Goal: Information Seeking & Learning: Learn about a topic

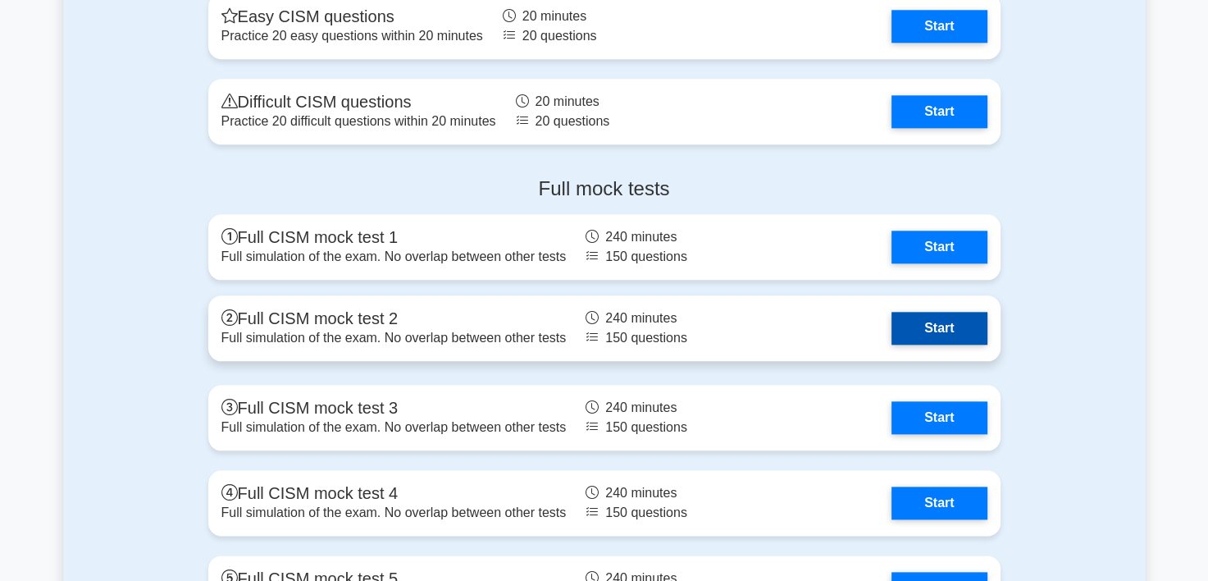
scroll to position [1804, 0]
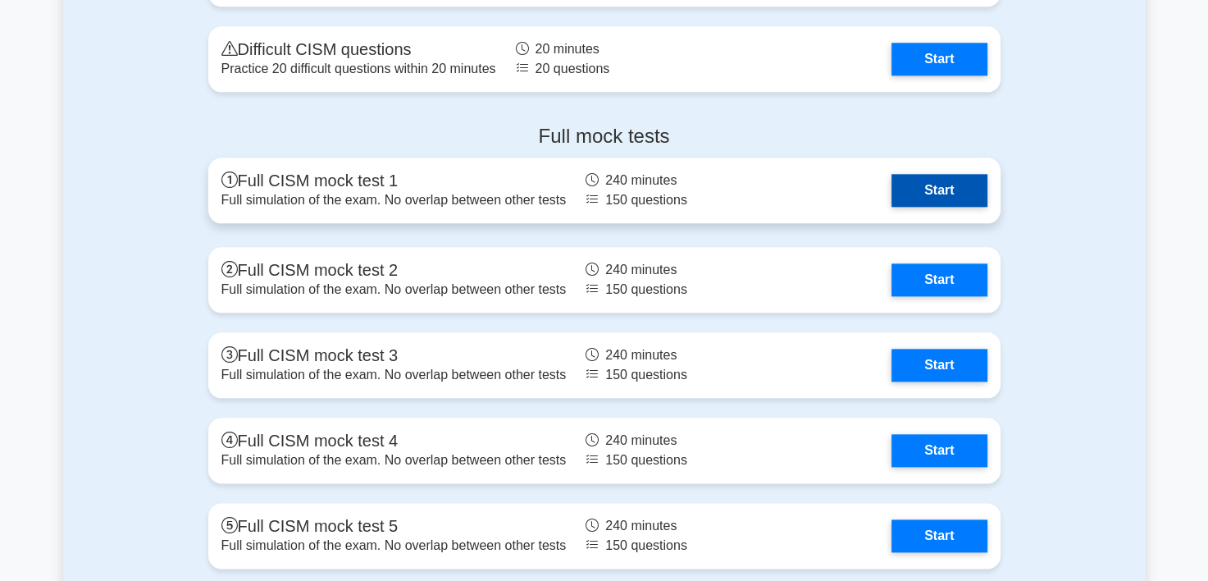
click at [935, 192] on link "Start" at bounding box center [938, 190] width 95 height 33
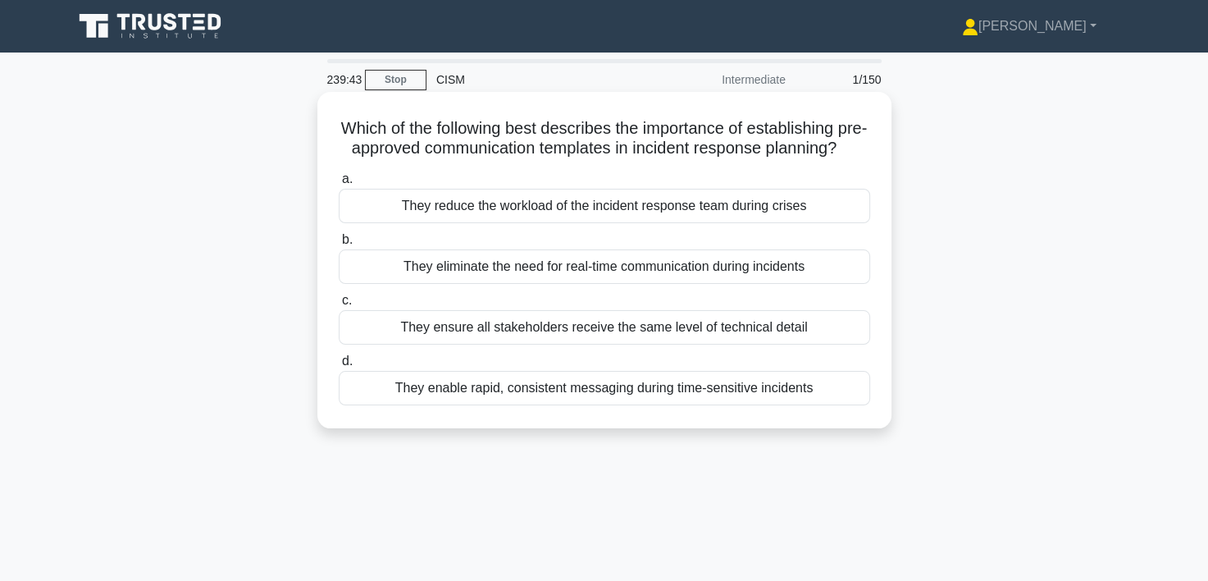
click at [642, 405] on div "They enable rapid, consistent messaging during time-sensitive incidents" at bounding box center [604, 388] width 531 height 34
click at [339, 367] on input "d. They enable rapid, consistent messaging during time-sensitive incidents" at bounding box center [339, 361] width 0 height 11
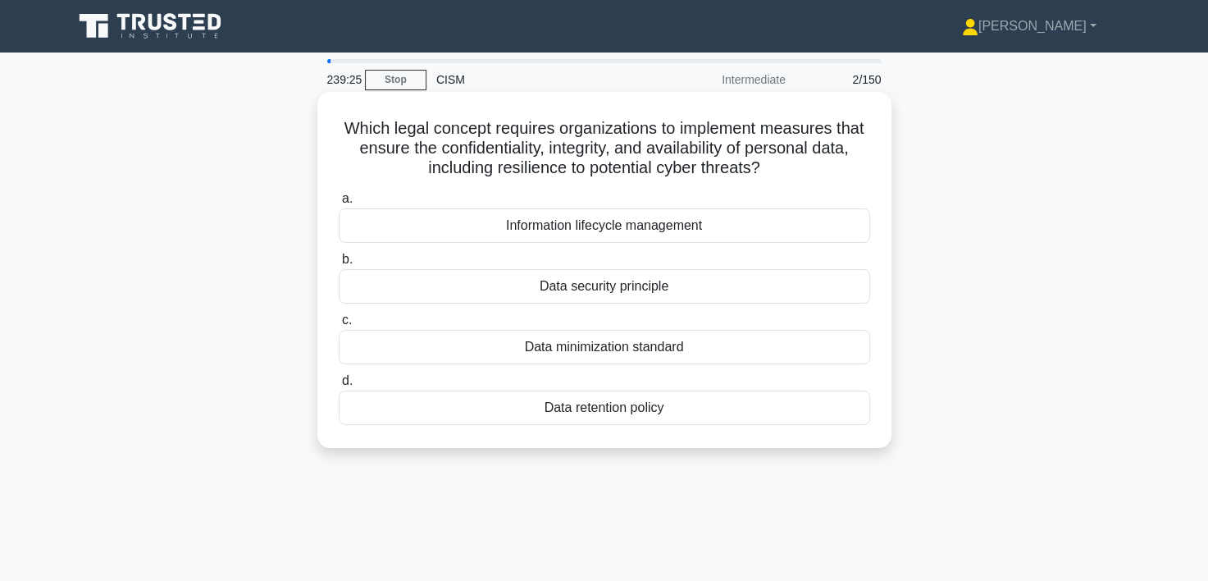
click at [617, 292] on div "Data security principle" at bounding box center [604, 286] width 531 height 34
click at [339, 265] on input "b. Data security principle" at bounding box center [339, 259] width 0 height 11
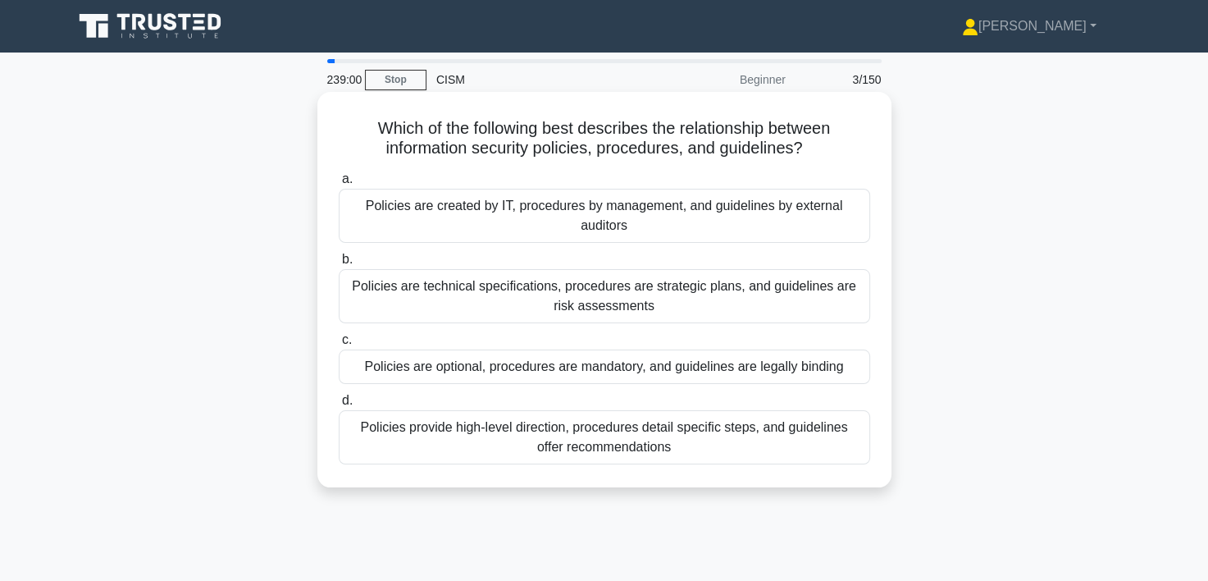
click at [696, 434] on div "Policies provide high-level direction, procedures detail specific steps, and gu…" at bounding box center [604, 437] width 531 height 54
click at [339, 406] on input "d. Policies provide high-level direction, procedures detail specific steps, and…" at bounding box center [339, 400] width 0 height 11
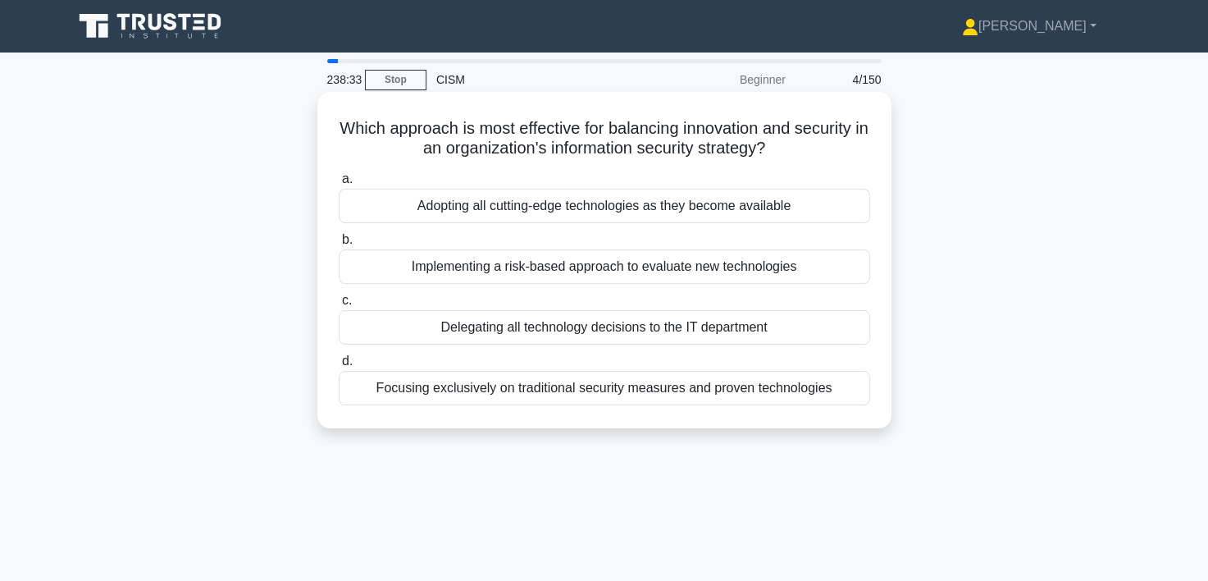
click at [627, 266] on div "Implementing a risk-based approach to evaluate new technologies" at bounding box center [604, 266] width 531 height 34
click at [339, 245] on input "b. Implementing a risk-based approach to evaluate new technologies" at bounding box center [339, 240] width 0 height 11
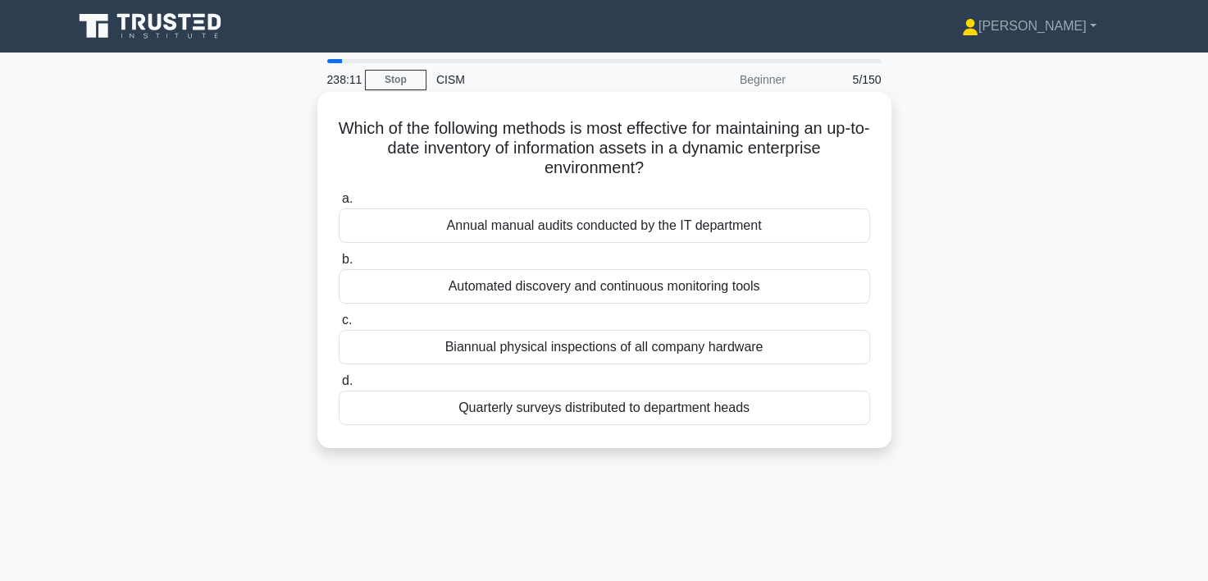
click at [681, 278] on div "Automated discovery and continuous monitoring tools" at bounding box center [604, 286] width 531 height 34
click at [339, 265] on input "b. Automated discovery and continuous monitoring tools" at bounding box center [339, 259] width 0 height 11
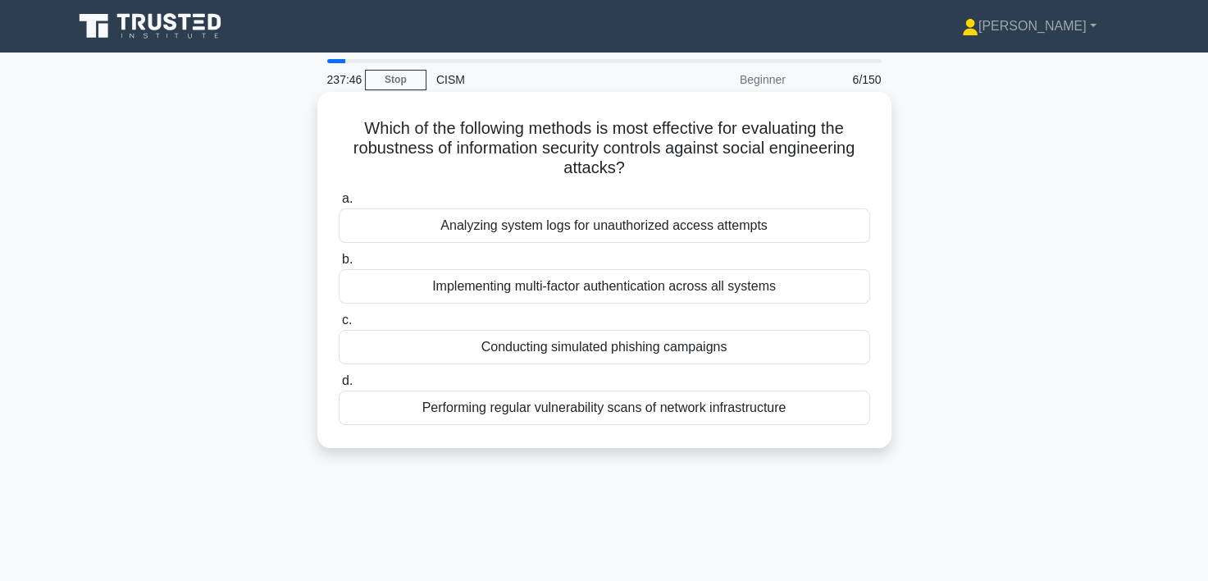
click at [609, 342] on div "Conducting simulated phishing campaigns" at bounding box center [604, 347] width 531 height 34
click at [339, 326] on input "c. Conducting simulated phishing campaigns" at bounding box center [339, 320] width 0 height 11
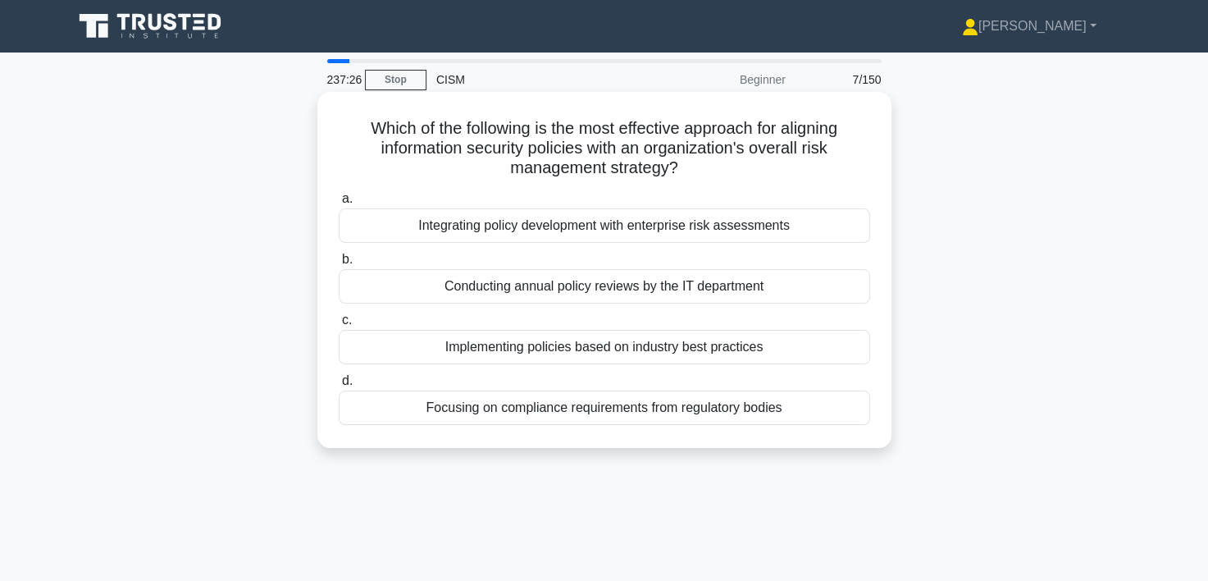
click at [709, 230] on div "Integrating policy development with enterprise risk assessments" at bounding box center [604, 225] width 531 height 34
click at [339, 204] on input "a. Integrating policy development with enterprise risk assessments" at bounding box center [339, 199] width 0 height 11
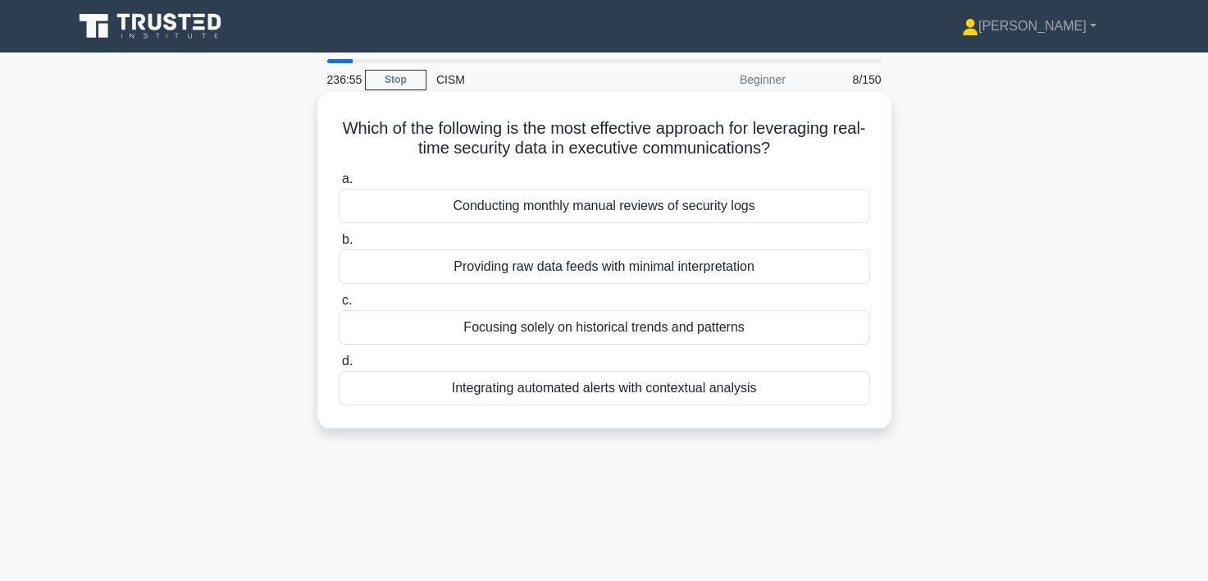
click at [640, 390] on div "Integrating automated alerts with contextual analysis" at bounding box center [604, 388] width 531 height 34
click at [339, 367] on input "d. Integrating automated alerts with contextual analysis" at bounding box center [339, 361] width 0 height 11
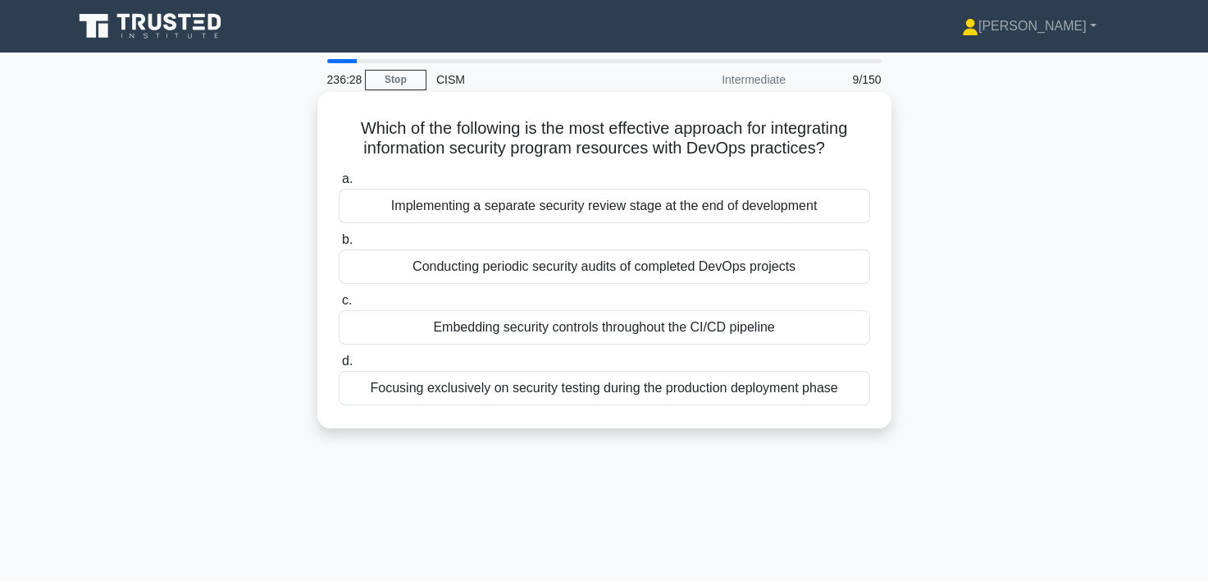
click at [645, 385] on div "Focusing exclusively on security testing during the production deployment phase" at bounding box center [604, 388] width 531 height 34
click at [339, 367] on input "d. Focusing exclusively on security testing during the production deployment ph…" at bounding box center [339, 361] width 0 height 11
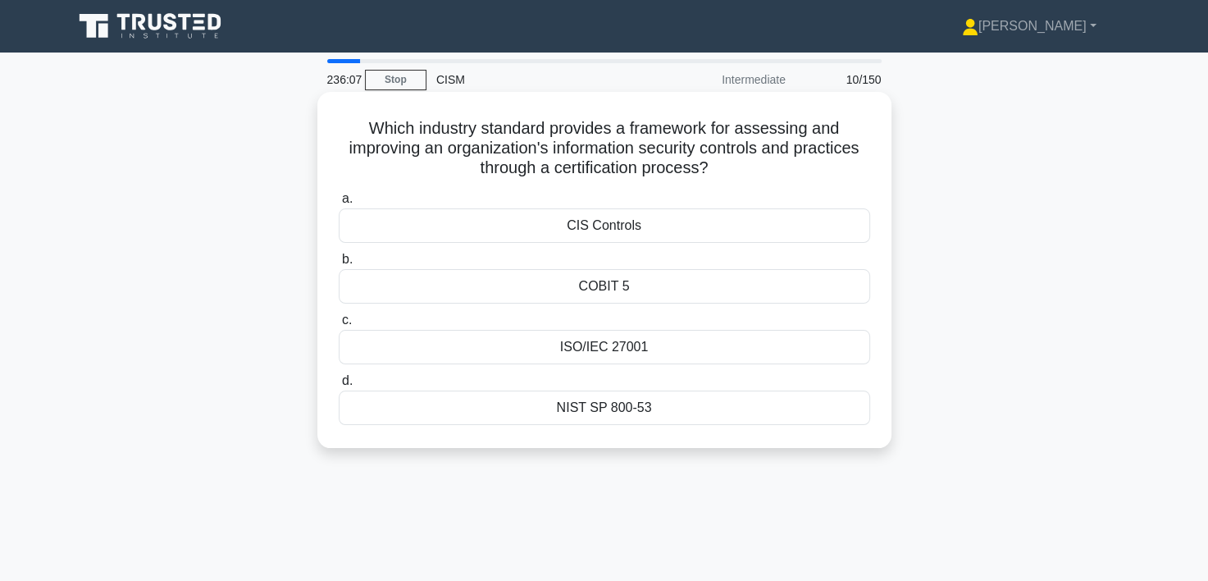
click at [640, 346] on div "ISO/IEC 27001" at bounding box center [604, 347] width 531 height 34
click at [339, 326] on input "c. ISO/IEC 27001" at bounding box center [339, 320] width 0 height 11
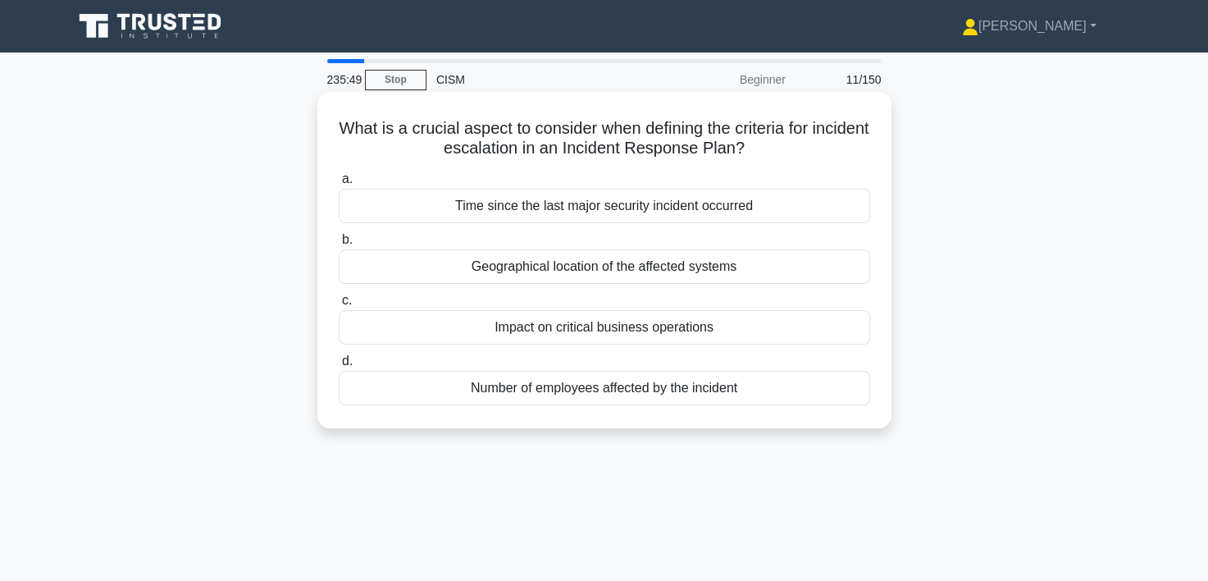
click at [647, 328] on div "Impact on critical business operations" at bounding box center [604, 327] width 531 height 34
click at [339, 306] on input "c. Impact on critical business operations" at bounding box center [339, 300] width 0 height 11
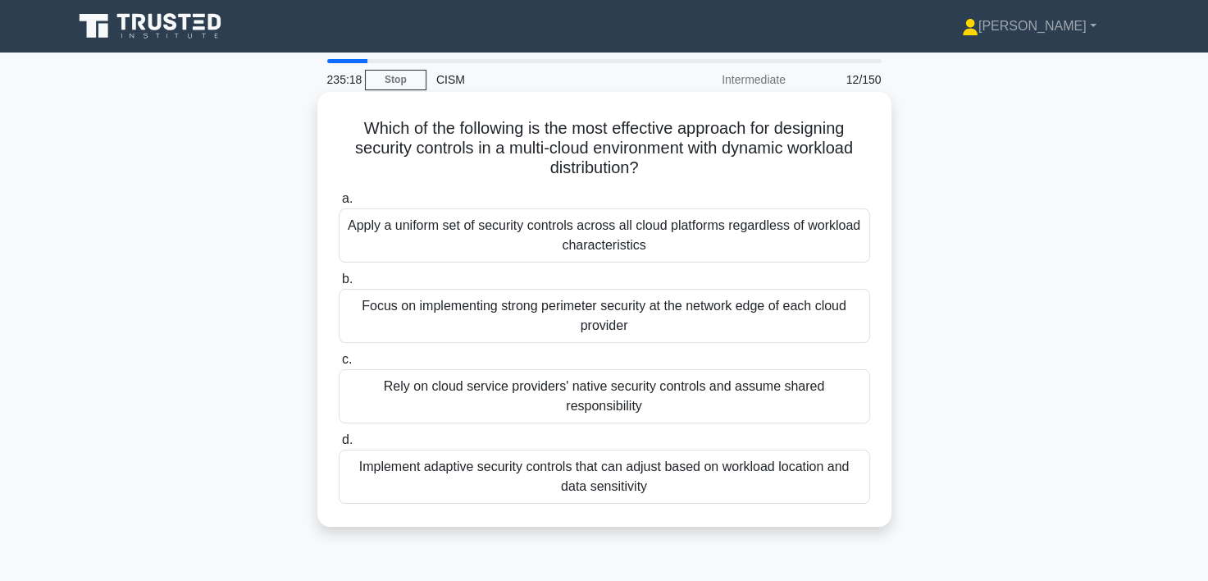
click at [627, 455] on div "Implement adaptive security controls that can adjust based on workload location…" at bounding box center [604, 476] width 531 height 54
click at [339, 445] on input "d. Implement adaptive security controls that can adjust based on workload locat…" at bounding box center [339, 440] width 0 height 11
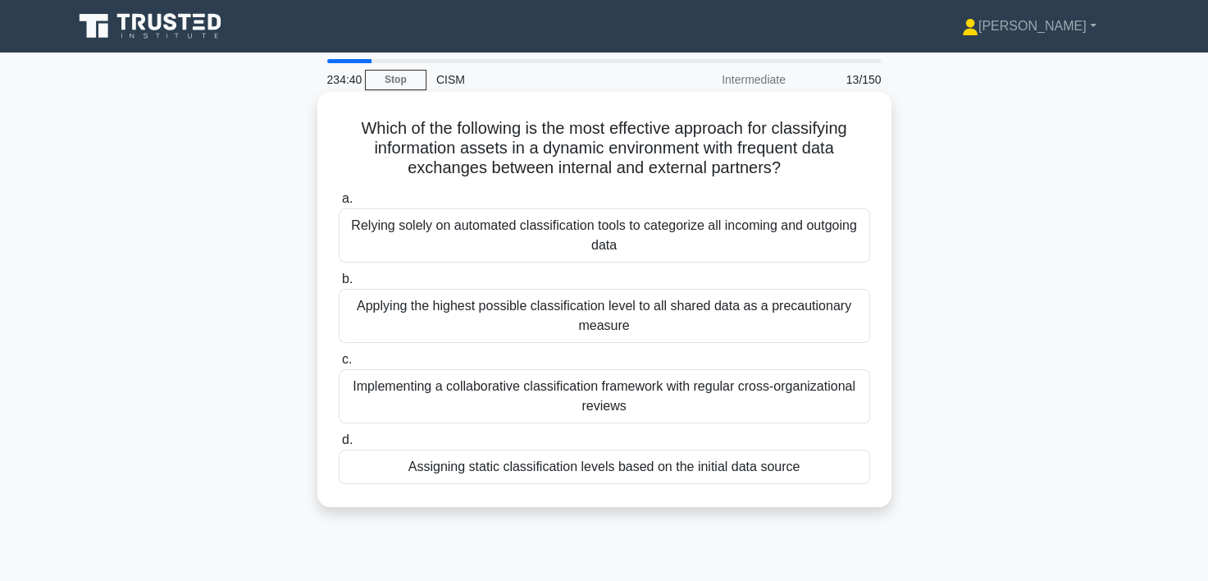
click at [612, 397] on div "Implementing a collaborative classification framework with regular cross-organi…" at bounding box center [604, 396] width 531 height 54
click at [339, 365] on input "c. Implementing a collaborative classification framework with regular cross-org…" at bounding box center [339, 359] width 0 height 11
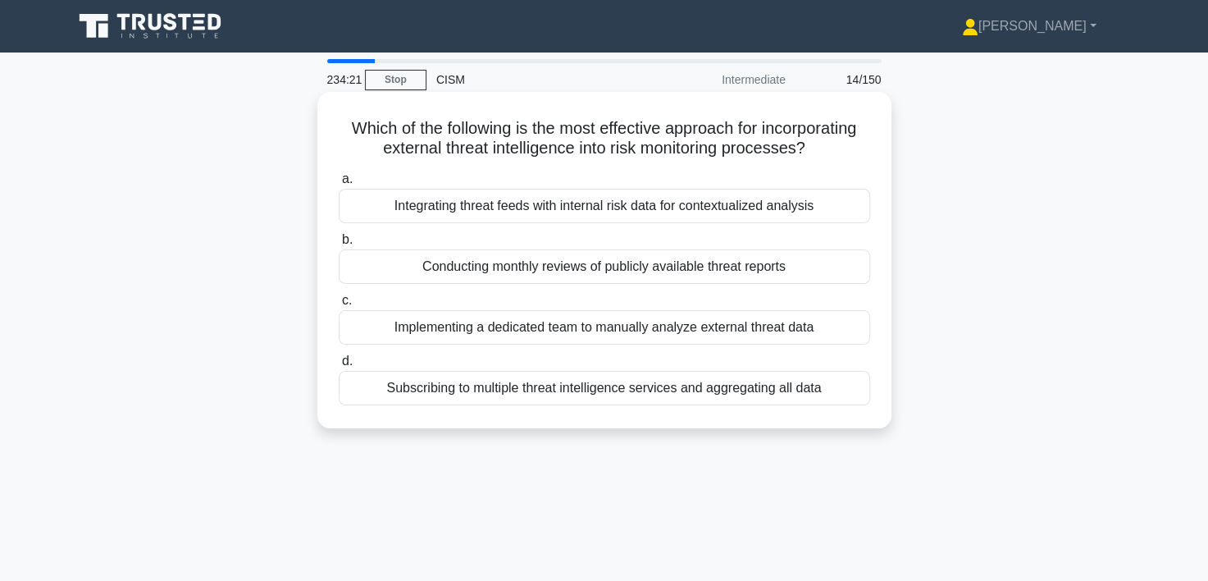
click at [663, 207] on div "Integrating threat feeds with internal risk data for contextualized analysis" at bounding box center [604, 206] width 531 height 34
click at [339, 185] on input "a. Integrating threat feeds with internal risk data for contextualized analysis" at bounding box center [339, 179] width 0 height 11
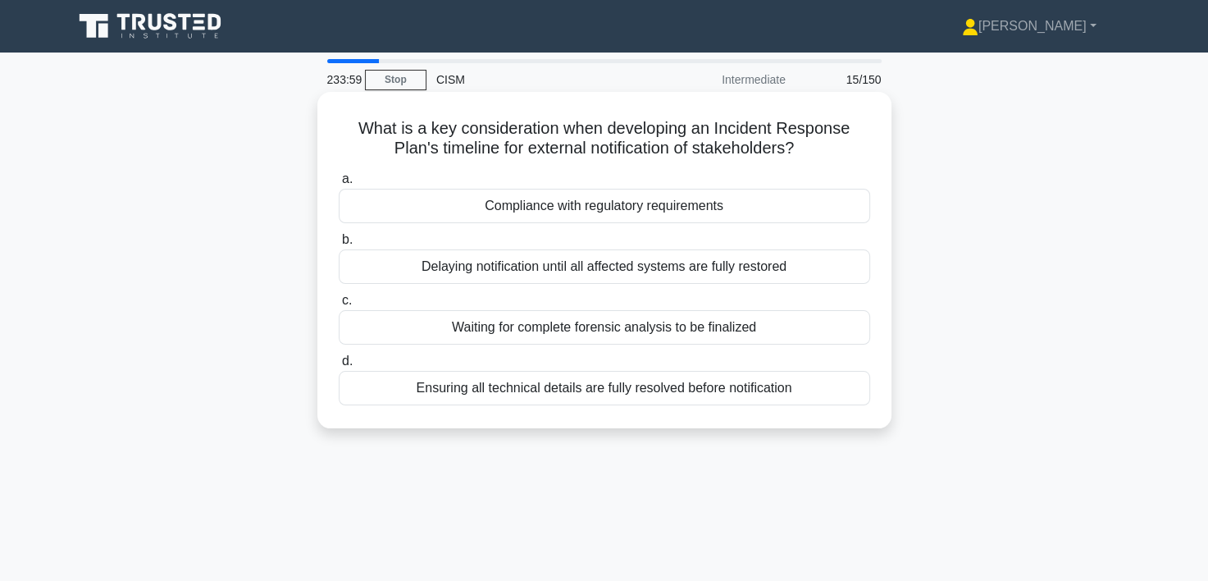
click at [680, 210] on div "Compliance with regulatory requirements" at bounding box center [604, 206] width 531 height 34
click at [339, 185] on input "a. Compliance with regulatory requirements" at bounding box center [339, 179] width 0 height 11
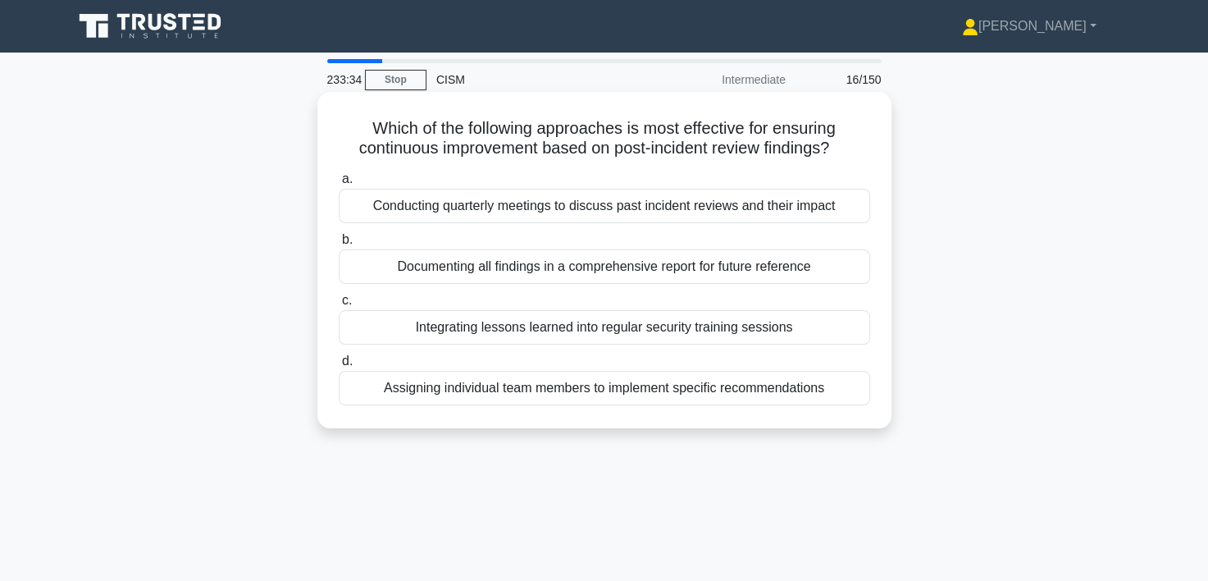
click at [630, 327] on div "Integrating lessons learned into regular security training sessions" at bounding box center [604, 327] width 531 height 34
click at [339, 306] on input "c. Integrating lessons learned into regular security training sessions" at bounding box center [339, 300] width 0 height 11
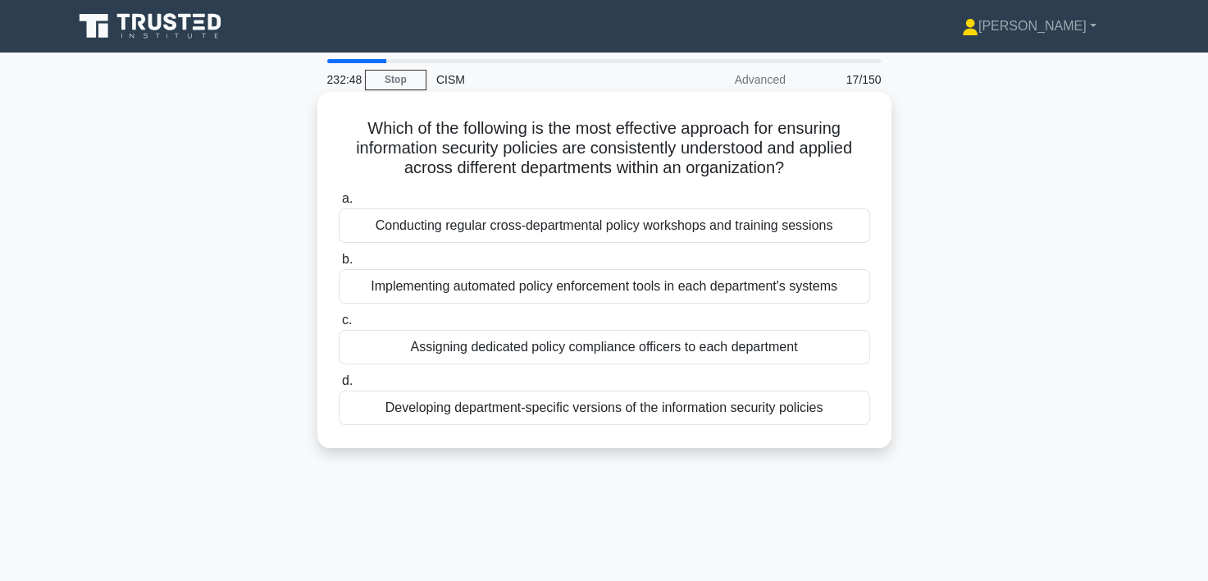
click at [681, 225] on div "Conducting regular cross-departmental policy workshops and training sessions" at bounding box center [604, 225] width 531 height 34
click at [339, 204] on input "a. Conducting regular cross-departmental policy workshops and training sessions" at bounding box center [339, 199] width 0 height 11
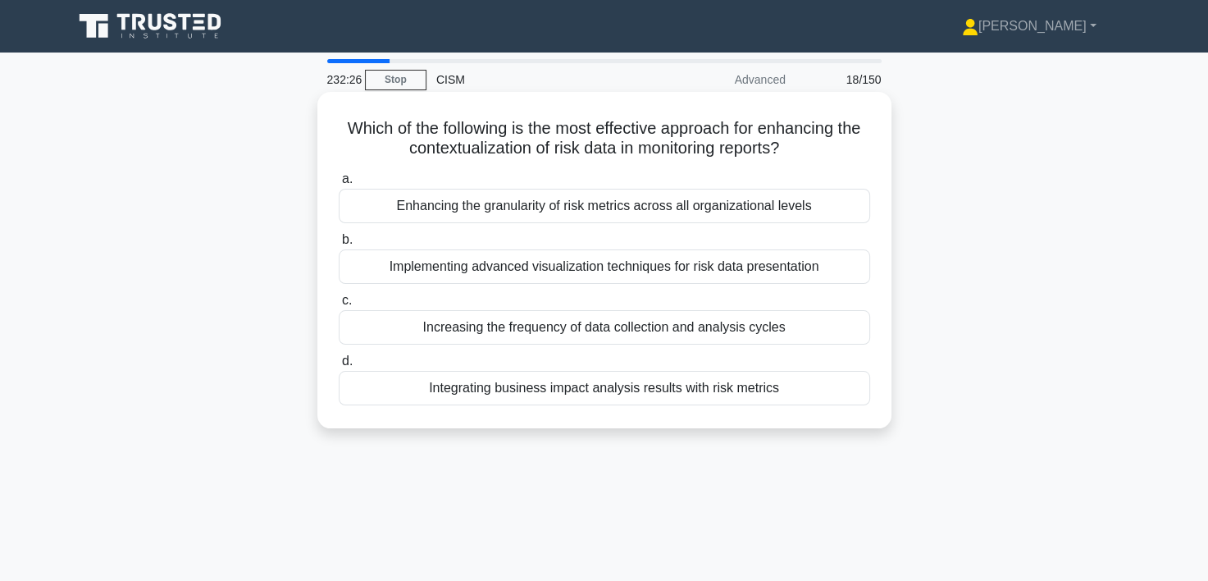
click at [635, 268] on div "Implementing advanced visualization techniques for risk data presentation" at bounding box center [604, 266] width 531 height 34
click at [339, 245] on input "b. Implementing advanced visualization techniques for risk data presentation" at bounding box center [339, 240] width 0 height 11
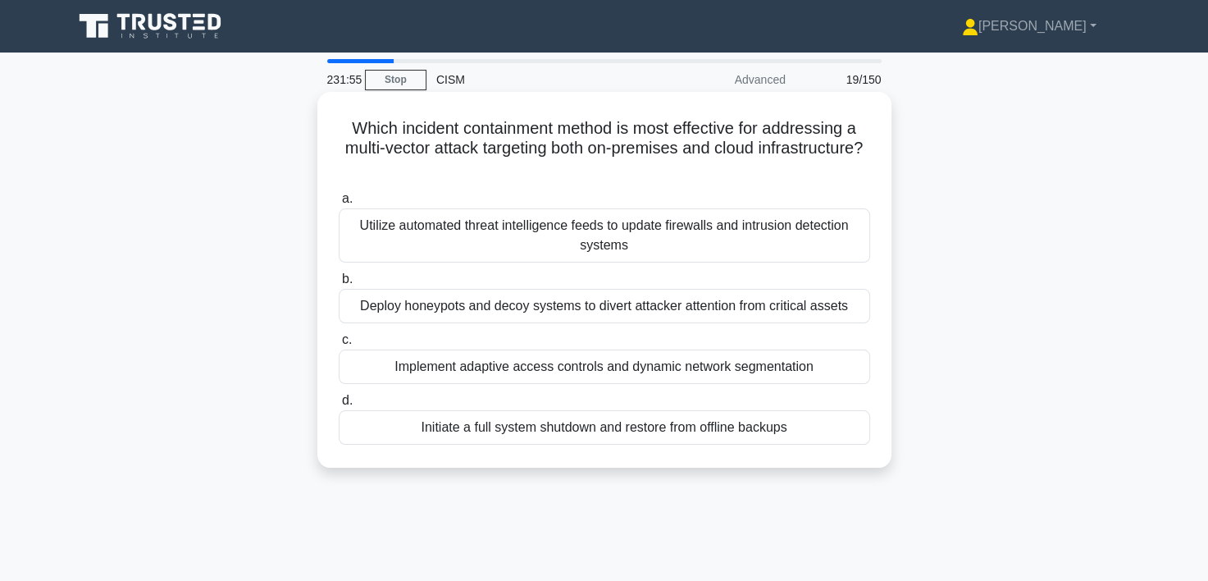
click at [713, 310] on div "Deploy honeypots and decoy systems to divert attacker attention from critical a…" at bounding box center [604, 306] width 531 height 34
click at [339, 285] on input "b. Deploy honeypots and decoy systems to divert attacker attention from critica…" at bounding box center [339, 279] width 0 height 11
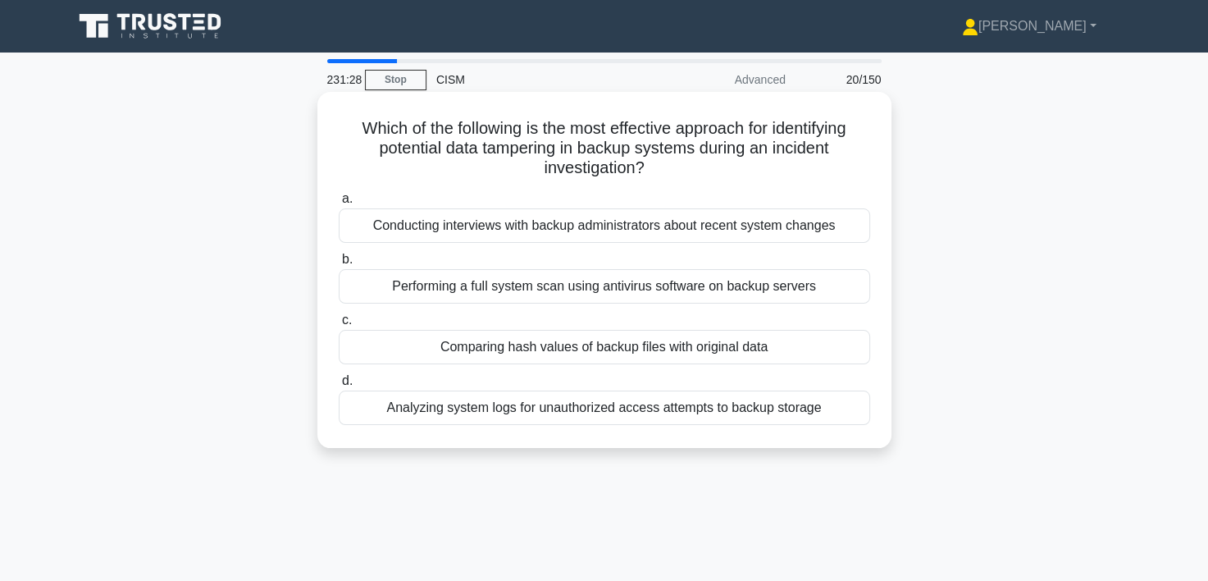
click at [699, 350] on div "Comparing hash values of backup files with original data" at bounding box center [604, 347] width 531 height 34
drag, startPoint x: 699, startPoint y: 350, endPoint x: 647, endPoint y: 351, distance: 51.7
click at [647, 351] on div "Comparing hash values of backup files with original data" at bounding box center [604, 347] width 531 height 34
click at [339, 326] on input "c. Comparing hash values of backup files with original data" at bounding box center [339, 320] width 0 height 11
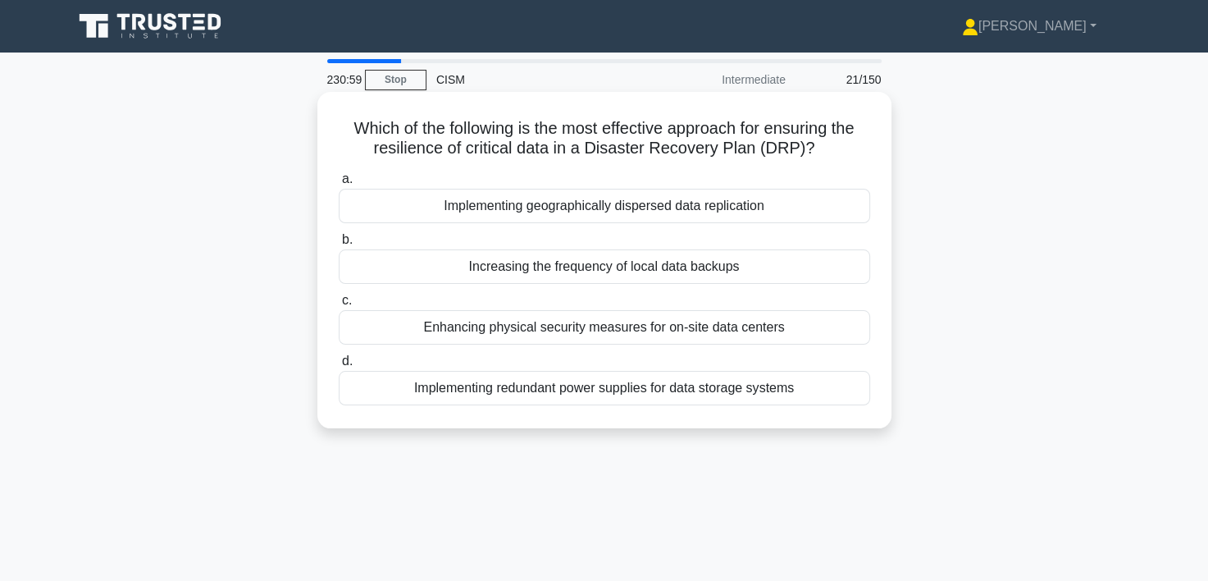
click at [600, 210] on div "Implementing geographically dispersed data replication" at bounding box center [604, 206] width 531 height 34
click at [339, 185] on input "a. Implementing geographically dispersed data replication" at bounding box center [339, 179] width 0 height 11
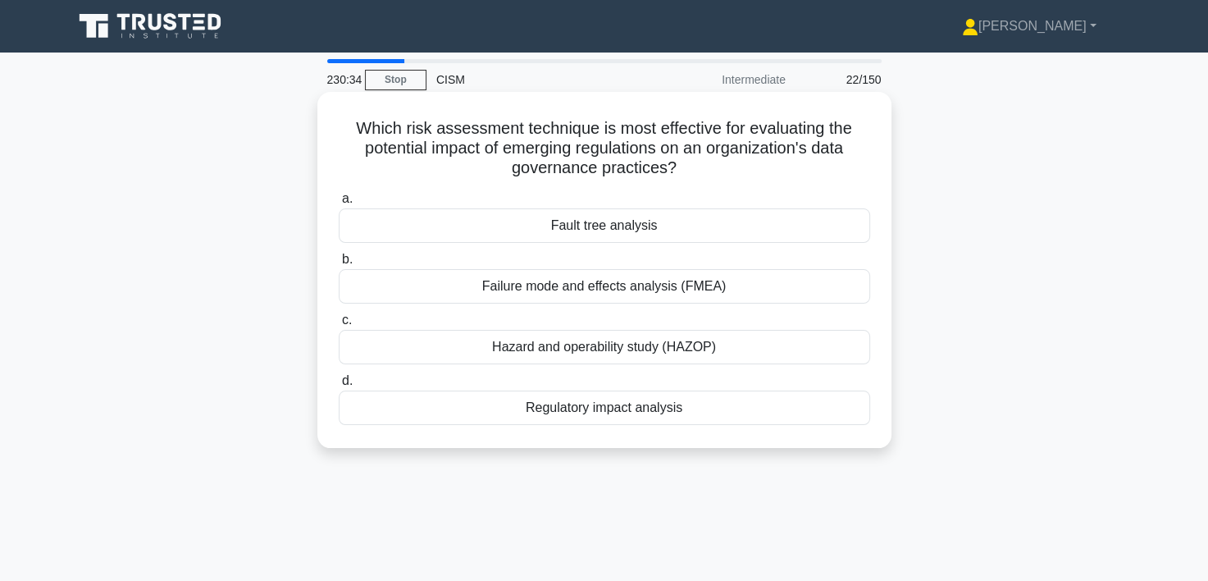
click at [600, 408] on div "Regulatory impact analysis" at bounding box center [604, 407] width 531 height 34
click at [339, 386] on input "d. Regulatory impact analysis" at bounding box center [339, 381] width 0 height 11
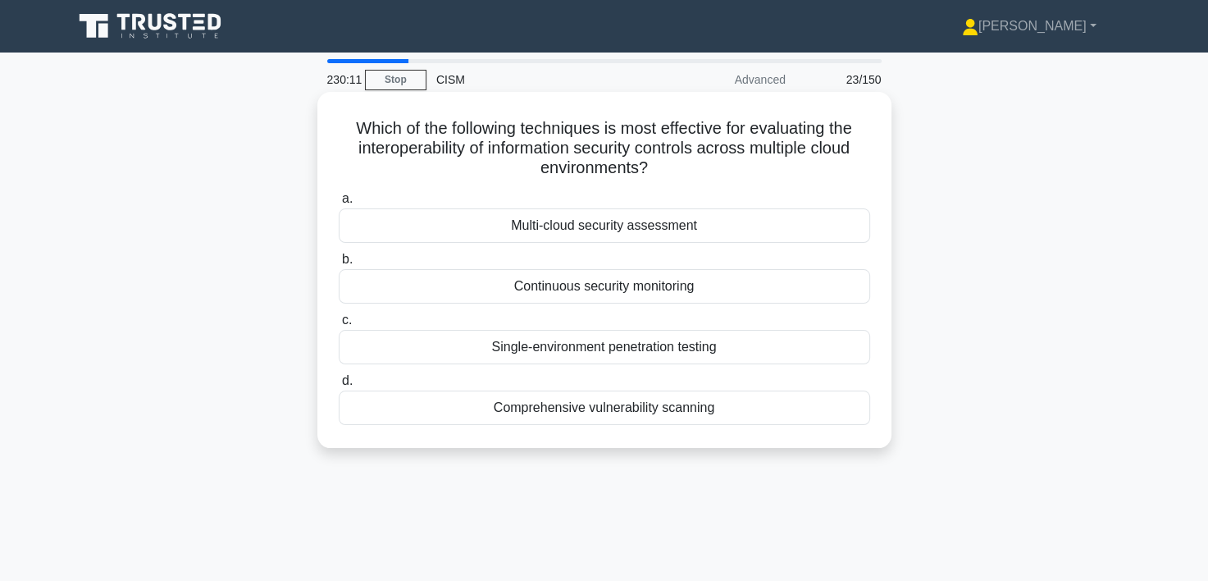
click at [631, 225] on div "Multi-cloud security assessment" at bounding box center [604, 225] width 531 height 34
click at [339, 204] on input "a. Multi-cloud security assessment" at bounding box center [339, 199] width 0 height 11
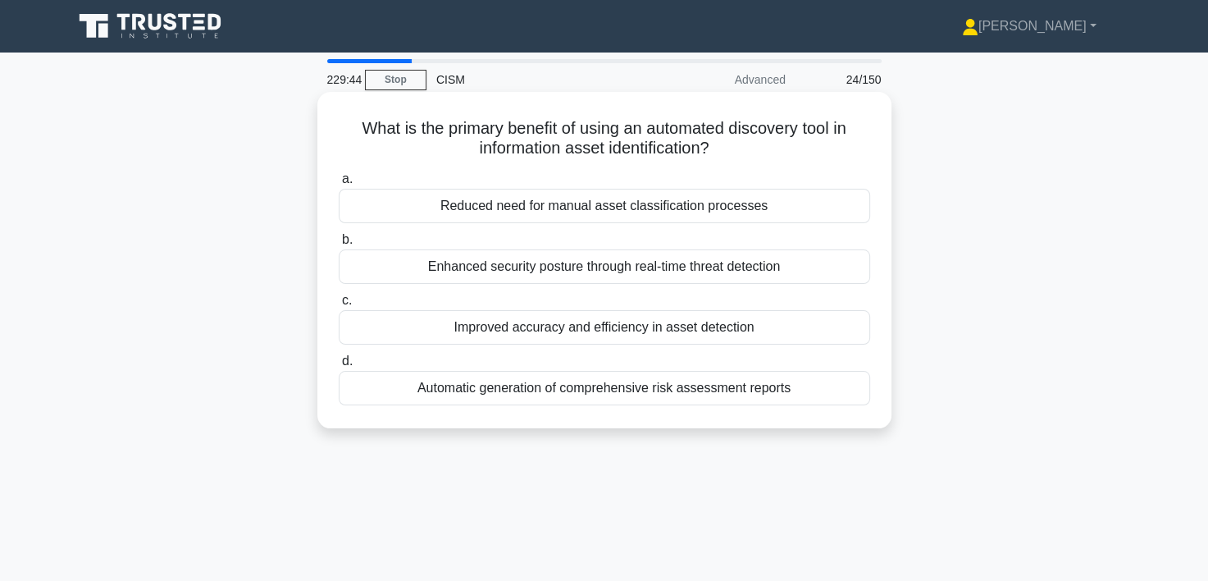
click at [622, 328] on div "Improved accuracy and efficiency in asset detection" at bounding box center [604, 327] width 531 height 34
click at [339, 306] on input "c. Improved accuracy and efficiency in asset detection" at bounding box center [339, 300] width 0 height 11
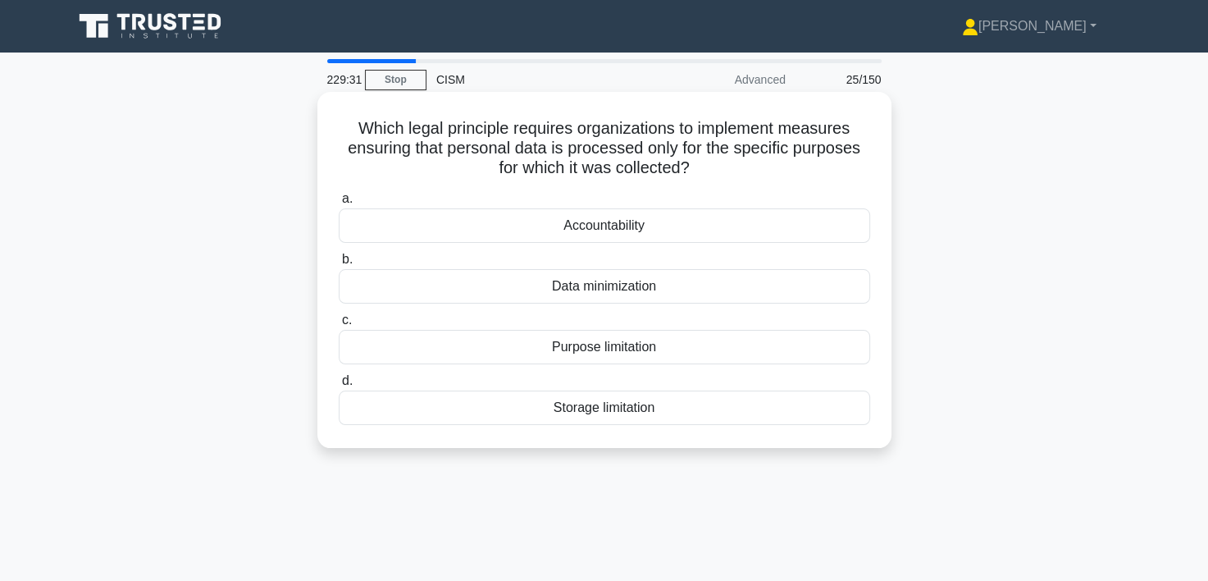
click at [547, 347] on div "Purpose limitation" at bounding box center [604, 347] width 531 height 34
click at [339, 326] on input "c. Purpose limitation" at bounding box center [339, 320] width 0 height 11
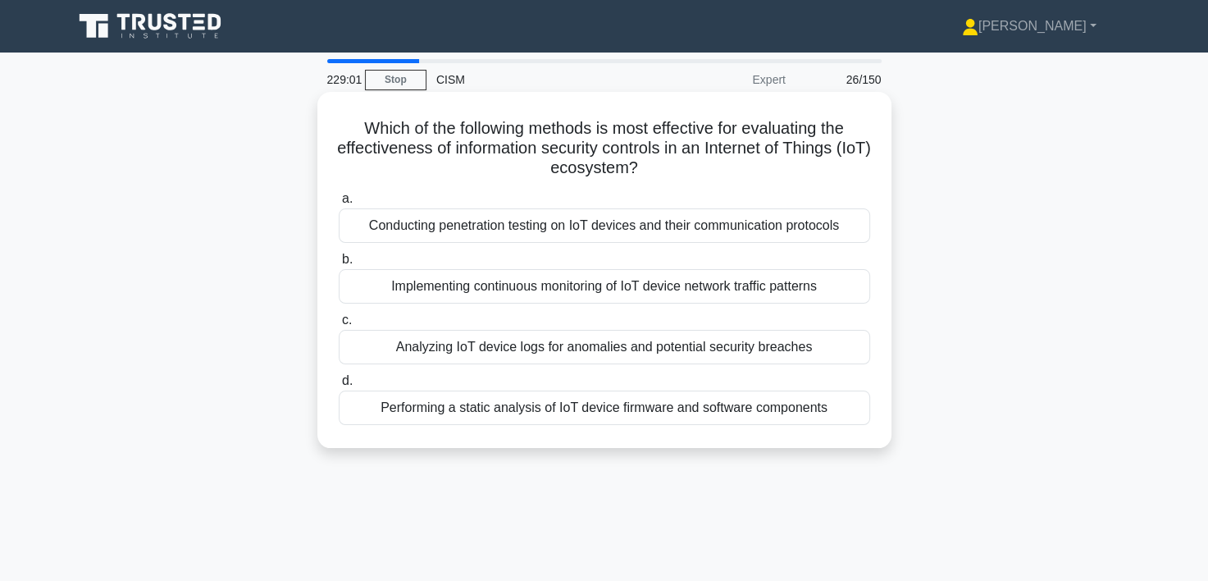
click at [690, 228] on div "Conducting penetration testing on IoT devices and their communication protocols" at bounding box center [604, 225] width 531 height 34
click at [339, 204] on input "a. Conducting penetration testing on IoT devices and their communication protoc…" at bounding box center [339, 199] width 0 height 11
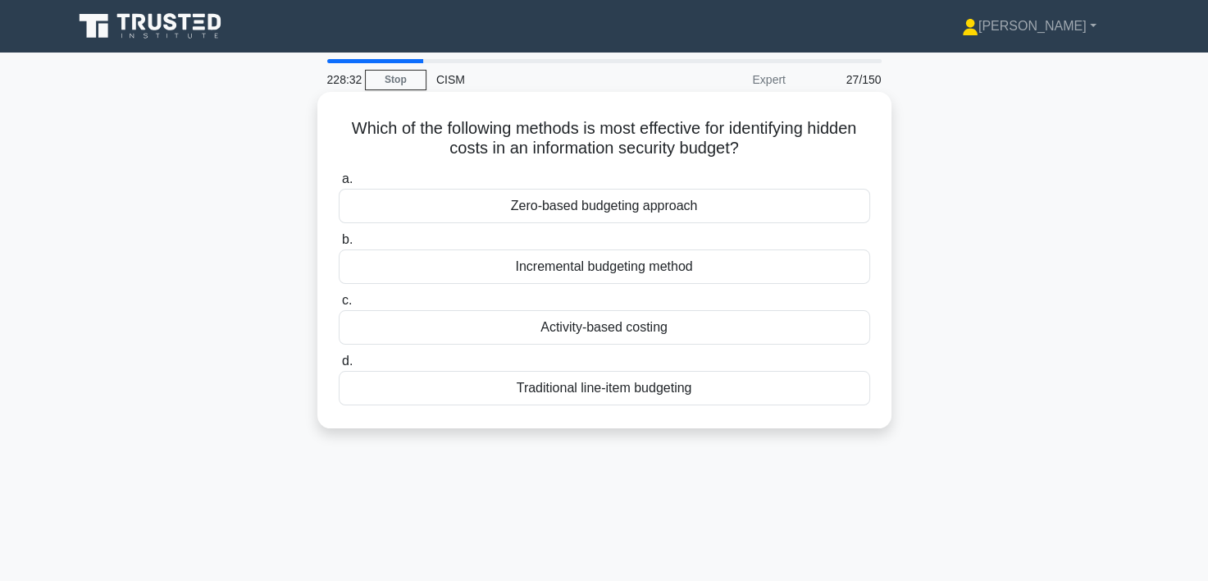
click at [653, 274] on div "Incremental budgeting method" at bounding box center [604, 266] width 531 height 34
click at [339, 245] on input "b. Incremental budgeting method" at bounding box center [339, 240] width 0 height 11
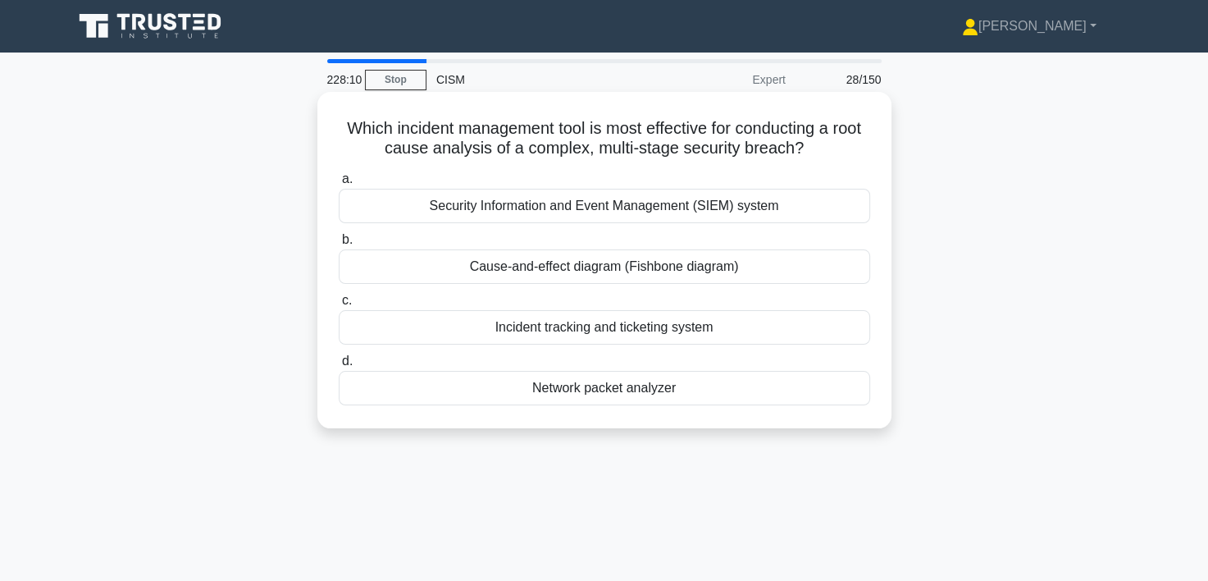
click at [625, 205] on div "Security Information and Event Management (SIEM) system" at bounding box center [604, 206] width 531 height 34
click at [339, 185] on input "a. Security Information and Event Management (SIEM) system" at bounding box center [339, 179] width 0 height 11
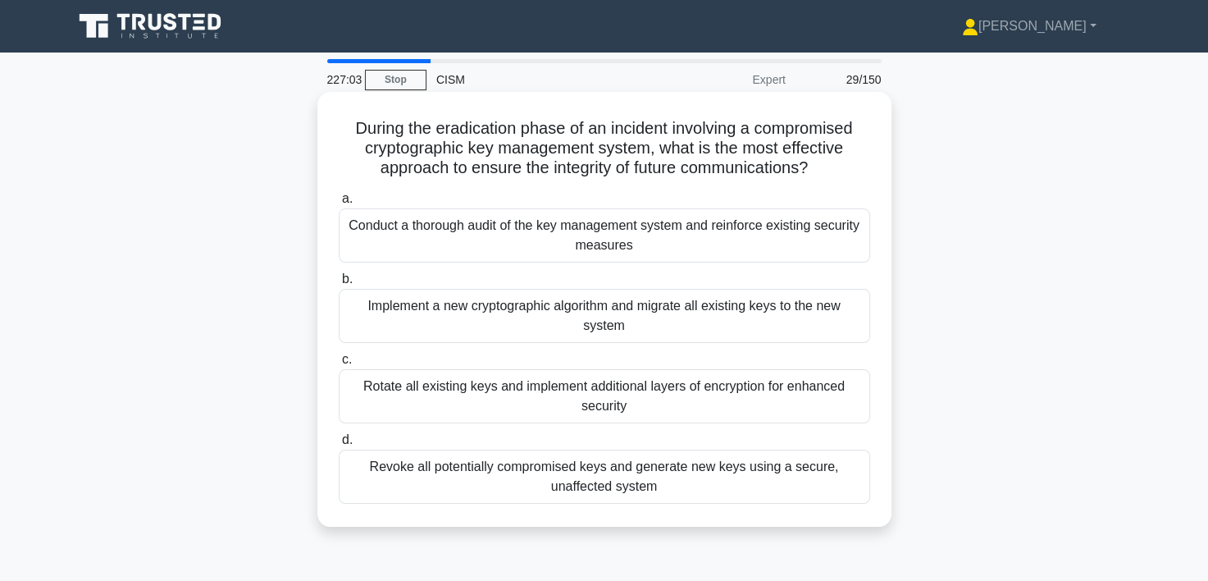
click at [531, 312] on div "Implement a new cryptographic algorithm and migrate all existing keys to the ne…" at bounding box center [604, 316] width 531 height 54
click at [339, 285] on input "b. Implement a new cryptographic algorithm and migrate all existing keys to the…" at bounding box center [339, 279] width 0 height 11
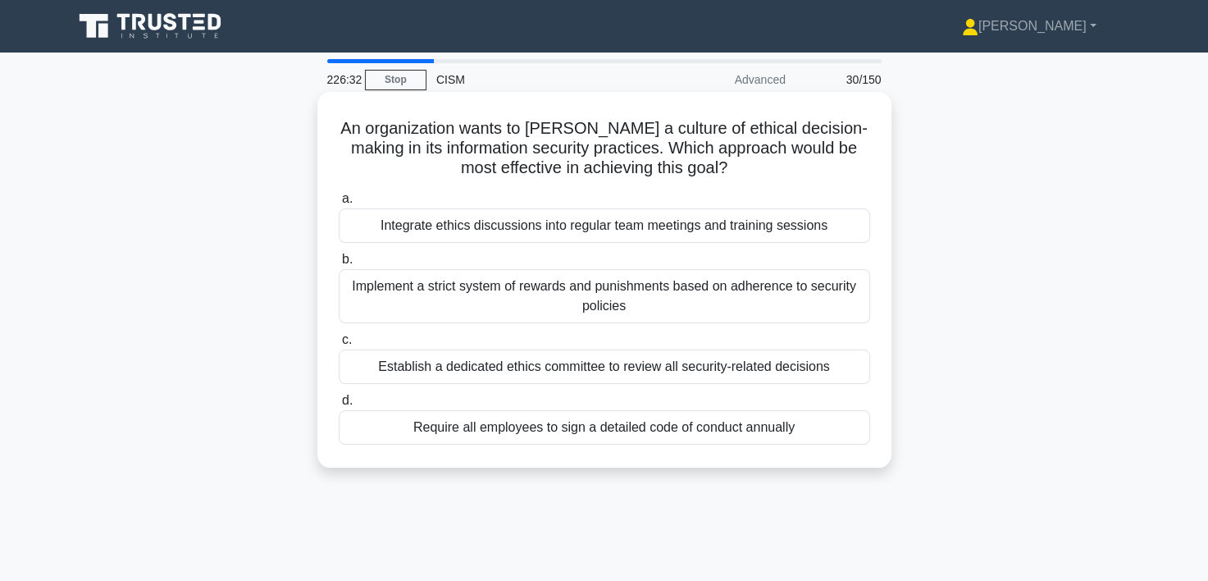
click at [571, 296] on div "Implement a strict system of rewards and punishments based on adherence to secu…" at bounding box center [604, 296] width 531 height 54
click at [339, 265] on input "b. Implement a strict system of rewards and punishments based on adherence to s…" at bounding box center [339, 259] width 0 height 11
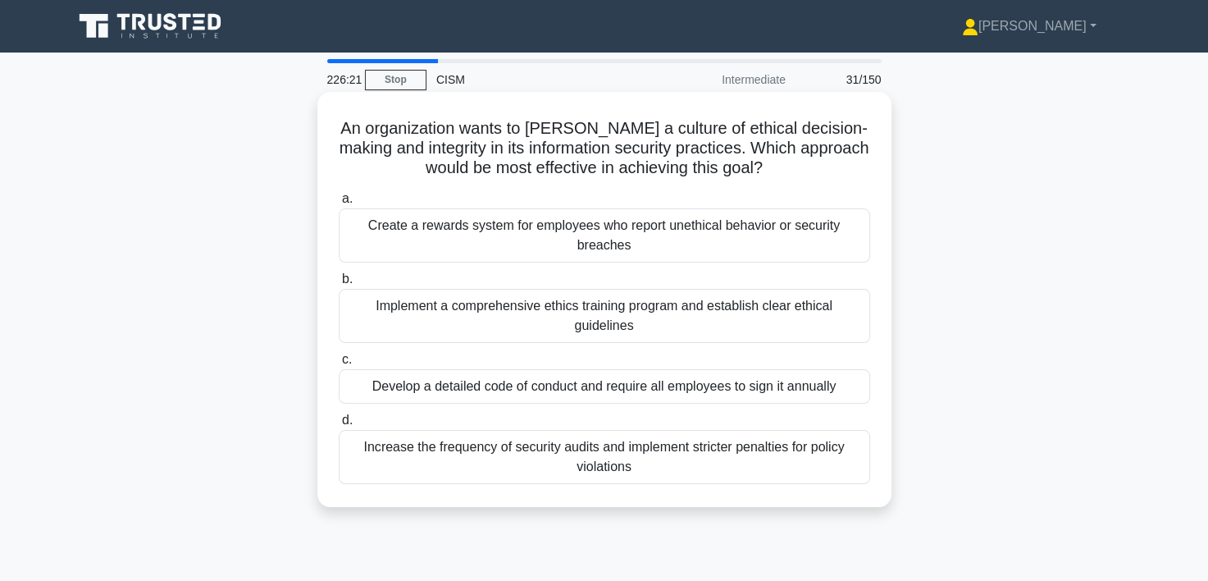
click at [557, 239] on div "Create a rewards system for employees who report unethical behavior or security…" at bounding box center [604, 235] width 531 height 54
drag, startPoint x: 557, startPoint y: 239, endPoint x: 489, endPoint y: 233, distance: 68.3
click at [489, 233] on div "Create a rewards system for employees who report unethical behavior or security…" at bounding box center [604, 235] width 531 height 54
click at [339, 204] on input "a. Create a rewards system for employees who report unethical behavior or secur…" at bounding box center [339, 199] width 0 height 11
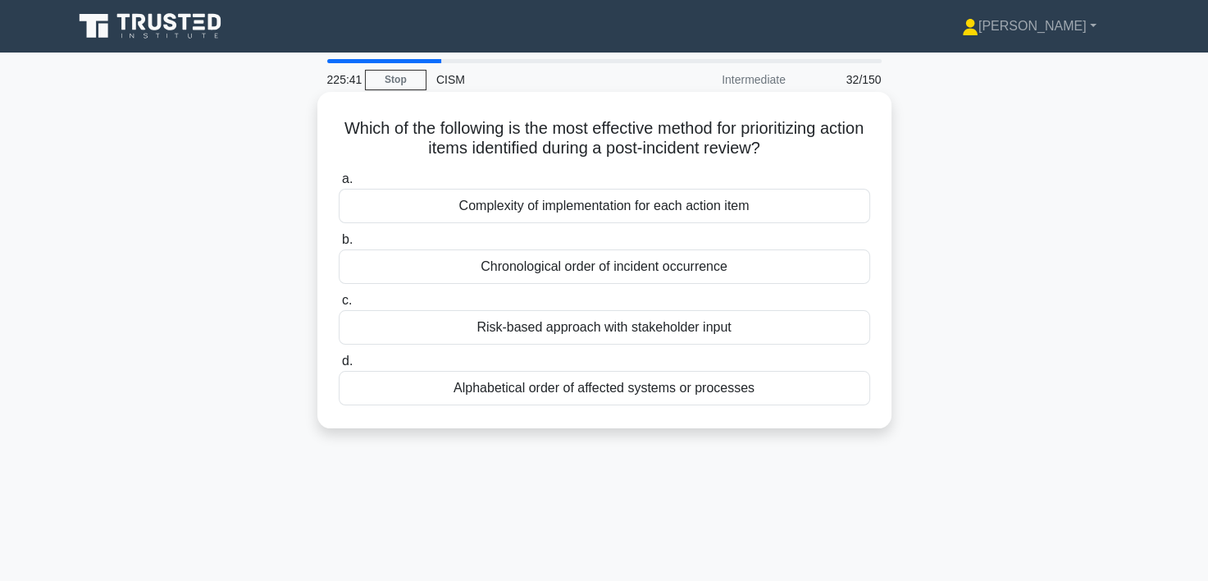
click at [613, 328] on div "Risk-based approach with stakeholder input" at bounding box center [604, 327] width 531 height 34
click at [339, 306] on input "c. Risk-based approach with stakeholder input" at bounding box center [339, 300] width 0 height 11
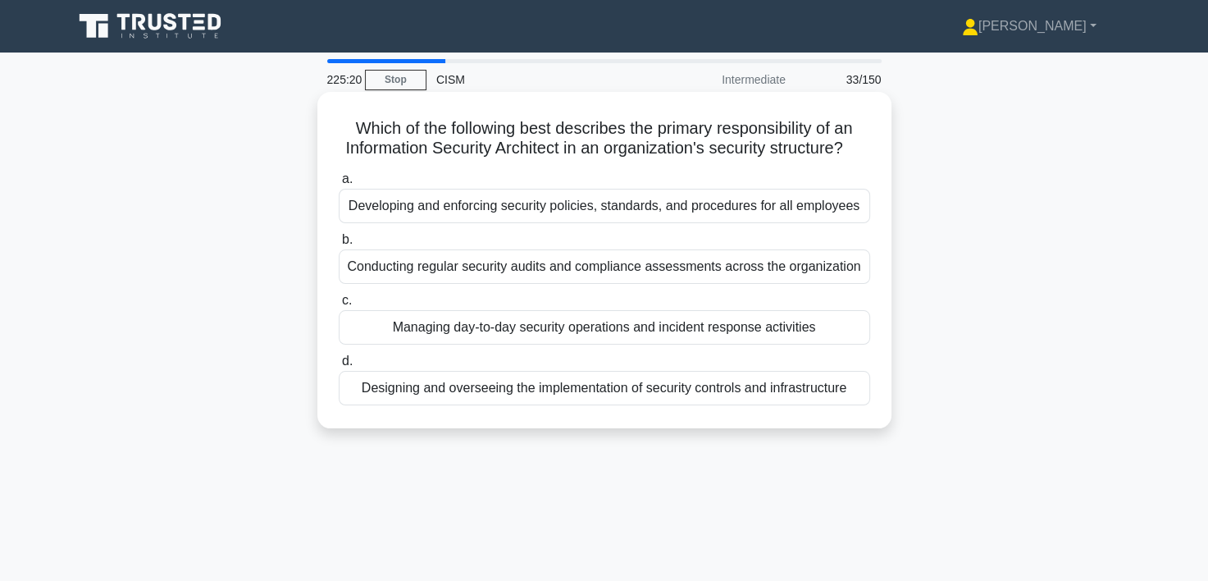
click at [658, 405] on div "Designing and overseeing the implementation of security controls and infrastruc…" at bounding box center [604, 388] width 531 height 34
click at [339, 367] on input "d. Designing and overseeing the implementation of security controls and infrast…" at bounding box center [339, 361] width 0 height 11
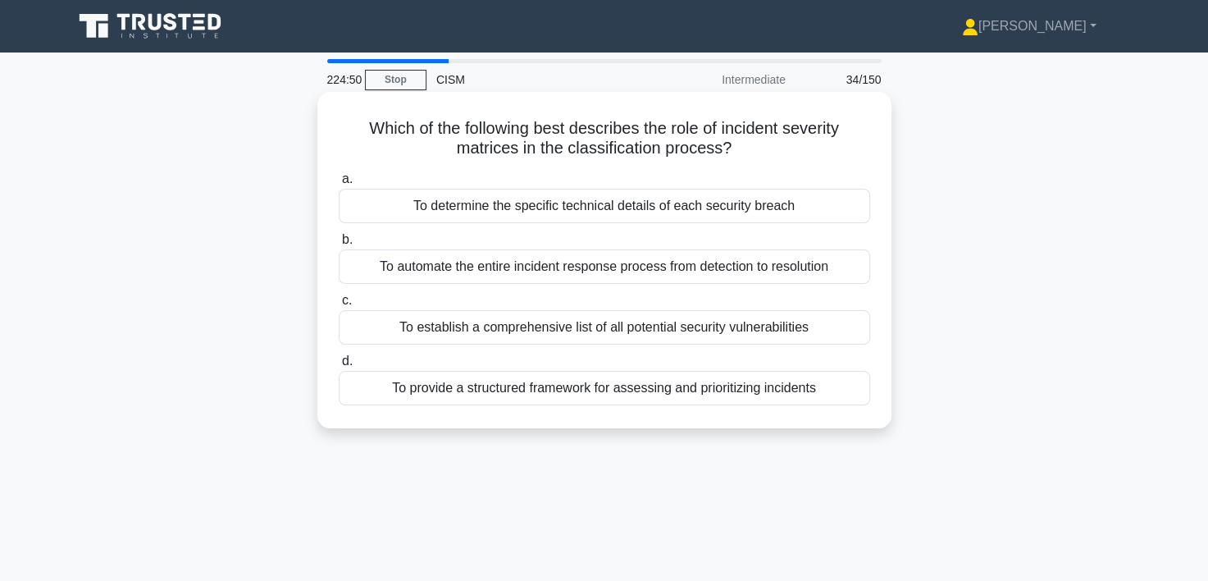
click at [645, 390] on div "To provide a structured framework for assessing and prioritizing incidents" at bounding box center [604, 388] width 531 height 34
click at [339, 367] on input "d. To provide a structured framework for assessing and prioritizing incidents" at bounding box center [339, 361] width 0 height 11
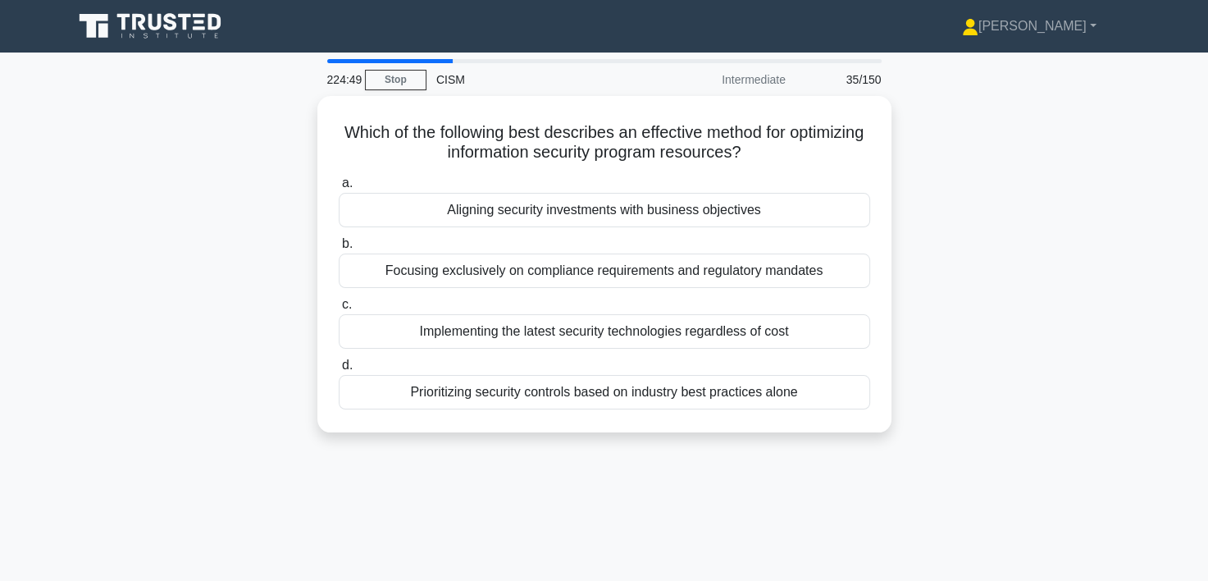
click at [645, 390] on div "Prioritizing security controls based on industry best practices alone" at bounding box center [604, 392] width 531 height 34
click at [339, 371] on input "d. Prioritizing security controls based on industry best practices alone" at bounding box center [339, 365] width 0 height 11
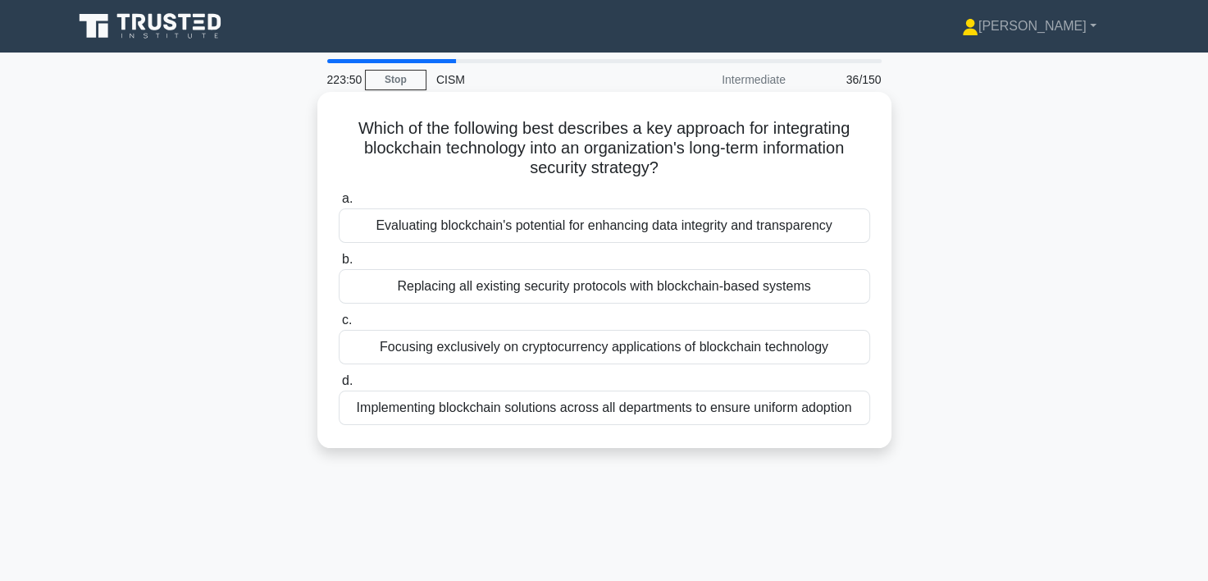
click at [673, 226] on div "Evaluating blockchain's potential for enhancing data integrity and transparency" at bounding box center [604, 225] width 531 height 34
click at [339, 204] on input "a. Evaluating blockchain's potential for enhancing data integrity and transpare…" at bounding box center [339, 199] width 0 height 11
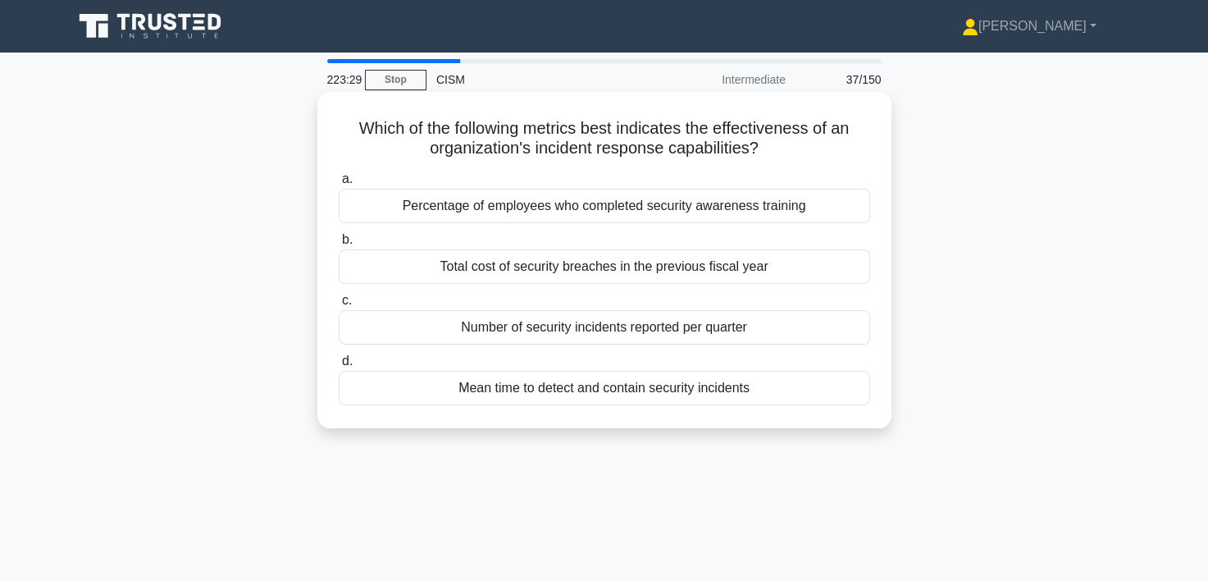
click at [599, 391] on div "Mean time to detect and contain security incidents" at bounding box center [604, 388] width 531 height 34
click at [339, 367] on input "d. Mean time to detect and contain security incidents" at bounding box center [339, 361] width 0 height 11
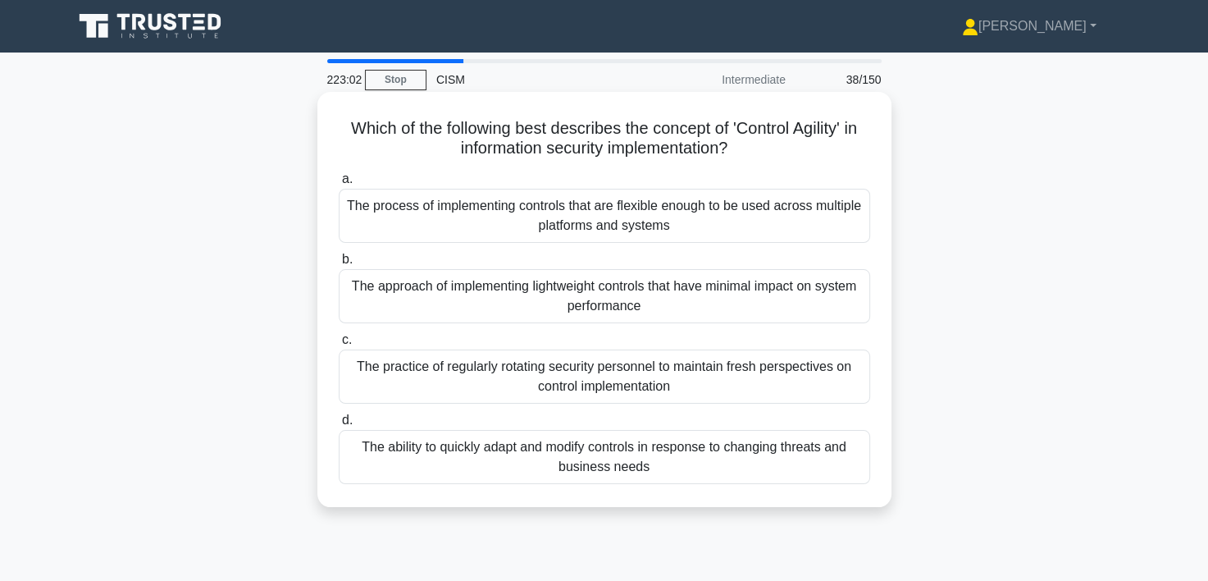
click at [505, 463] on div "The ability to quickly adapt and modify controls in response to changing threat…" at bounding box center [604, 457] width 531 height 54
click at [339, 426] on input "d. The ability to quickly adapt and modify controls in response to changing thr…" at bounding box center [339, 420] width 0 height 11
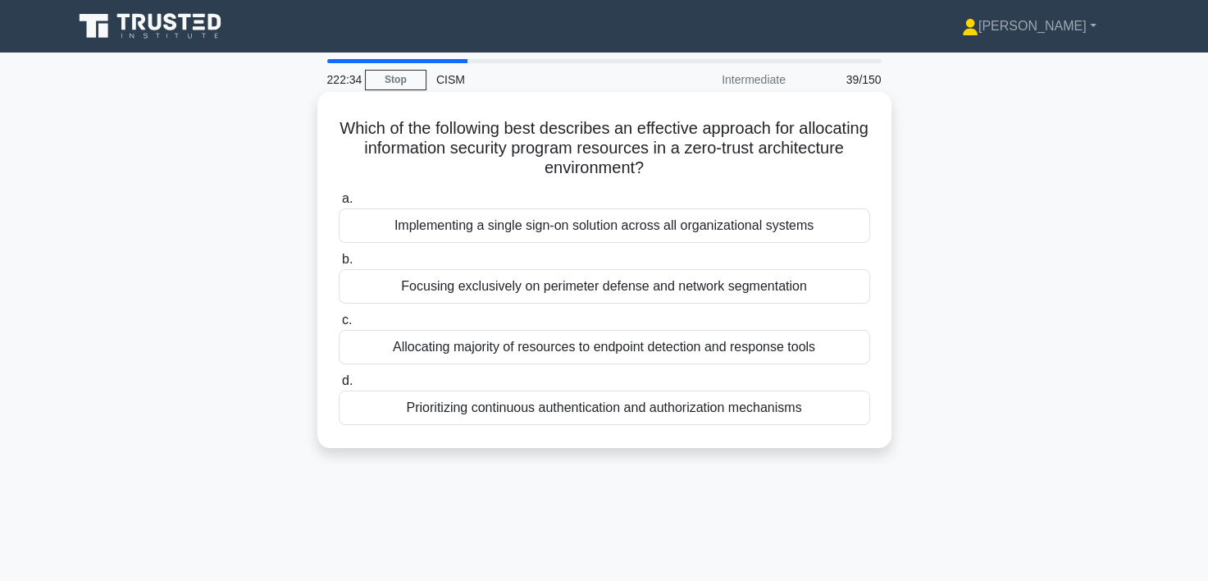
click at [649, 412] on div "Prioritizing continuous authentication and authorization mechanisms" at bounding box center [604, 407] width 531 height 34
click at [339, 386] on input "d. Prioritizing continuous authentication and authorization mechanisms" at bounding box center [339, 381] width 0 height 11
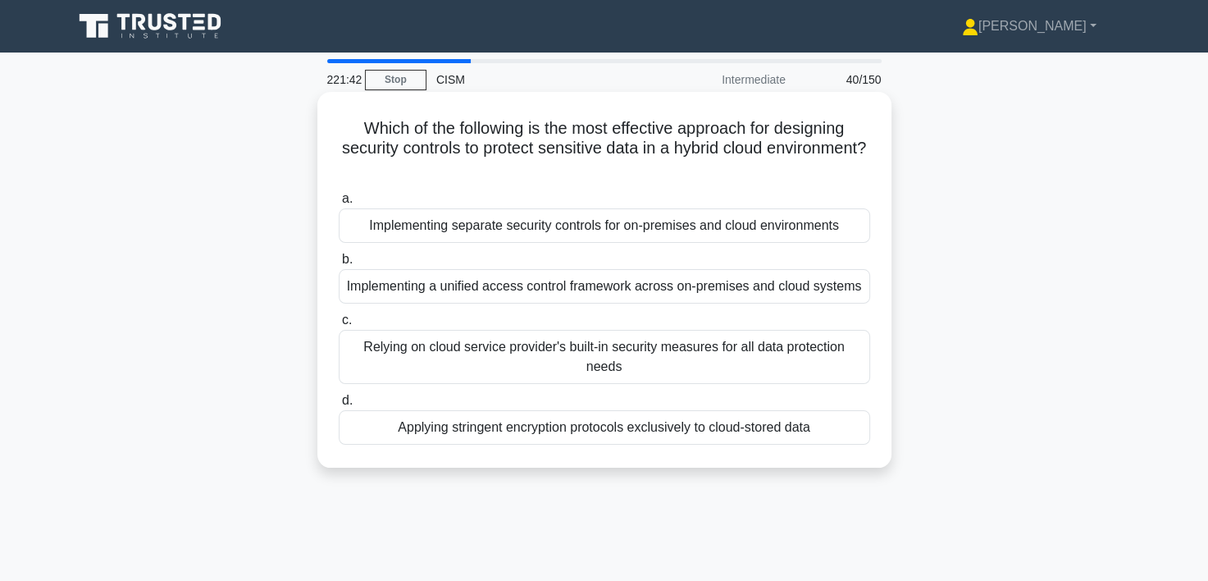
click at [663, 428] on div "Applying stringent encryption protocols exclusively to cloud-stored data" at bounding box center [604, 427] width 531 height 34
click at [339, 406] on input "d. Applying stringent encryption protocols exclusively to cloud-stored data" at bounding box center [339, 400] width 0 height 11
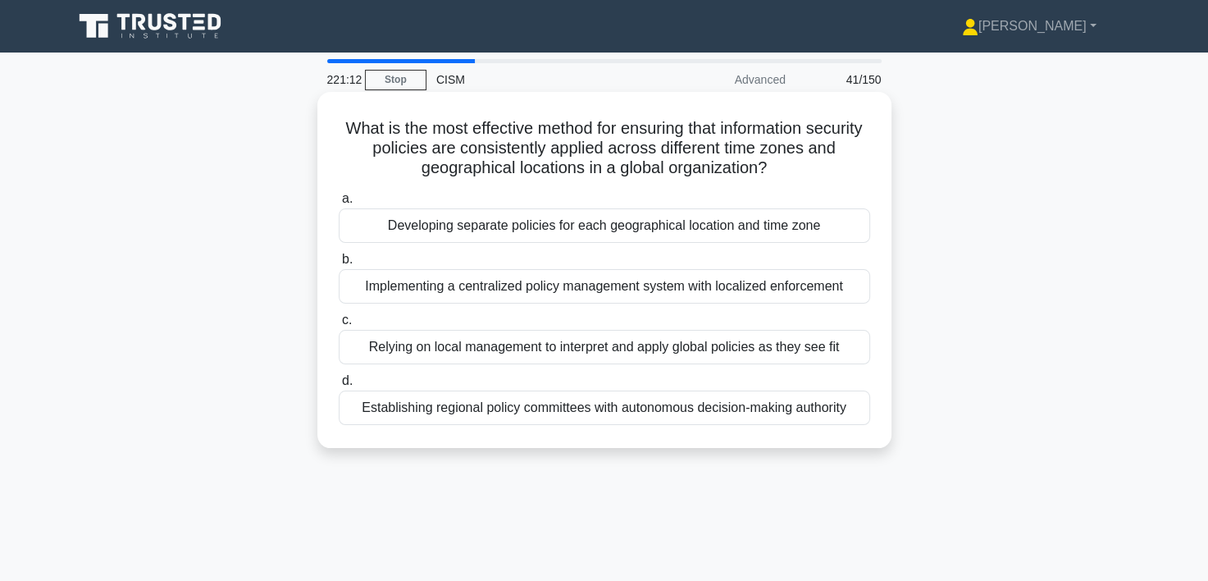
click at [609, 285] on div "Implementing a centralized policy management system with localized enforcement" at bounding box center [604, 286] width 531 height 34
click at [339, 265] on input "b. Implementing a centralized policy management system with localized enforceme…" at bounding box center [339, 259] width 0 height 11
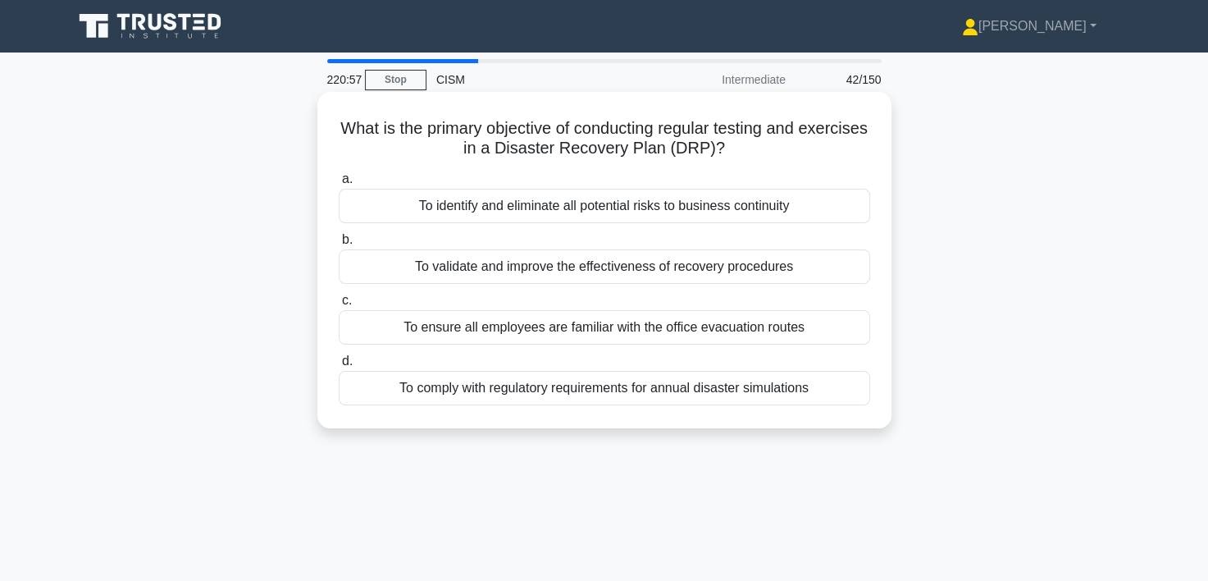
click at [615, 269] on div "To validate and improve the effectiveness of recovery procedures" at bounding box center [604, 266] width 531 height 34
click at [339, 245] on input "b. To validate and improve the effectiveness of recovery procedures" at bounding box center [339, 240] width 0 height 11
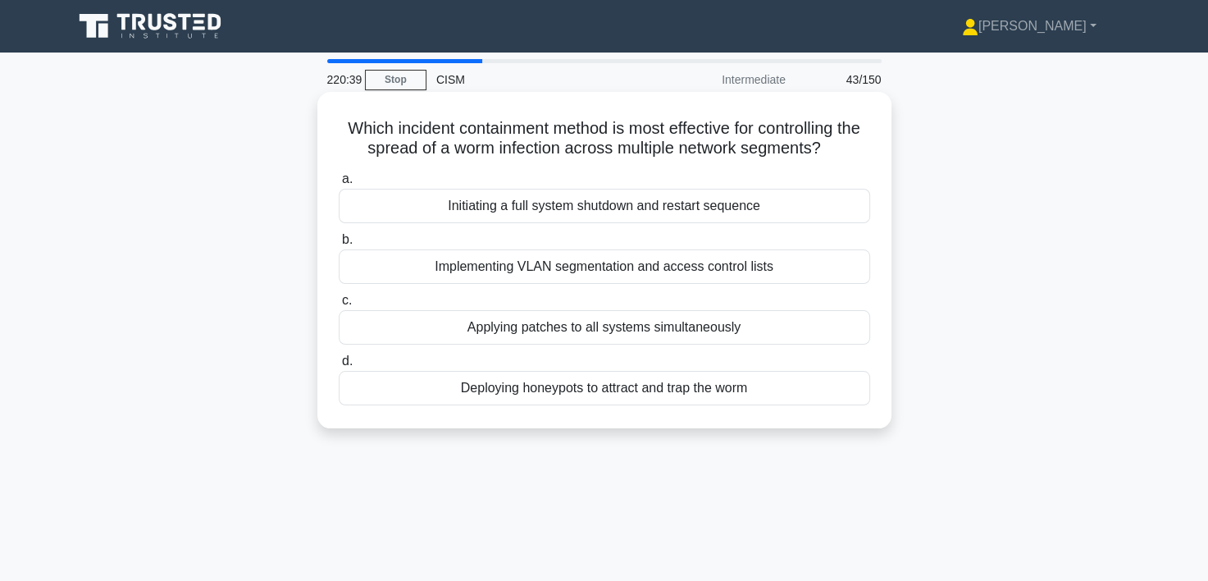
click at [632, 268] on div "Implementing VLAN segmentation and access control lists" at bounding box center [604, 266] width 531 height 34
click at [339, 245] on input "b. Implementing VLAN segmentation and access control lists" at bounding box center [339, 240] width 0 height 11
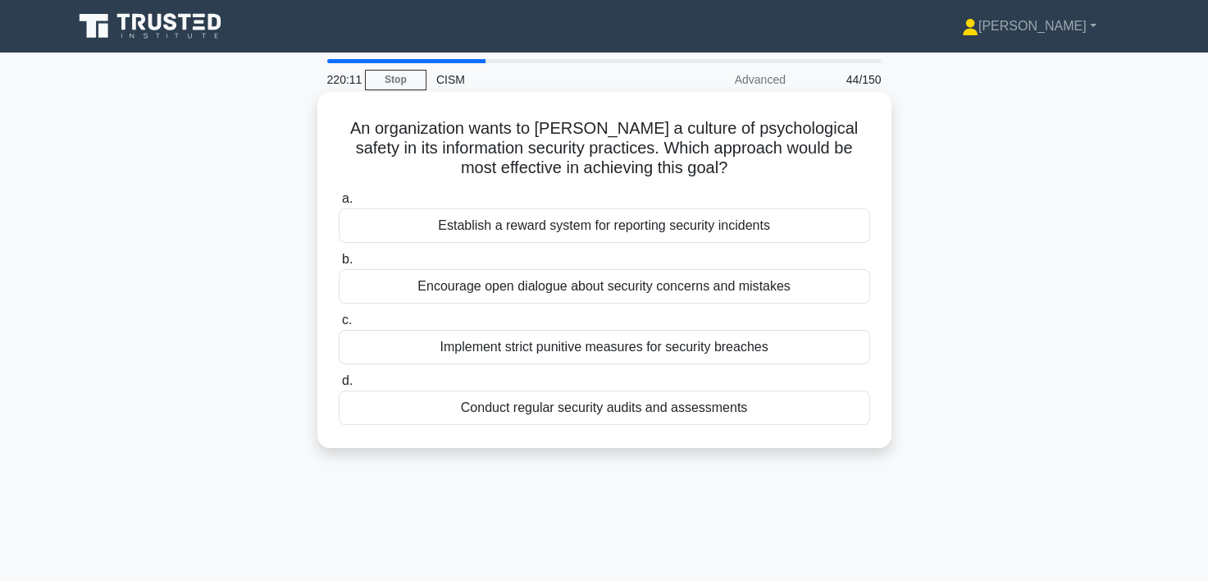
click at [617, 289] on div "Encourage open dialogue about security concerns and mistakes" at bounding box center [604, 286] width 531 height 34
click at [339, 265] on input "b. Encourage open dialogue about security concerns and mistakes" at bounding box center [339, 259] width 0 height 11
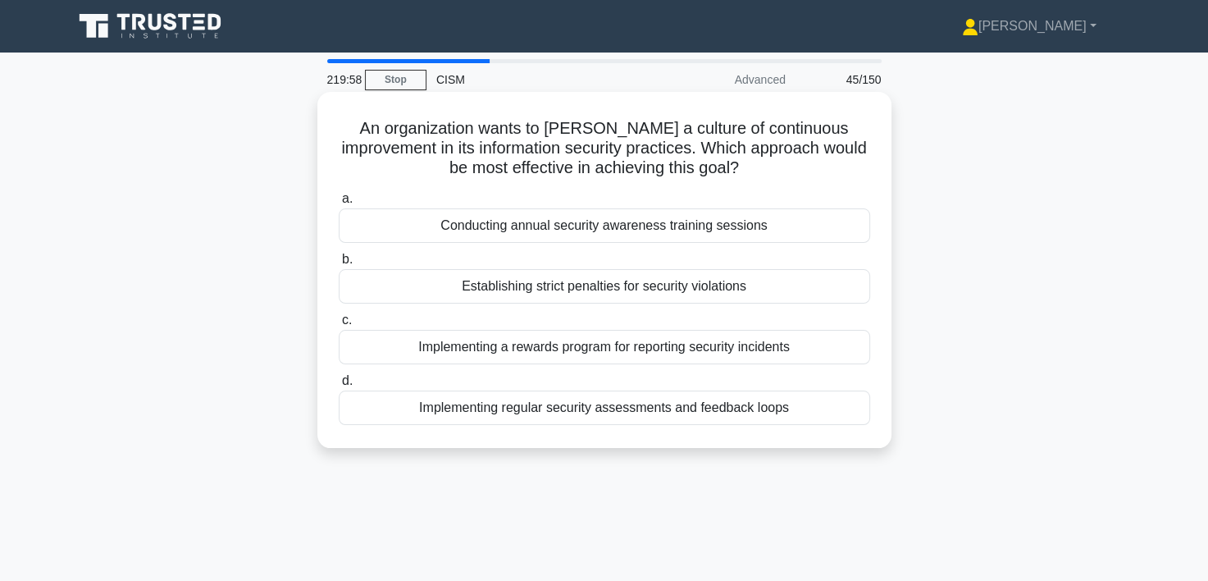
click at [628, 413] on div "Implementing regular security assessments and feedback loops" at bounding box center [604, 407] width 531 height 34
click at [339, 386] on input "d. Implementing regular security assessments and feedback loops" at bounding box center [339, 381] width 0 height 11
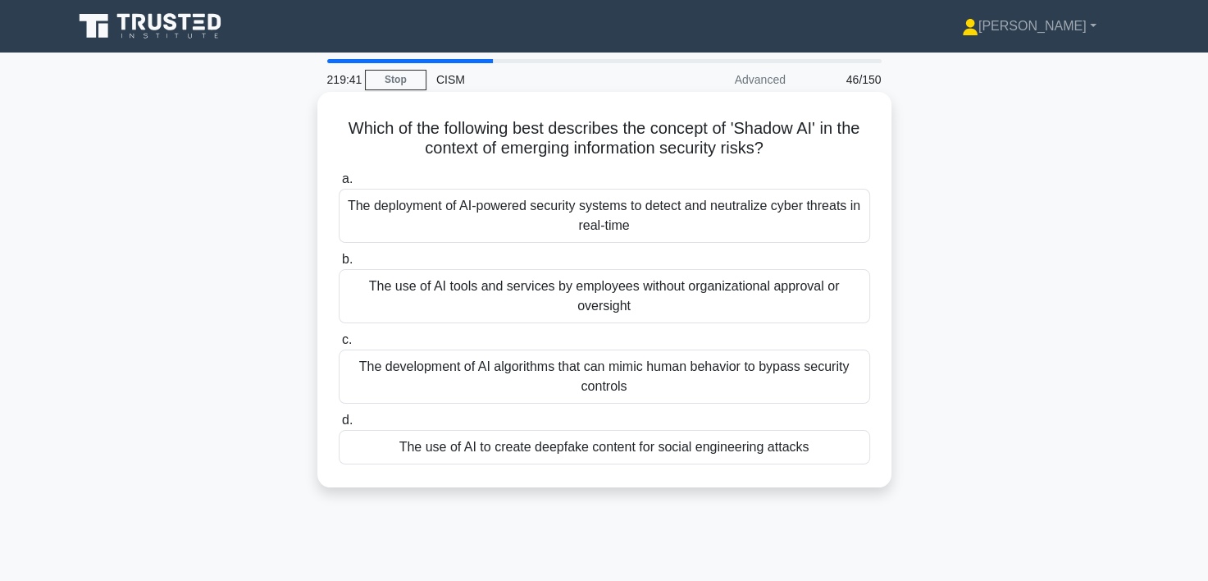
click at [699, 298] on div "The use of AI tools and services by employees without organizational approval o…" at bounding box center [604, 296] width 531 height 54
click at [339, 265] on input "b. The use of AI tools and services by employees without organizational approva…" at bounding box center [339, 259] width 0 height 11
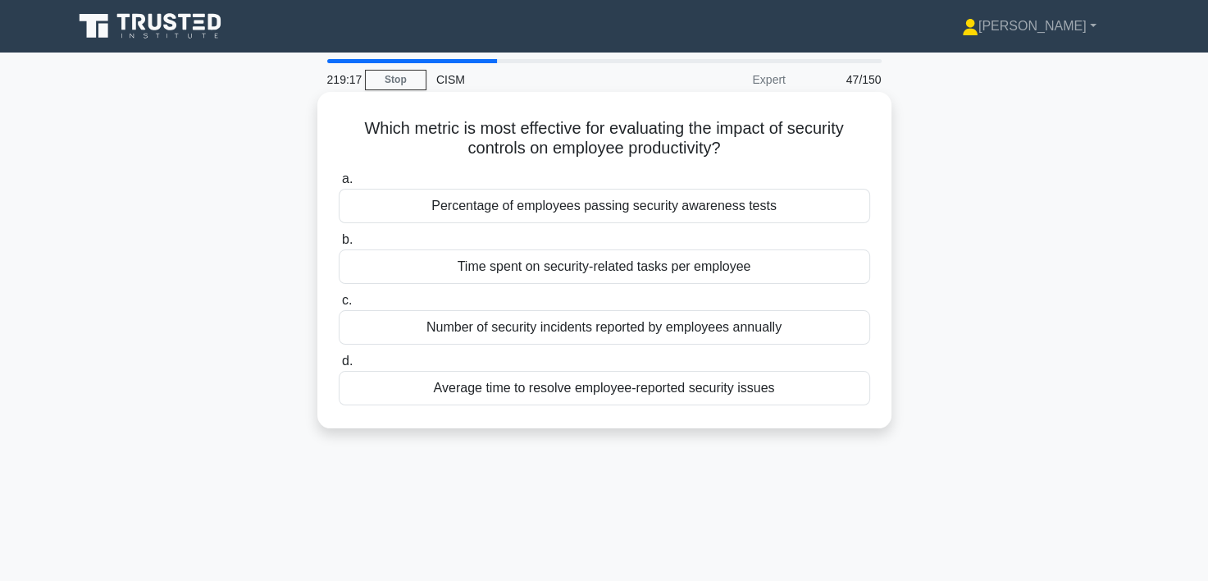
click at [600, 266] on div "Time spent on security-related tasks per employee" at bounding box center [604, 266] width 531 height 34
click at [339, 245] on input "b. Time spent on security-related tasks per employee" at bounding box center [339, 240] width 0 height 11
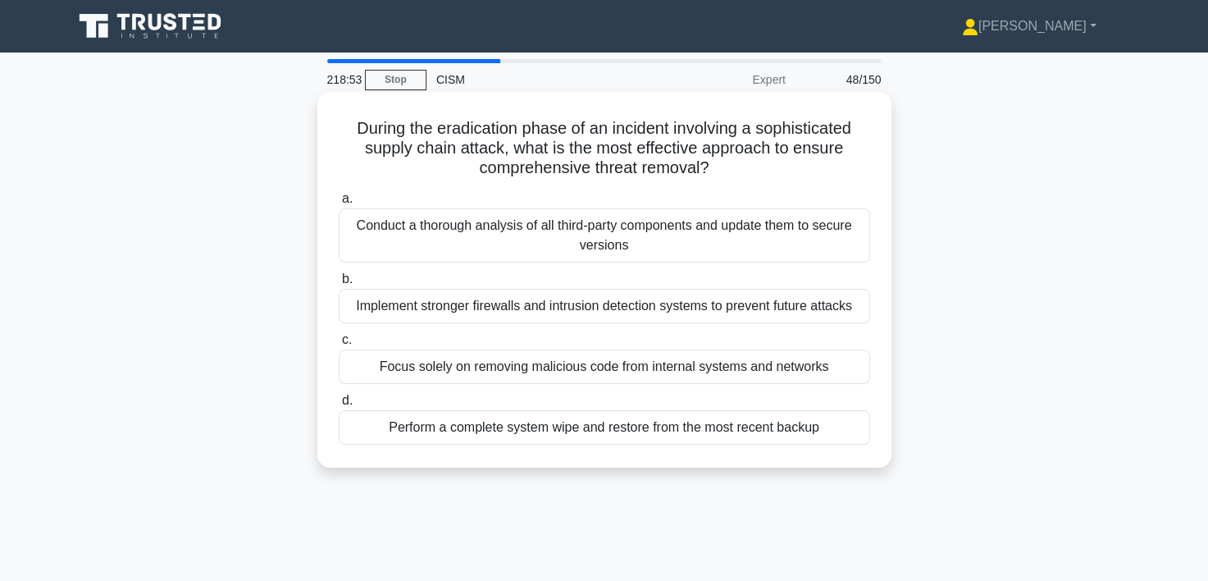
click at [567, 233] on div "Conduct a thorough analysis of all third-party components and update them to se…" at bounding box center [604, 235] width 531 height 54
click at [339, 204] on input "a. Conduct a thorough analysis of all third-party components and update them to…" at bounding box center [339, 199] width 0 height 11
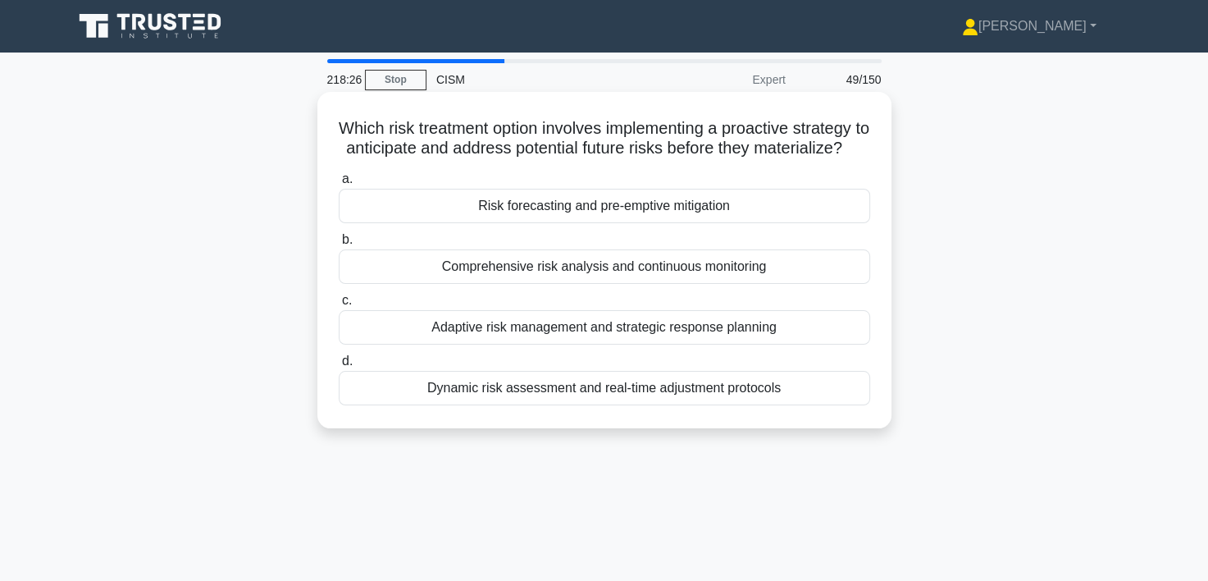
click at [594, 223] on div "Risk forecasting and pre-emptive mitigation" at bounding box center [604, 206] width 531 height 34
click at [339, 185] on input "a. Risk forecasting and pre-emptive mitigation" at bounding box center [339, 179] width 0 height 11
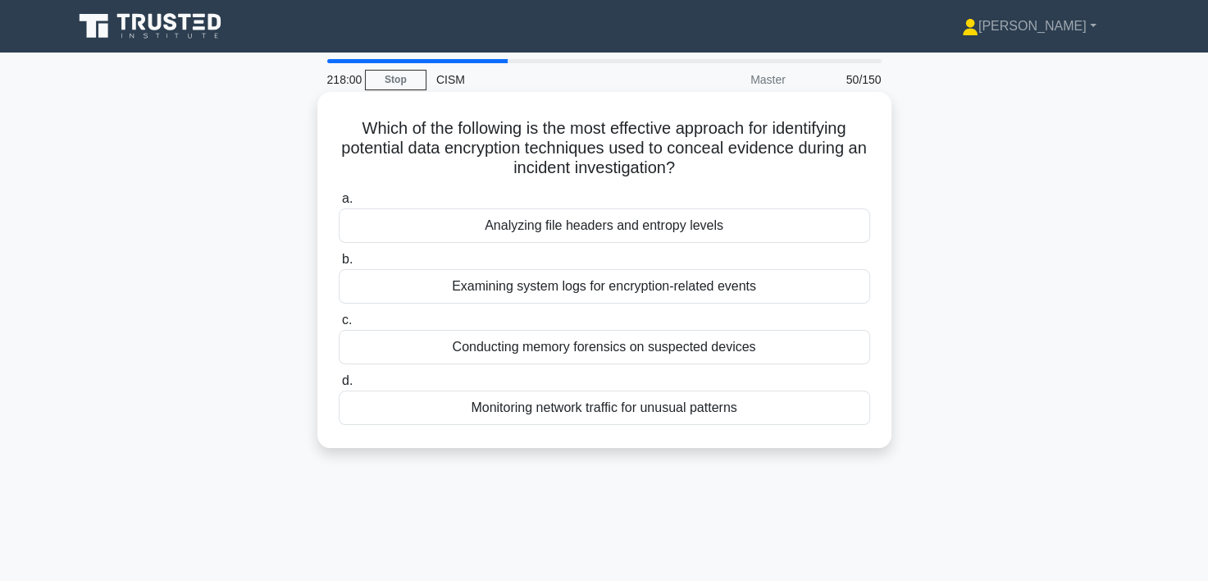
click at [579, 233] on div "Analyzing file headers and entropy levels" at bounding box center [604, 225] width 531 height 34
click at [339, 204] on input "a. Analyzing file headers and entropy levels" at bounding box center [339, 199] width 0 height 11
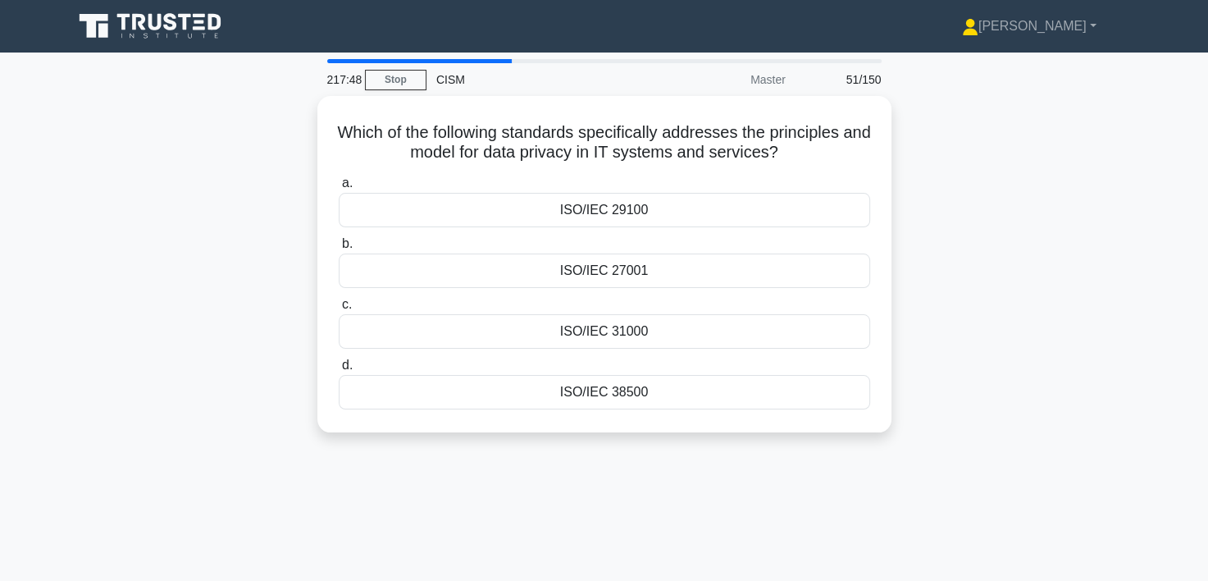
drag, startPoint x: 627, startPoint y: 263, endPoint x: 689, endPoint y: 523, distance: 267.1
click at [689, 523] on div "217:48 Stop CISM Master 51/150 Which of the following standards specifically ad…" at bounding box center [604, 469] width 1082 height 820
drag, startPoint x: 689, startPoint y: 523, endPoint x: 682, endPoint y: 507, distance: 17.7
click at [682, 510] on div "217:47 Stop CISM Master 51/150 Which of the following standards specifically ad…" at bounding box center [604, 469] width 1082 height 820
click at [200, 184] on div "Which of the following standards specifically addresses the principles and mode…" at bounding box center [604, 274] width 1082 height 356
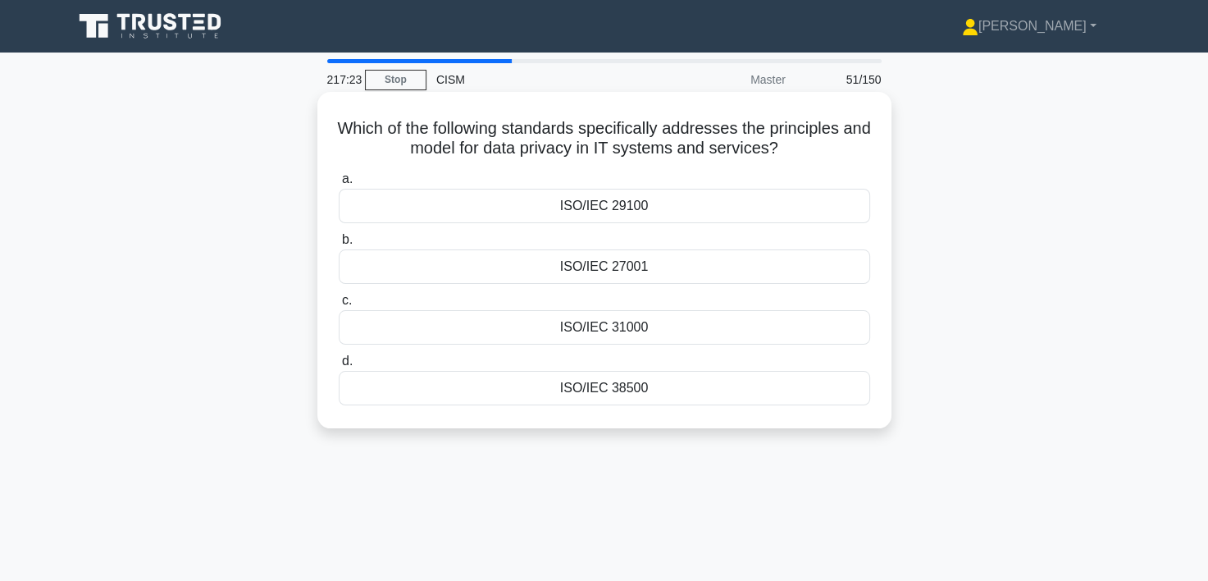
click at [600, 267] on div "ISO/IEC 27001" at bounding box center [604, 266] width 531 height 34
click at [339, 245] on input "b. ISO/IEC 27001" at bounding box center [339, 240] width 0 height 11
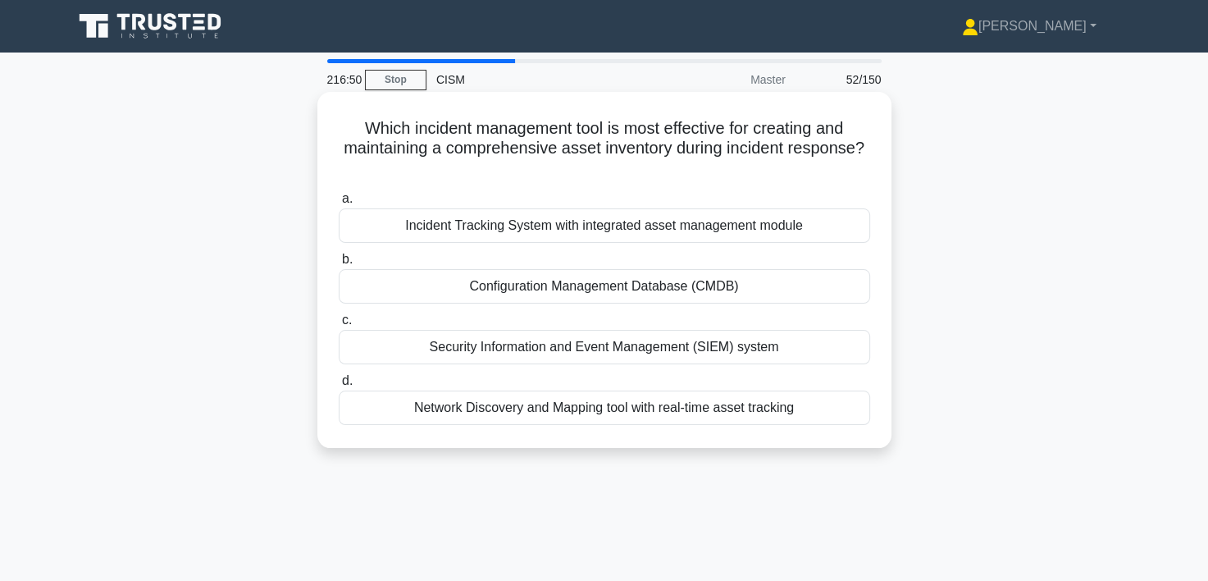
click at [632, 230] on div "Incident Tracking System with integrated asset management module" at bounding box center [604, 225] width 531 height 34
click at [339, 204] on input "a. Incident Tracking System with integrated asset management module" at bounding box center [339, 199] width 0 height 11
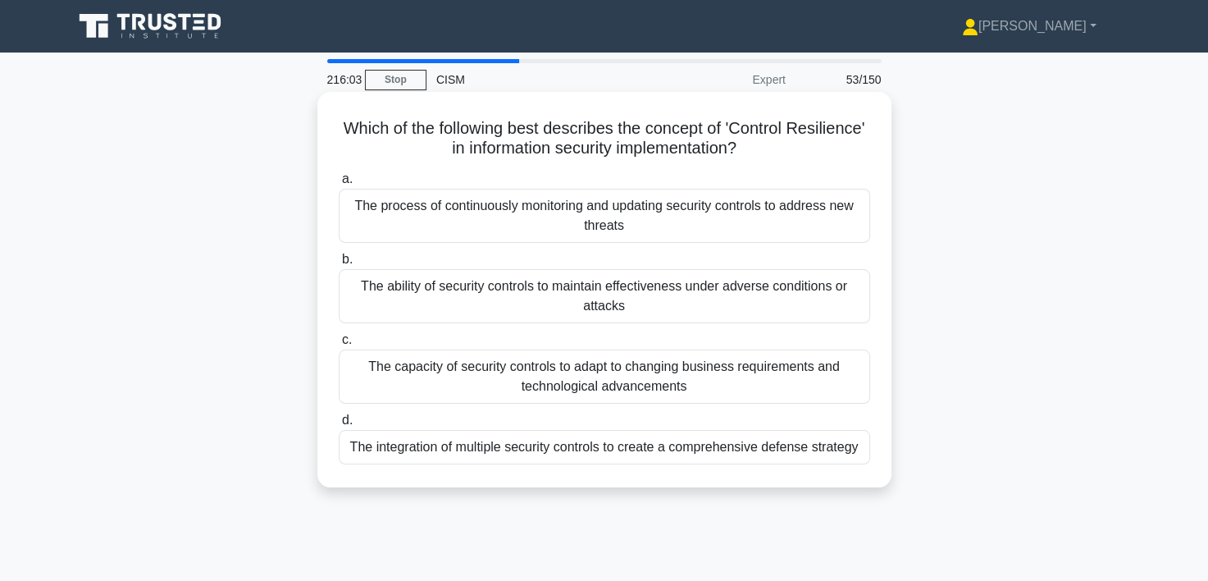
click at [628, 298] on div "The ability of security controls to maintain effectiveness under adverse condit…" at bounding box center [604, 296] width 531 height 54
click at [339, 265] on input "b. The ability of security controls to maintain effectiveness under adverse con…" at bounding box center [339, 259] width 0 height 11
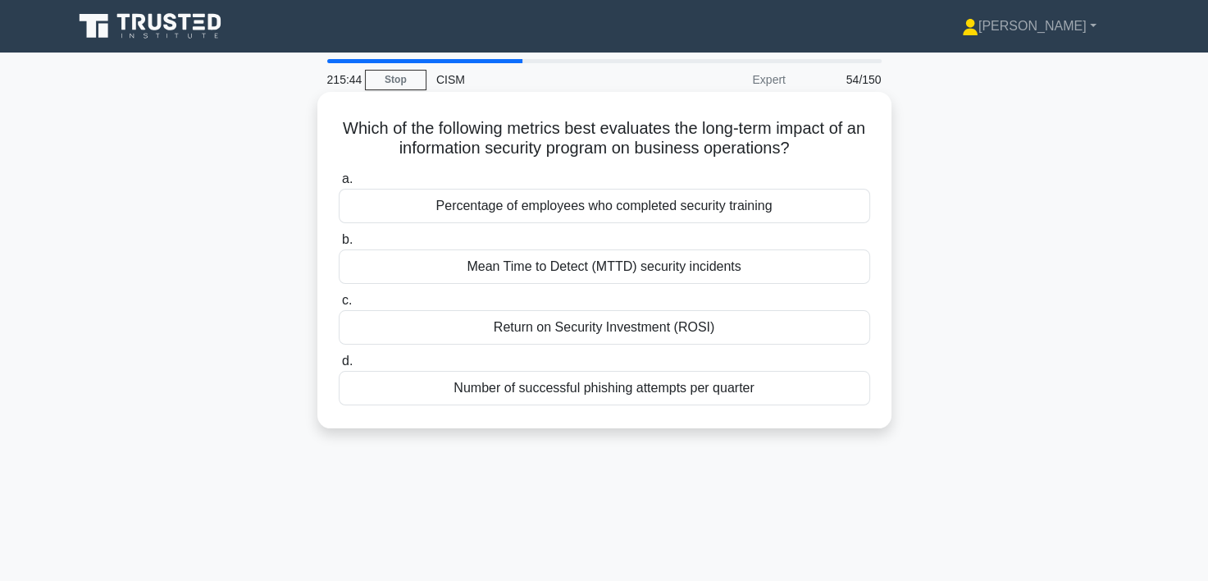
click at [559, 328] on div "Return on Security Investment (ROSI)" at bounding box center [604, 327] width 531 height 34
click at [339, 306] on input "c. Return on Security Investment (ROSI)" at bounding box center [339, 300] width 0 height 11
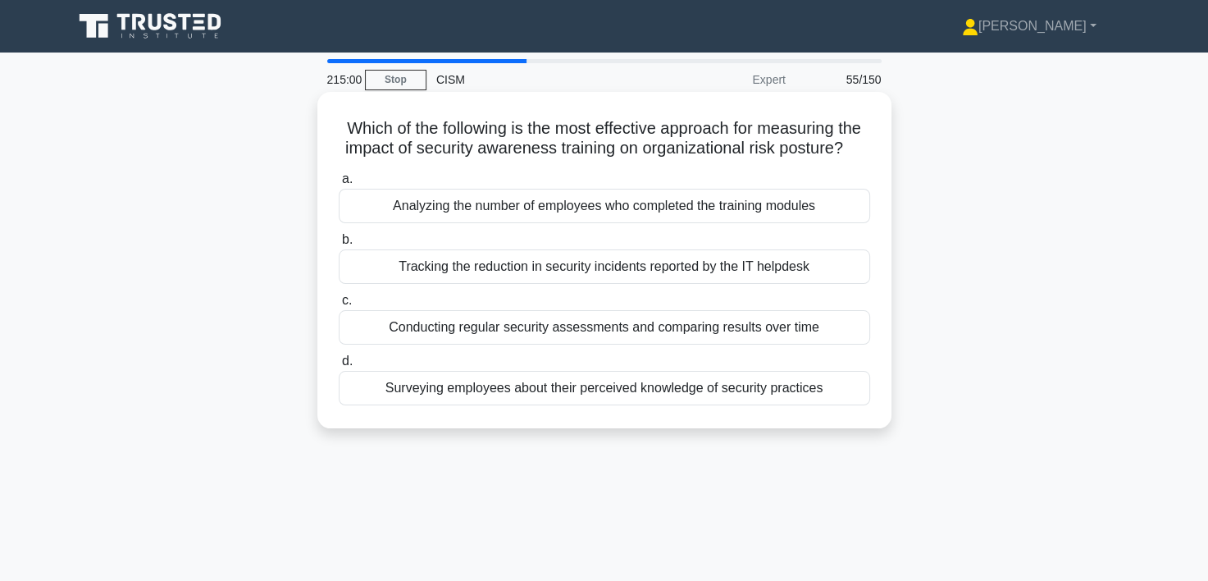
click at [627, 284] on div "Tracking the reduction in security incidents reported by the IT helpdesk" at bounding box center [604, 266] width 531 height 34
click at [339, 245] on input "b. Tracking the reduction in security incidents reported by the IT helpdesk" at bounding box center [339, 240] width 0 height 11
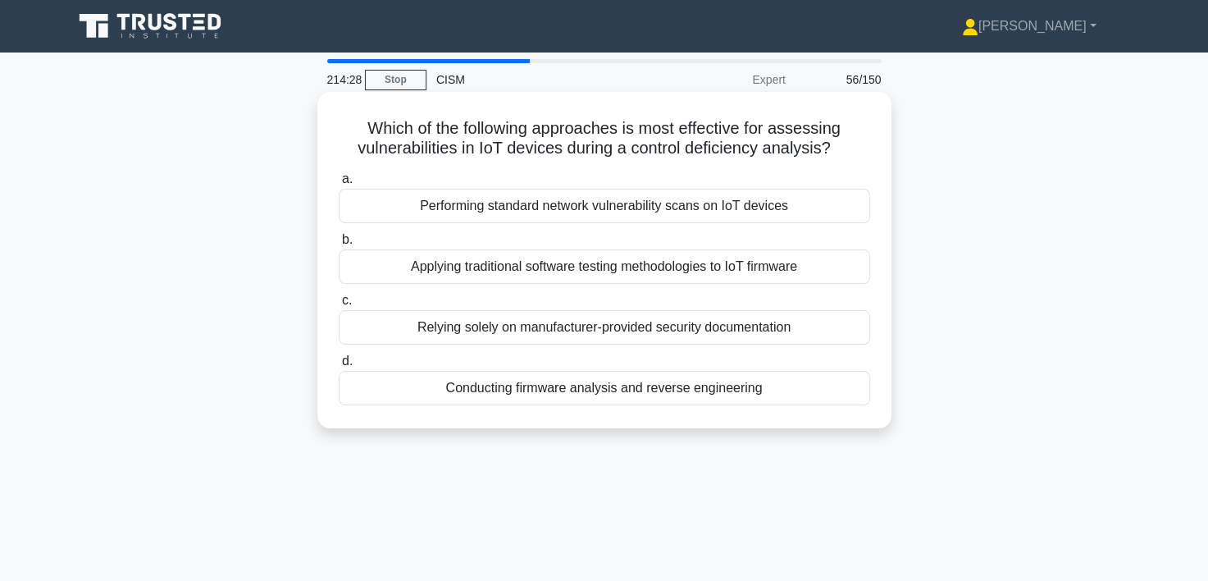
drag, startPoint x: 654, startPoint y: 216, endPoint x: 649, endPoint y: 223, distance: 8.9
click at [649, 223] on div "Performing standard network vulnerability scans on IoT devices" at bounding box center [604, 206] width 531 height 34
drag, startPoint x: 649, startPoint y: 223, endPoint x: 632, endPoint y: 213, distance: 19.8
click at [632, 213] on div "Performing standard network vulnerability scans on IoT devices" at bounding box center [604, 206] width 531 height 34
click at [339, 185] on input "a. Performing standard network vulnerability scans on IoT devices" at bounding box center [339, 179] width 0 height 11
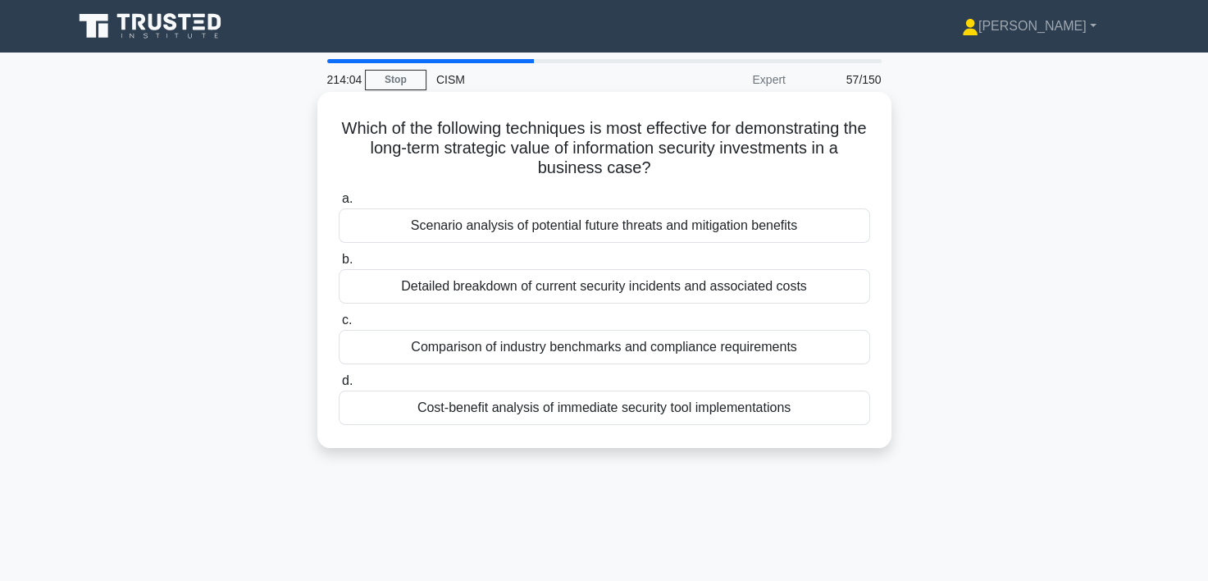
click at [655, 223] on div "Scenario analysis of potential future threats and mitigation benefits" at bounding box center [604, 225] width 531 height 34
click at [339, 204] on input "a. Scenario analysis of potential future threats and mitigation benefits" at bounding box center [339, 199] width 0 height 11
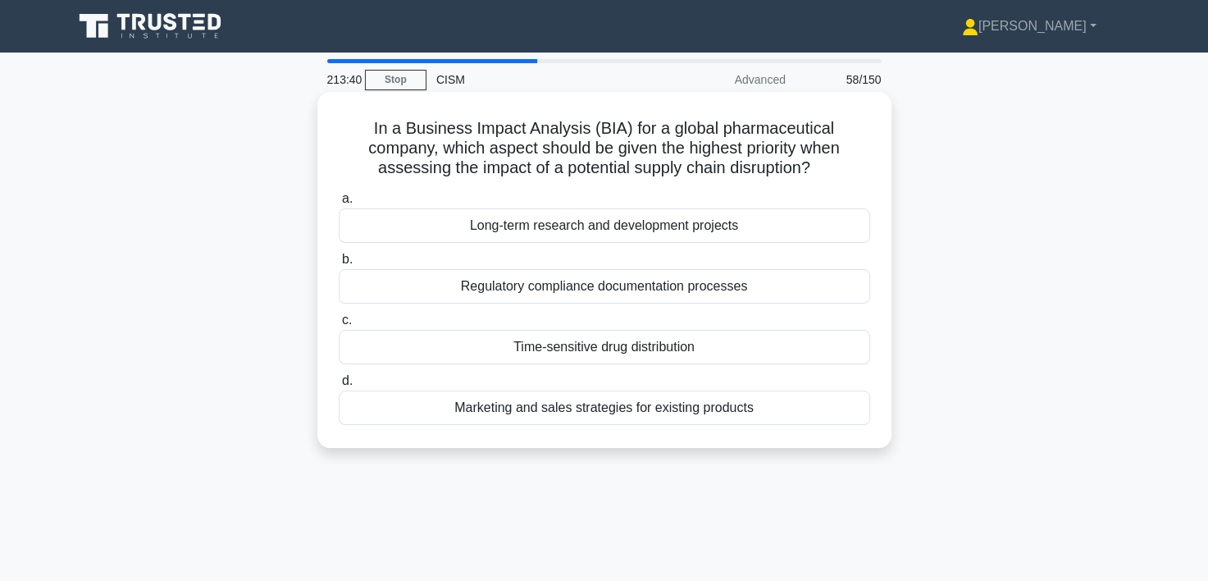
click at [659, 348] on div "Time-sensitive drug distribution" at bounding box center [604, 347] width 531 height 34
click at [339, 326] on input "c. Time-sensitive drug distribution" at bounding box center [339, 320] width 0 height 11
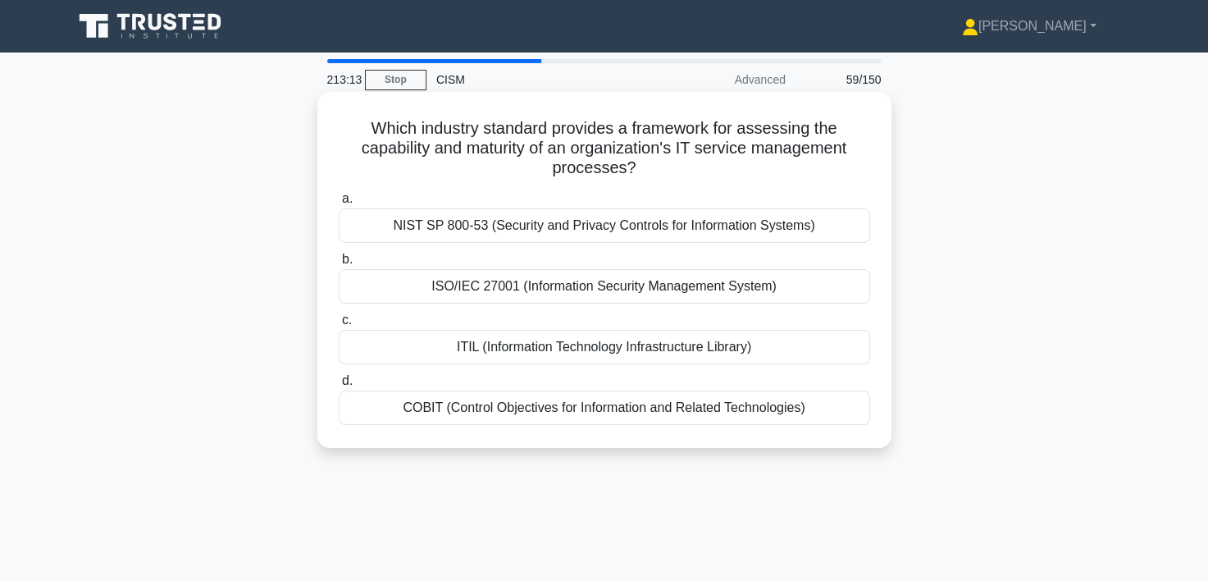
click at [475, 407] on div "COBIT (Control Objectives for Information and Related Technologies)" at bounding box center [604, 407] width 531 height 34
click at [339, 386] on input "d. COBIT (Control Objectives for Information and Related Technologies)" at bounding box center [339, 381] width 0 height 11
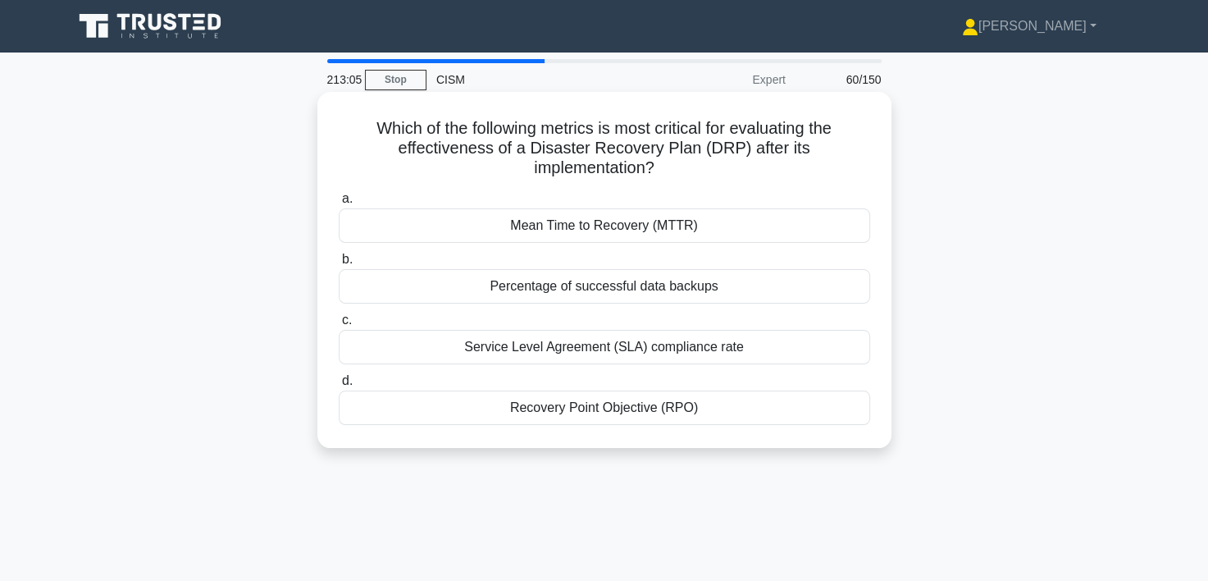
click at [584, 411] on div "Recovery Point Objective (RPO)" at bounding box center [604, 407] width 531 height 34
click at [339, 386] on input "d. Recovery Point Objective (RPO)" at bounding box center [339, 381] width 0 height 11
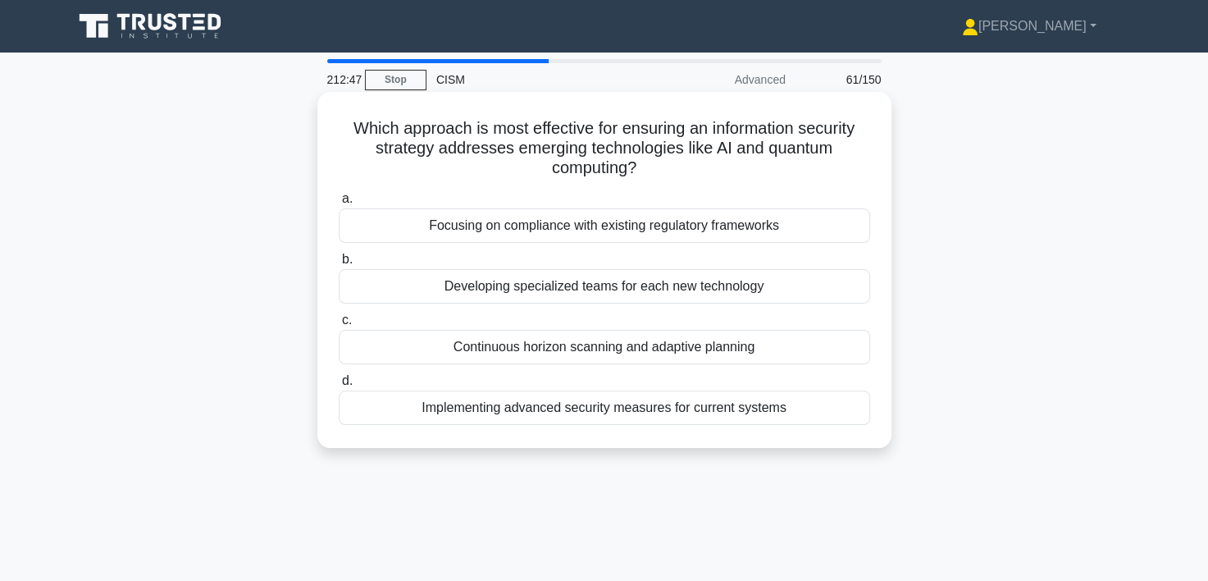
click at [623, 353] on div "Continuous horizon scanning and adaptive planning" at bounding box center [604, 347] width 531 height 34
click at [339, 326] on input "c. Continuous horizon scanning and adaptive planning" at bounding box center [339, 320] width 0 height 11
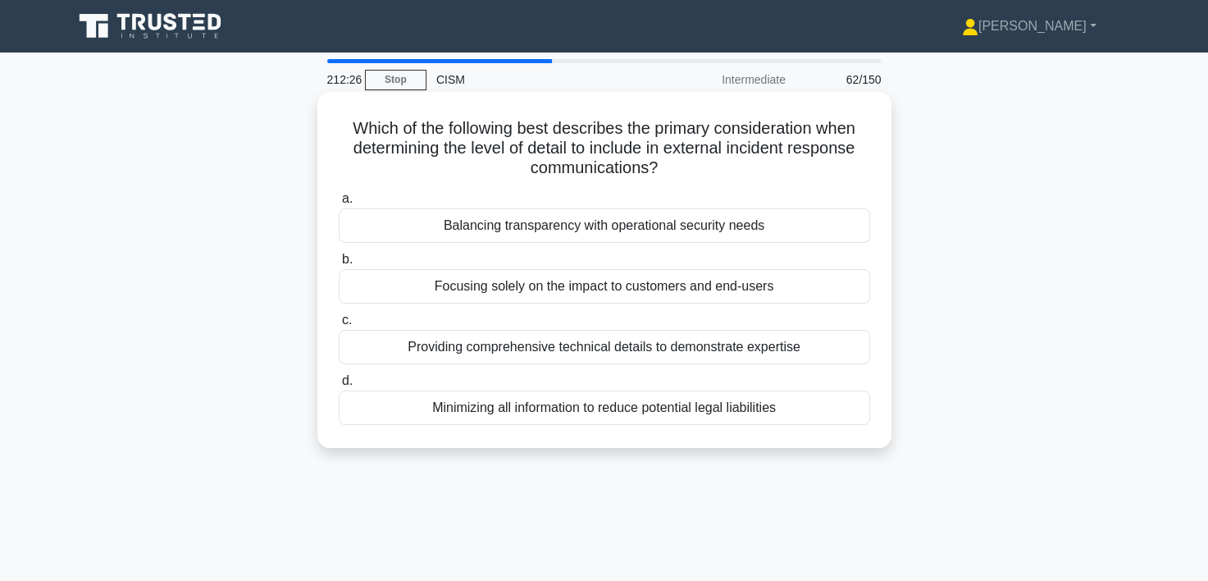
click at [674, 232] on div "Balancing transparency with operational security needs" at bounding box center [604, 225] width 531 height 34
click at [339, 204] on input "a. Balancing transparency with operational security needs" at bounding box center [339, 199] width 0 height 11
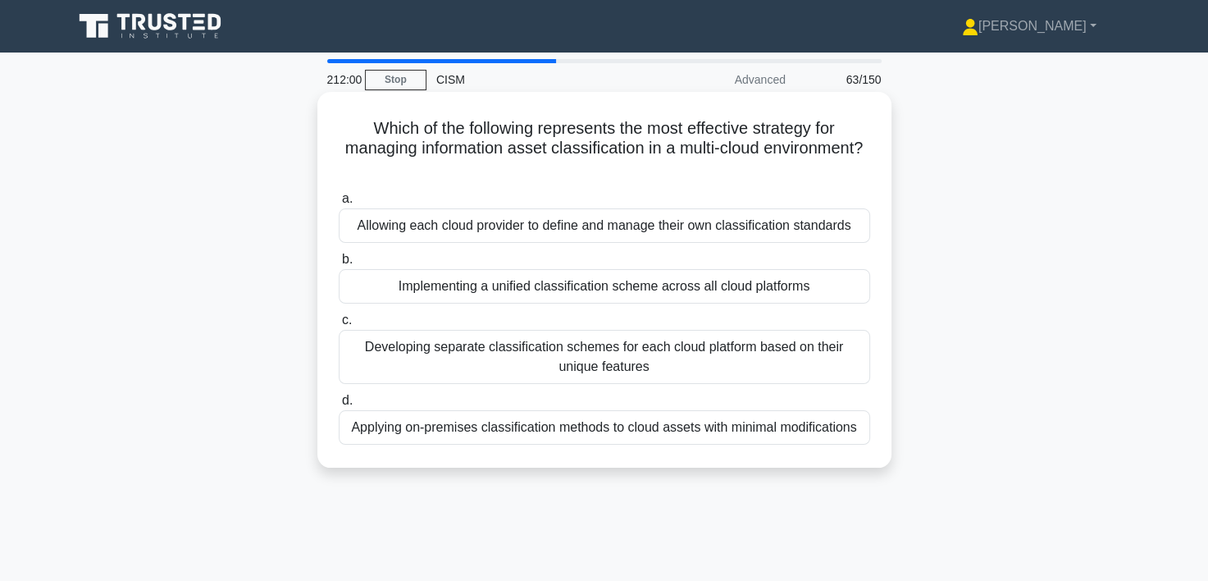
click at [640, 351] on div "Developing separate classification schemes for each cloud platform based on the…" at bounding box center [604, 357] width 531 height 54
click at [339, 326] on input "c. Developing separate classification schemes for each cloud platform based on …" at bounding box center [339, 320] width 0 height 11
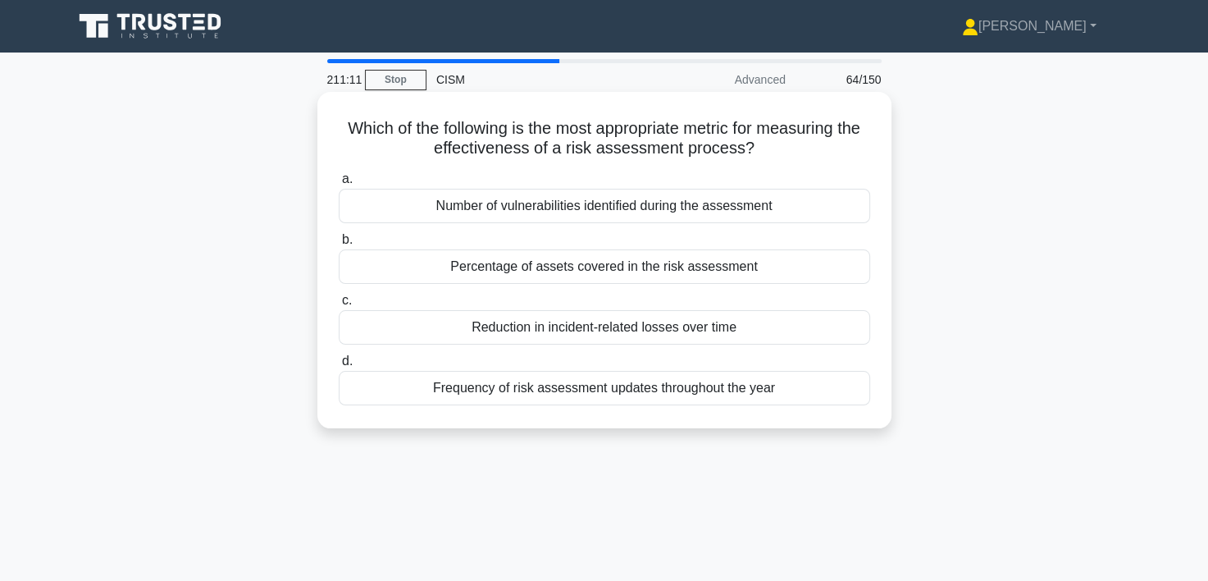
click at [587, 331] on div "Reduction in incident-related losses over time" at bounding box center [604, 327] width 531 height 34
click at [339, 306] on input "c. Reduction in incident-related losses over time" at bounding box center [339, 300] width 0 height 11
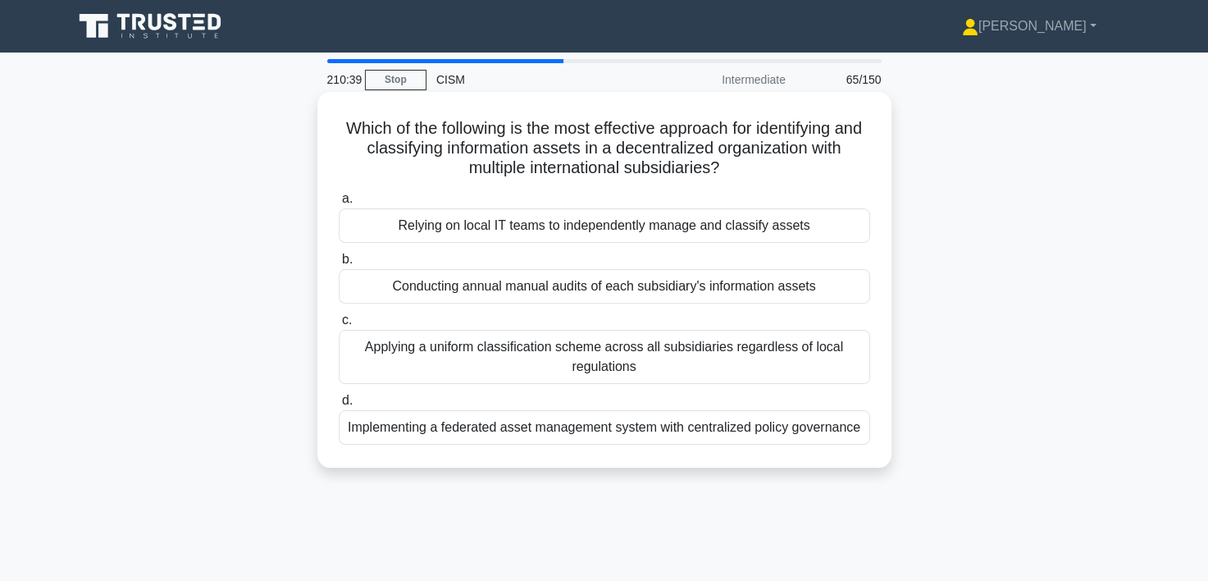
click at [580, 431] on div "Implementing a federated asset management system with centralized policy govern…" at bounding box center [604, 427] width 531 height 34
click at [339, 406] on input "d. Implementing a federated asset management system with centralized policy gov…" at bounding box center [339, 400] width 0 height 11
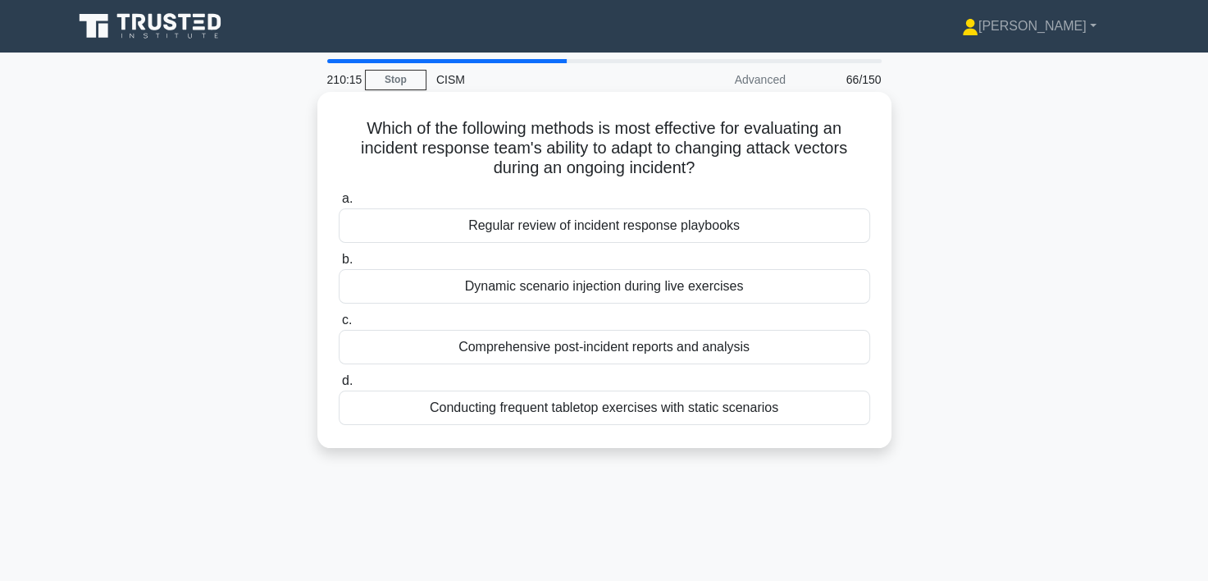
click at [620, 289] on div "Dynamic scenario injection during live exercises" at bounding box center [604, 286] width 531 height 34
click at [339, 265] on input "b. Dynamic scenario injection during live exercises" at bounding box center [339, 259] width 0 height 11
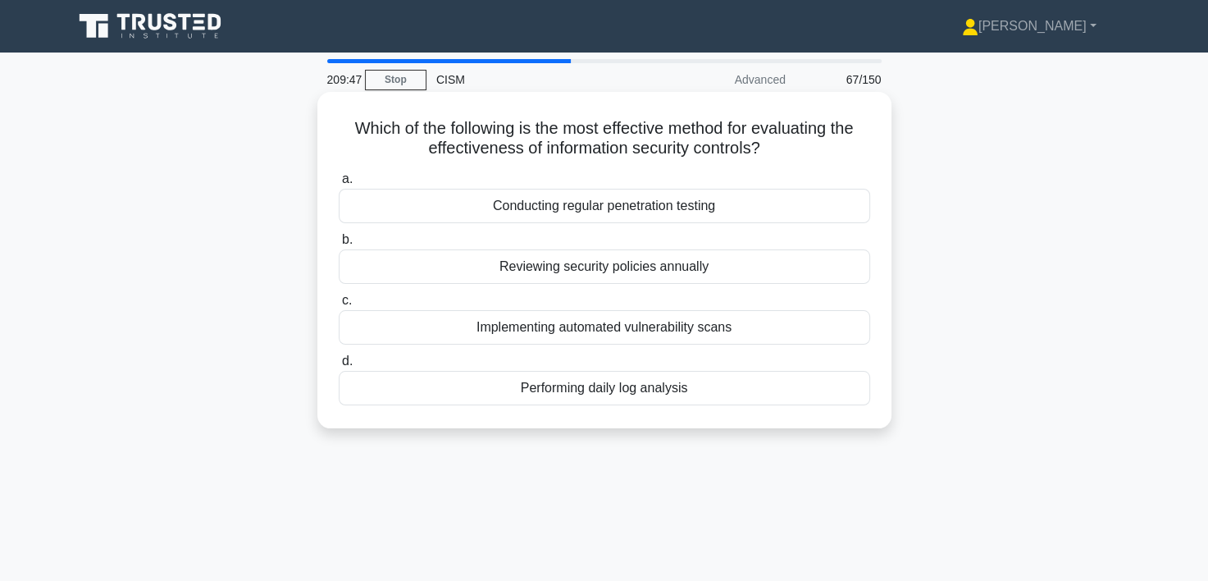
click at [663, 210] on div "Conducting regular penetration testing" at bounding box center [604, 206] width 531 height 34
click at [339, 185] on input "a. Conducting regular penetration testing" at bounding box center [339, 179] width 0 height 11
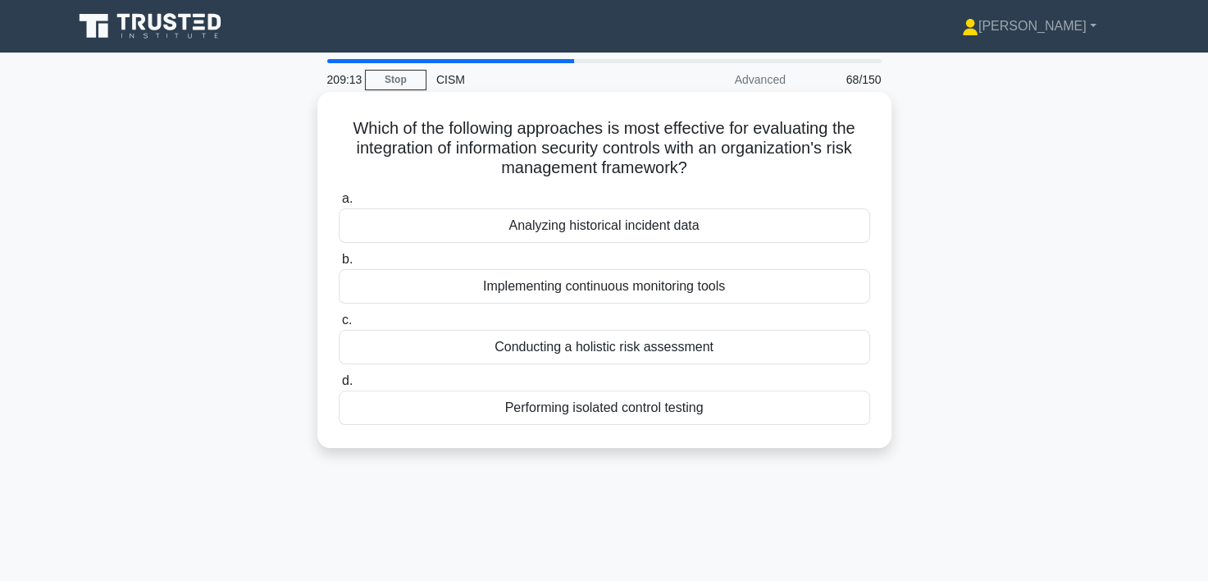
click at [617, 286] on div "Implementing continuous monitoring tools" at bounding box center [604, 286] width 531 height 34
click at [339, 265] on input "b. Implementing continuous monitoring tools" at bounding box center [339, 259] width 0 height 11
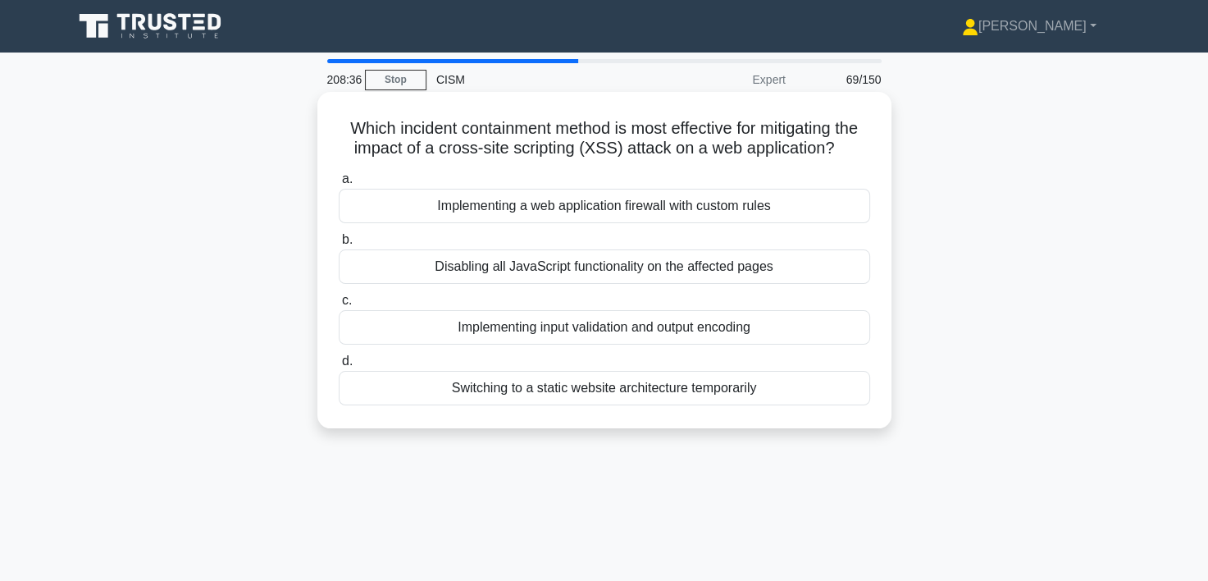
click at [636, 344] on div "Implementing input validation and output encoding" at bounding box center [604, 327] width 531 height 34
click at [339, 306] on input "c. Implementing input validation and output encoding" at bounding box center [339, 300] width 0 height 11
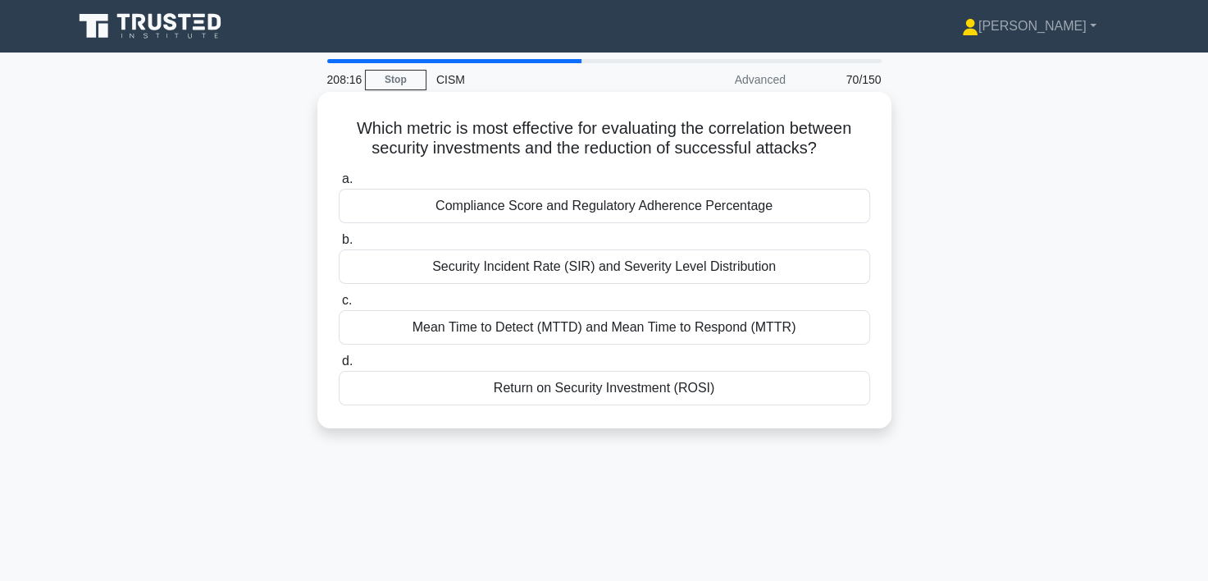
click at [619, 387] on div "Return on Security Investment (ROSI)" at bounding box center [604, 388] width 531 height 34
click at [339, 367] on input "d. Return on Security Investment (ROSI)" at bounding box center [339, 361] width 0 height 11
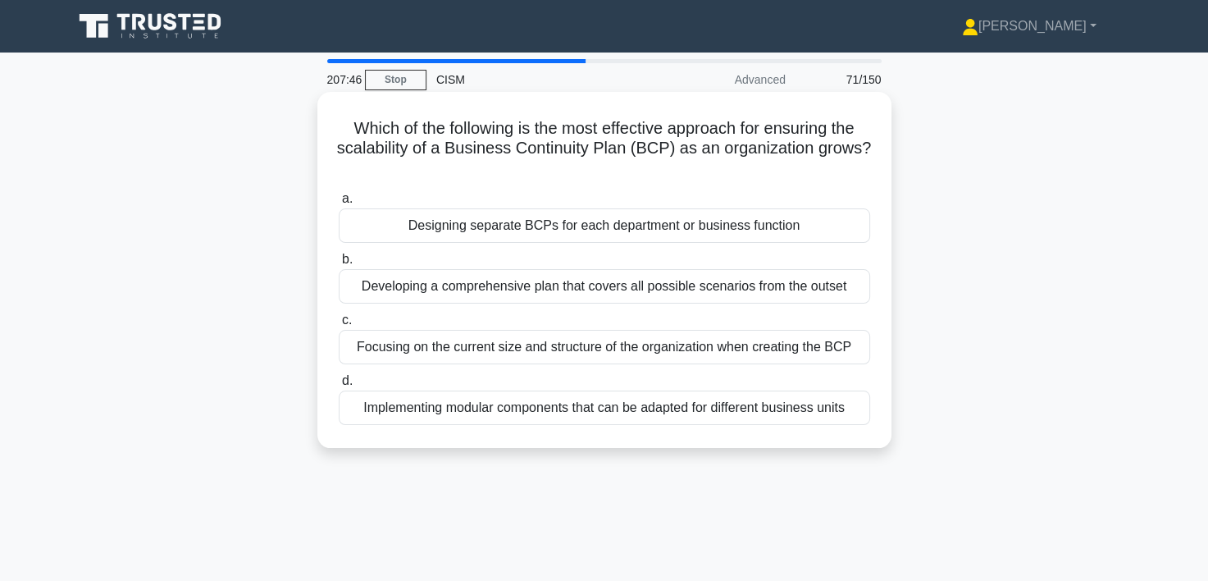
click at [608, 410] on div "Implementing modular components that can be adapted for different business units" at bounding box center [604, 407] width 531 height 34
click at [339, 386] on input "d. Implementing modular components that can be adapted for different business u…" at bounding box center [339, 381] width 0 height 11
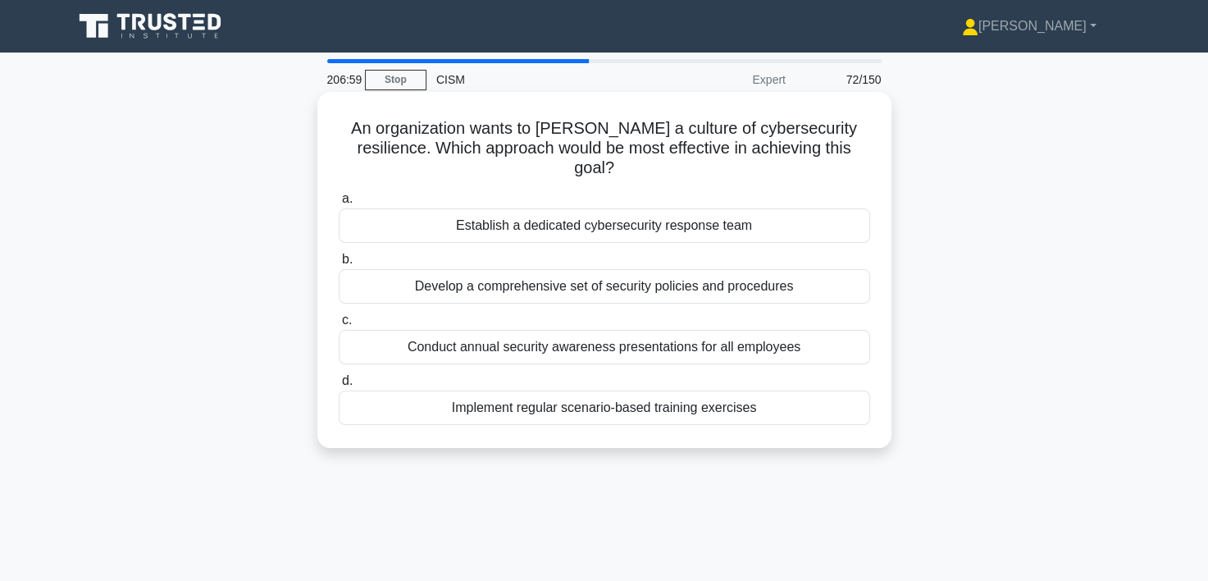
click at [639, 216] on div "Establish a dedicated cybersecurity response team" at bounding box center [604, 225] width 531 height 34
click at [339, 204] on input "a. Establish a dedicated cybersecurity response team" at bounding box center [339, 199] width 0 height 11
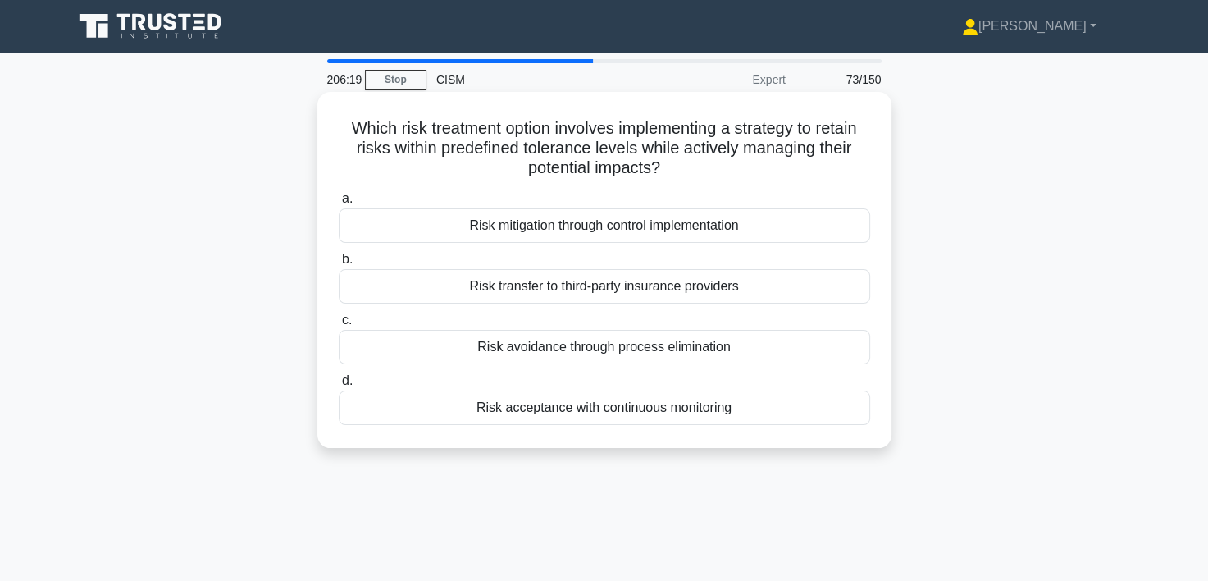
click at [600, 414] on div "Risk acceptance with continuous monitoring" at bounding box center [604, 407] width 531 height 34
click at [339, 386] on input "d. Risk acceptance with continuous monitoring" at bounding box center [339, 381] width 0 height 11
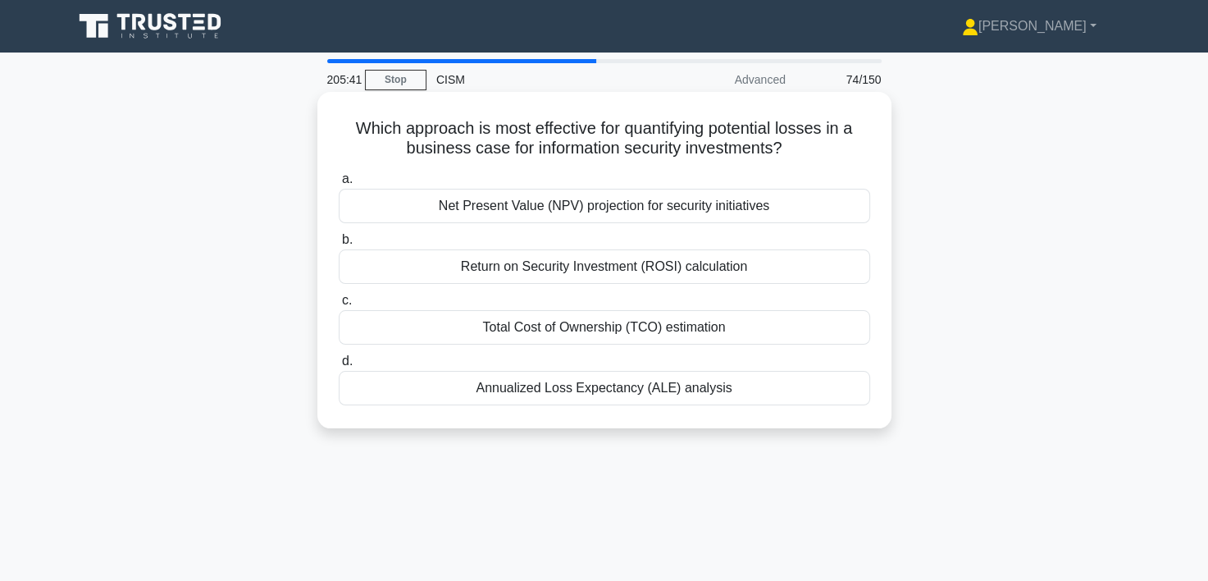
drag, startPoint x: 636, startPoint y: 389, endPoint x: 645, endPoint y: 394, distance: 10.3
click at [645, 394] on div "Annualized Loss Expectancy (ALE) analysis" at bounding box center [604, 388] width 531 height 34
drag, startPoint x: 645, startPoint y: 394, endPoint x: 607, endPoint y: 393, distance: 38.6
click at [607, 393] on div "Annualized Loss Expectancy (ALE) analysis" at bounding box center [604, 388] width 531 height 34
click at [339, 367] on input "d. Annualized Loss Expectancy (ALE) analysis" at bounding box center [339, 361] width 0 height 11
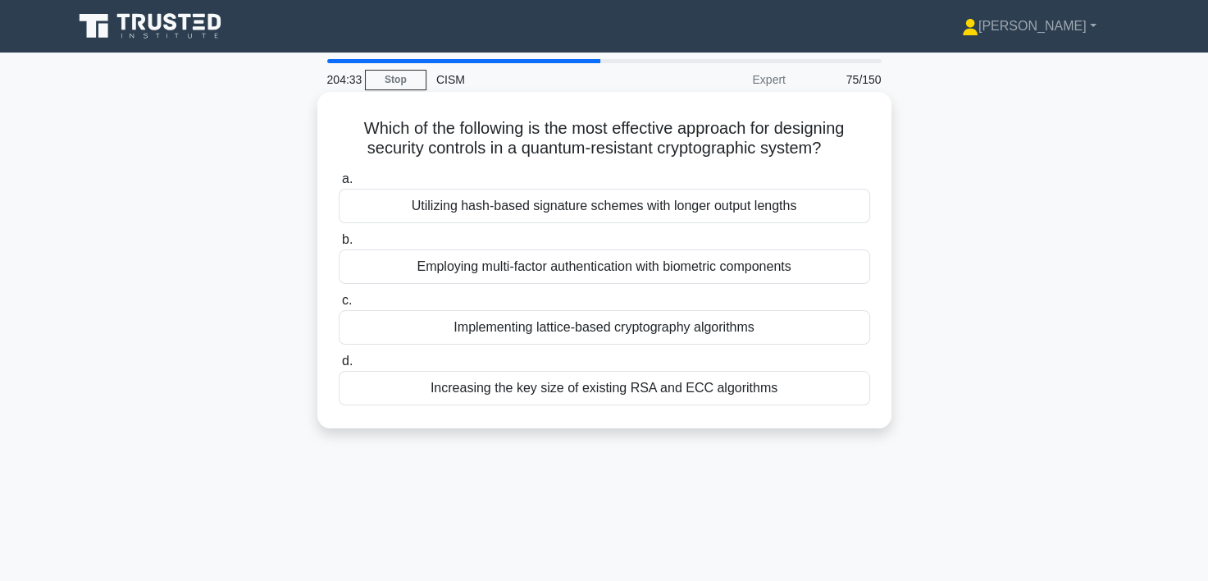
scroll to position [82, 0]
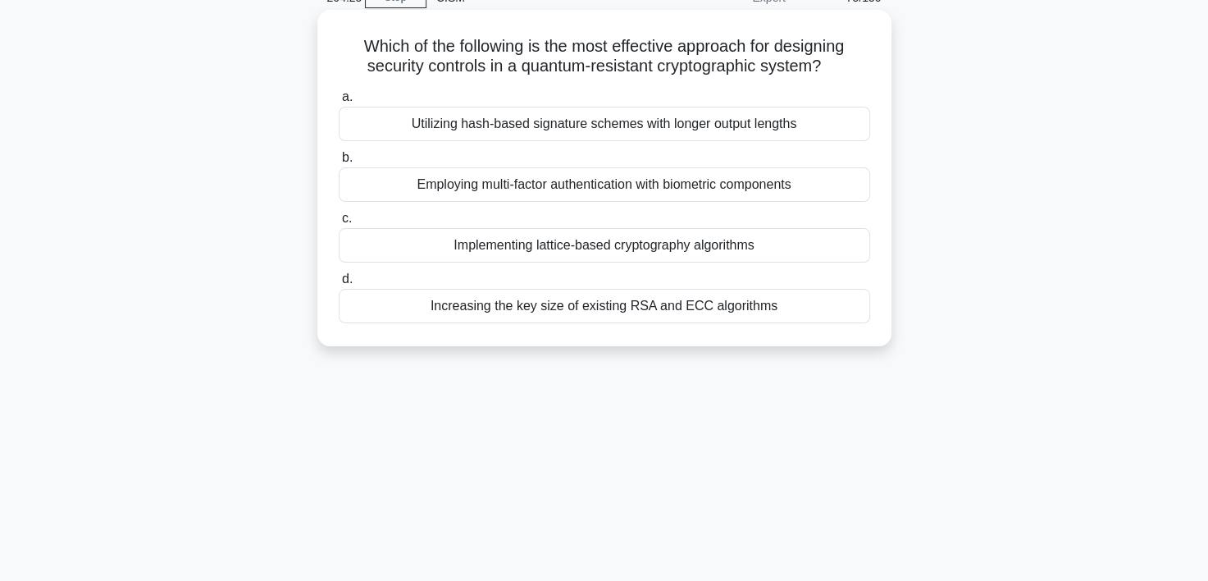
click at [653, 249] on div "Implementing lattice-based cryptography algorithms" at bounding box center [604, 245] width 531 height 34
click at [339, 224] on input "c. Implementing lattice-based cryptography algorithms" at bounding box center [339, 218] width 0 height 11
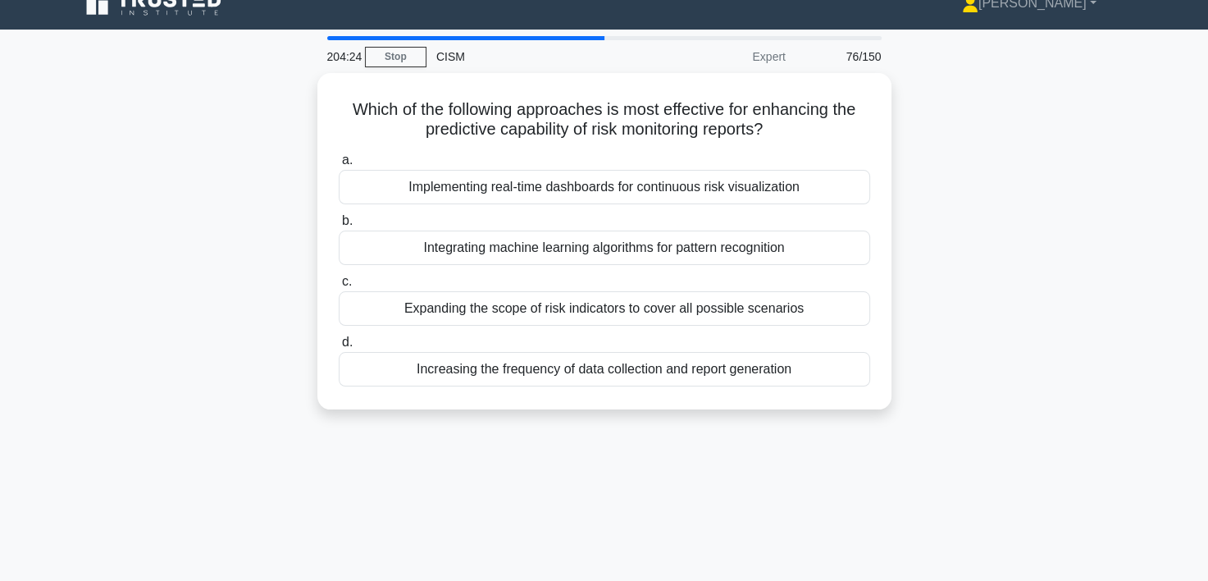
scroll to position [0, 0]
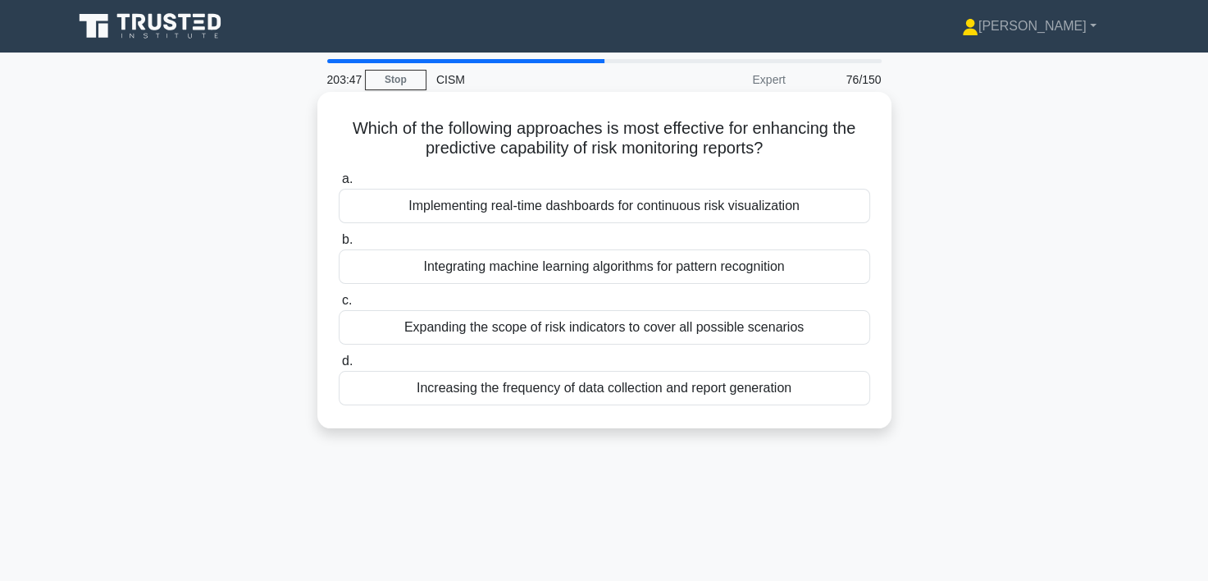
click at [607, 396] on div "Increasing the frequency of data collection and report generation" at bounding box center [604, 388] width 531 height 34
click at [339, 367] on input "d. Increasing the frequency of data collection and report generation" at bounding box center [339, 361] width 0 height 11
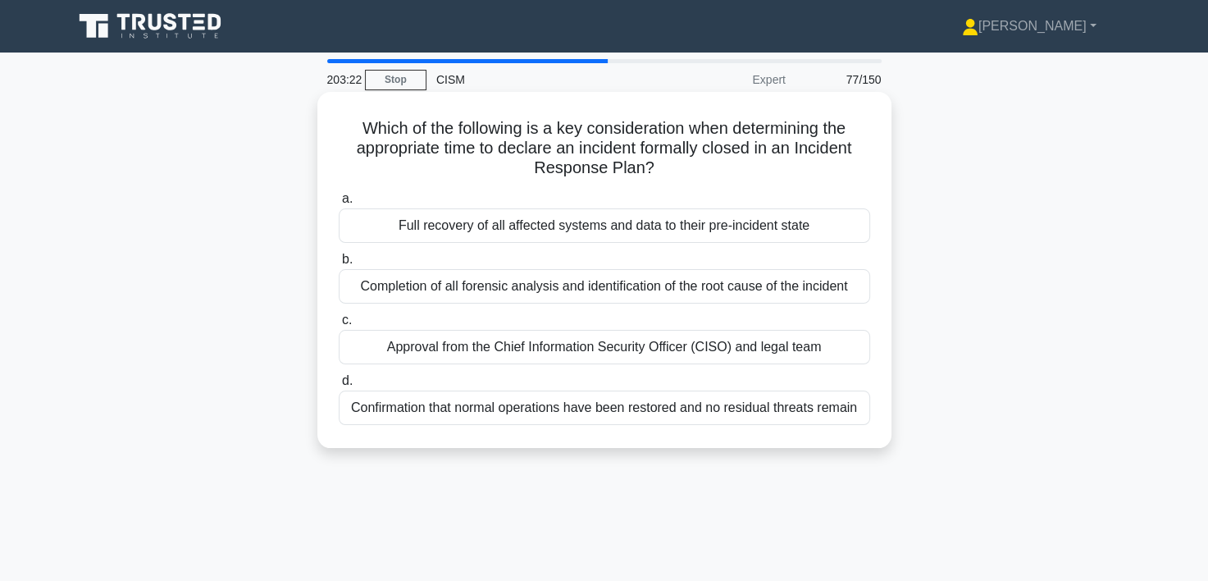
drag, startPoint x: 658, startPoint y: 411, endPoint x: 570, endPoint y: 442, distance: 93.1
click at [571, 444] on div "Which of the following is a key consideration when determining the appropriate …" at bounding box center [604, 270] width 574 height 356
click at [518, 407] on div "Confirmation that normal operations have been restored and no residual threats …" at bounding box center [604, 407] width 531 height 34
click at [339, 386] on input "d. Confirmation that normal operations have been restored and no residual threa…" at bounding box center [339, 381] width 0 height 11
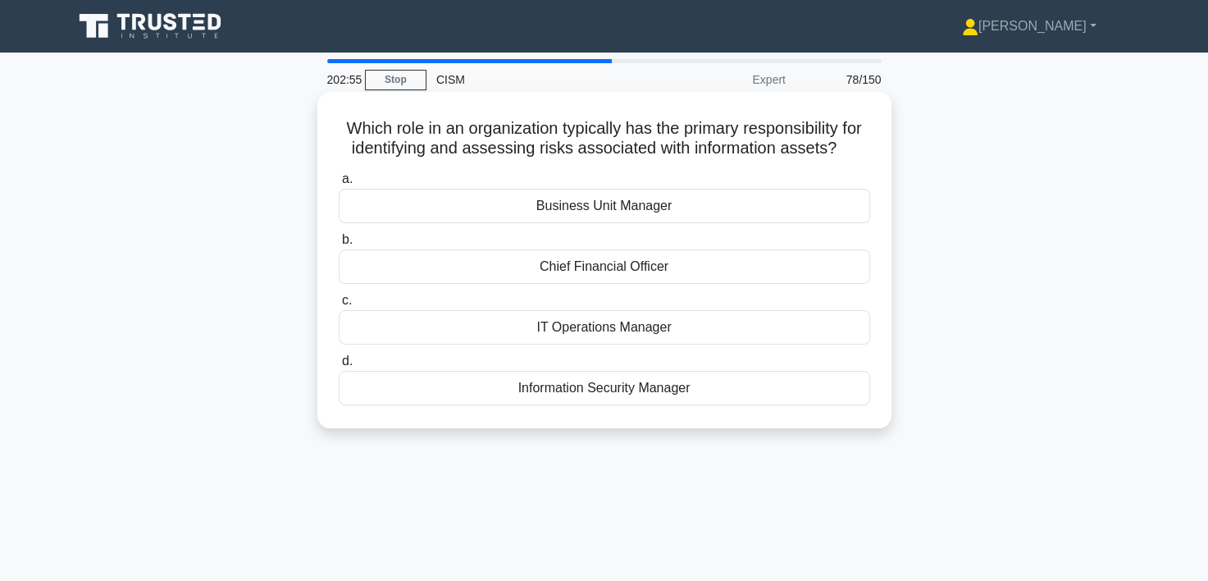
click at [648, 405] on div "Information Security Manager" at bounding box center [604, 388] width 531 height 34
click at [339, 367] on input "d. Information Security Manager" at bounding box center [339, 361] width 0 height 11
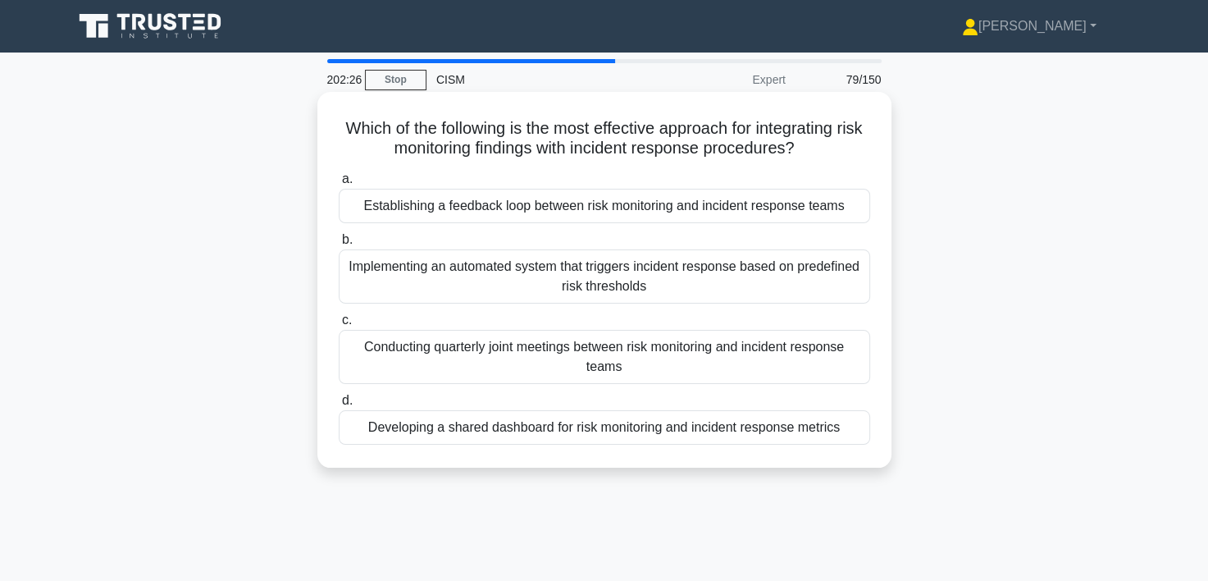
click at [640, 431] on div "Developing a shared dashboard for risk monitoring and incident response metrics" at bounding box center [604, 427] width 531 height 34
click at [339, 406] on input "d. Developing a shared dashboard for risk monitoring and incident response metr…" at bounding box center [339, 400] width 0 height 11
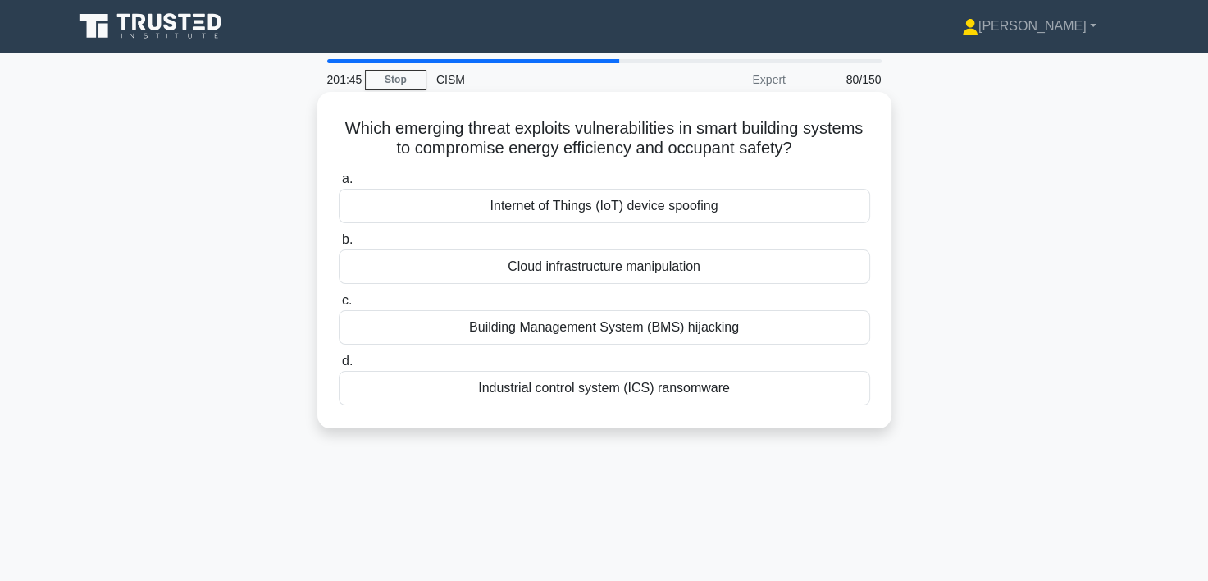
click at [607, 322] on div "Building Management System (BMS) hijacking" at bounding box center [604, 327] width 531 height 34
click at [339, 306] on input "c. Building Management System (BMS) hijacking" at bounding box center [339, 300] width 0 height 11
click at [599, 207] on div "Data protection by design and default" at bounding box center [604, 206] width 531 height 34
click at [339, 185] on input "a. Data protection by design and default" at bounding box center [339, 179] width 0 height 11
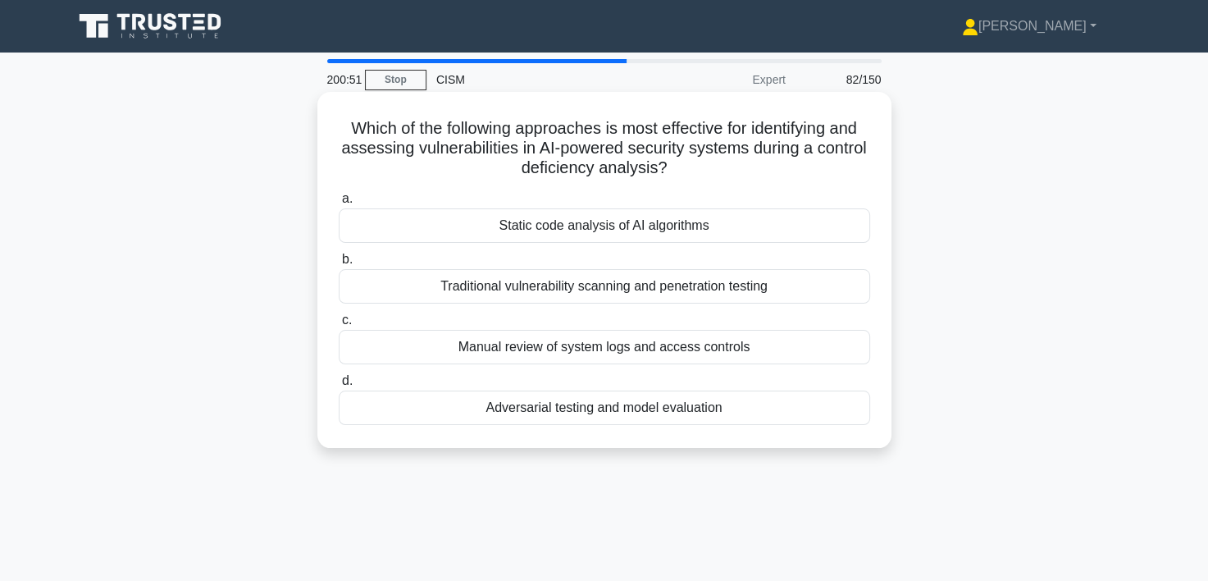
click at [602, 285] on div "Traditional vulnerability scanning and penetration testing" at bounding box center [604, 286] width 531 height 34
click at [339, 265] on input "b. Traditional vulnerability scanning and penetration testing" at bounding box center [339, 259] width 0 height 11
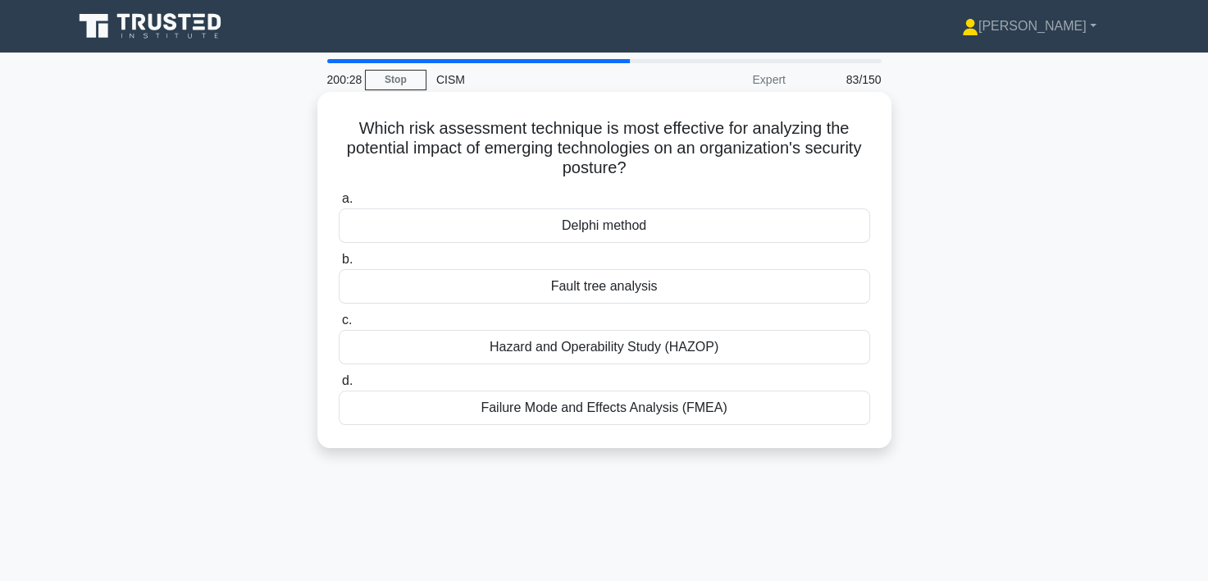
click at [631, 287] on div "Fault tree analysis" at bounding box center [604, 286] width 531 height 34
click at [339, 265] on input "b. Fault tree analysis" at bounding box center [339, 259] width 0 height 11
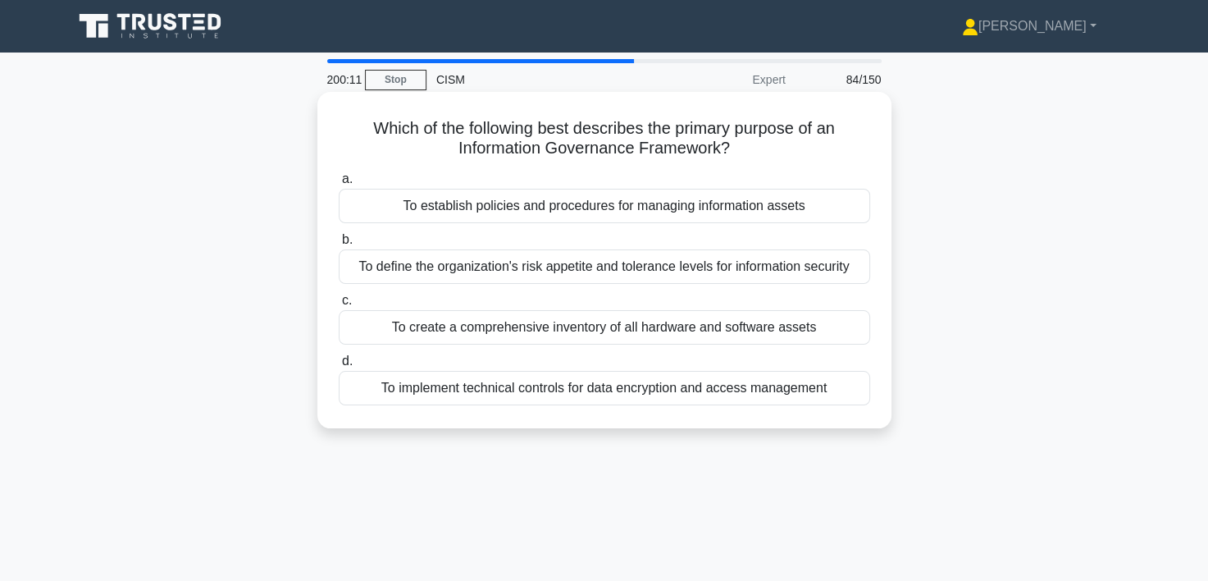
click at [548, 262] on div "To define the organization's risk appetite and tolerance levels for information…" at bounding box center [604, 266] width 531 height 34
click at [339, 245] on input "b. To define the organization's risk appetite and tolerance levels for informat…" at bounding box center [339, 240] width 0 height 11
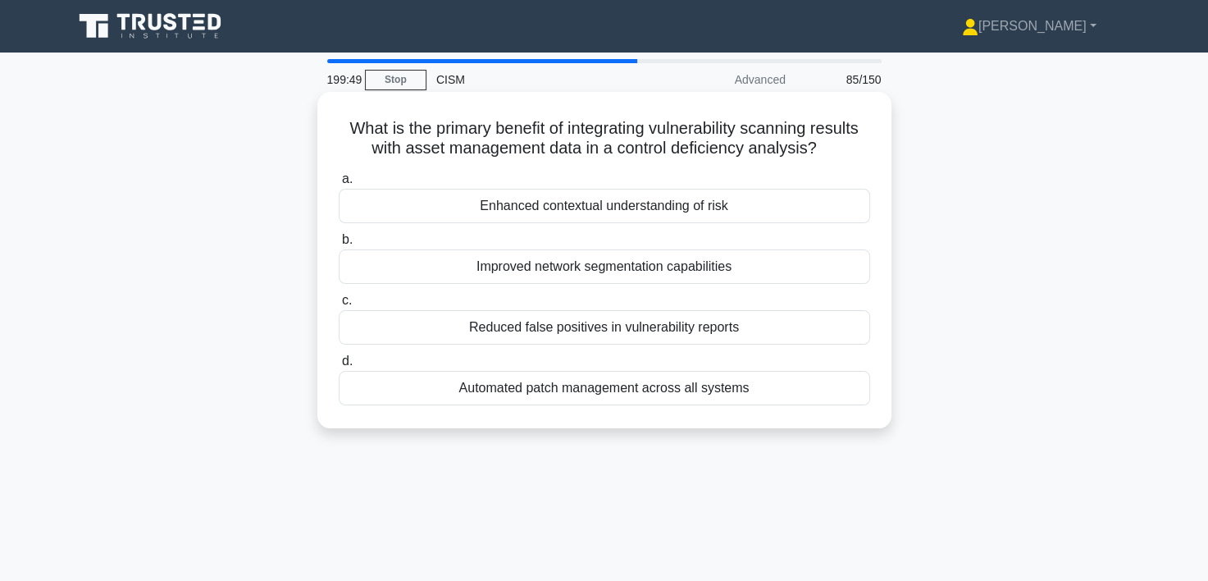
click at [617, 331] on div "Reduced false positives in vulnerability reports" at bounding box center [604, 327] width 531 height 34
click at [339, 306] on input "c. Reduced false positives in vulnerability reports" at bounding box center [339, 300] width 0 height 11
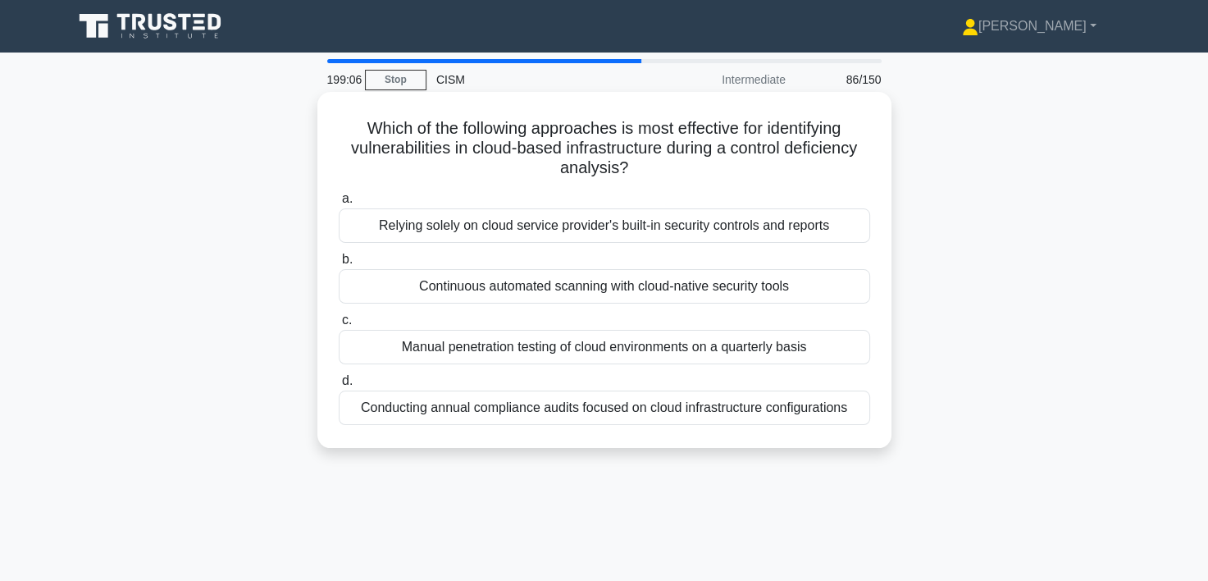
click at [558, 223] on div "Relying solely on cloud service provider's built-in security controls and repor…" at bounding box center [604, 225] width 531 height 34
click at [339, 204] on input "a. Relying solely on cloud service provider's built-in security controls and re…" at bounding box center [339, 199] width 0 height 11
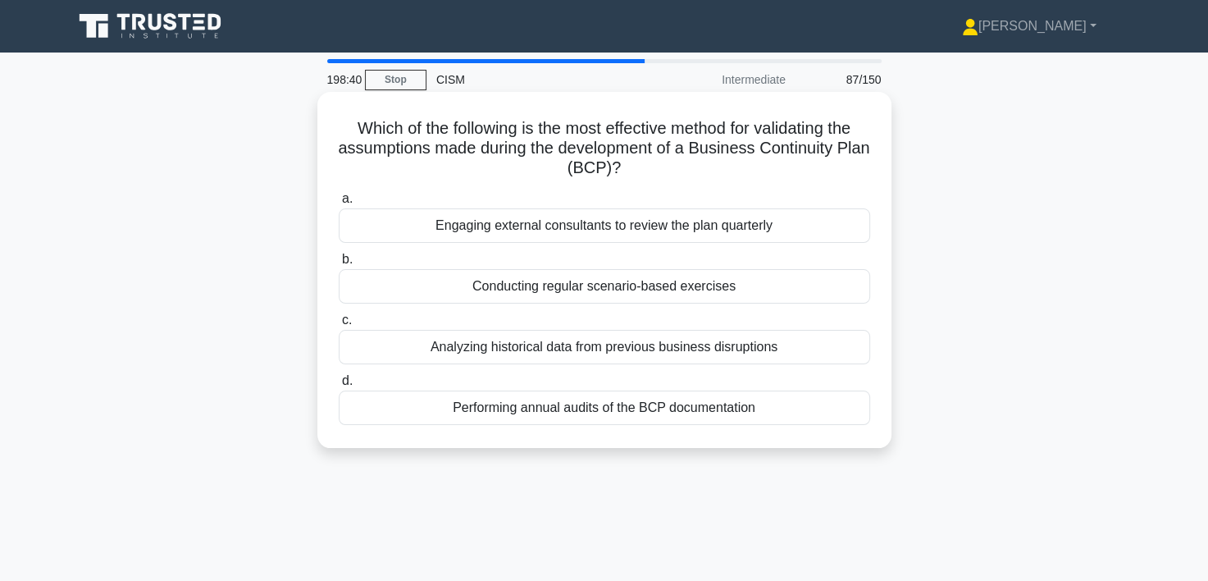
click at [614, 285] on div "Conducting regular scenario-based exercises" at bounding box center [604, 286] width 531 height 34
click at [339, 265] on input "b. Conducting regular scenario-based exercises" at bounding box center [339, 259] width 0 height 11
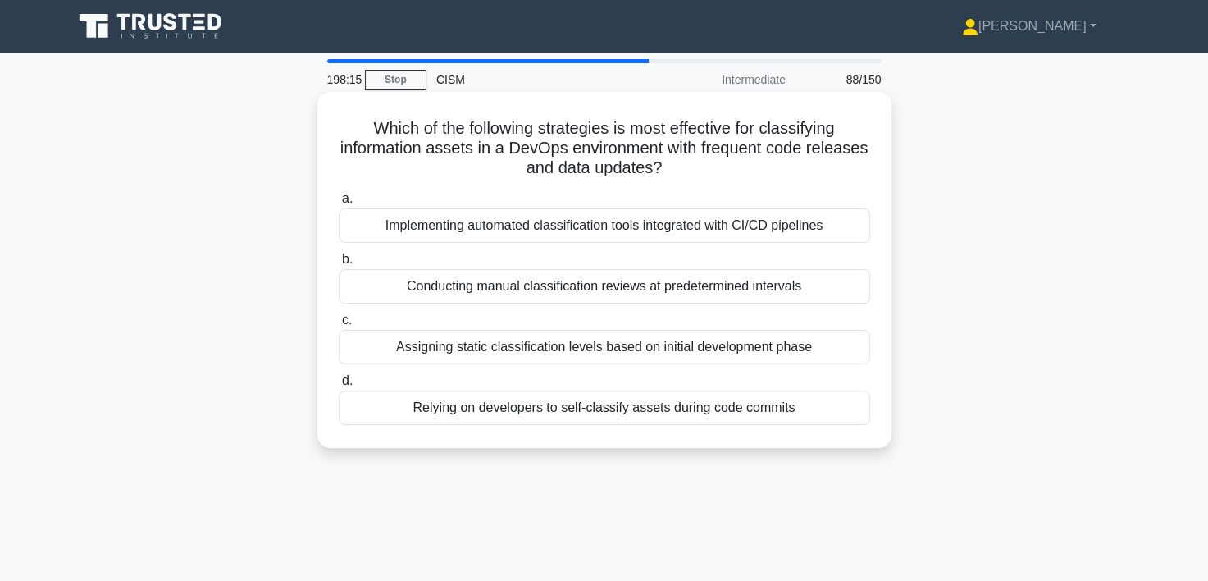
click at [654, 348] on div "Assigning static classification levels based on initial development phase" at bounding box center [604, 347] width 531 height 34
click at [339, 326] on input "c. Assigning static classification levels based on initial development phase" at bounding box center [339, 320] width 0 height 11
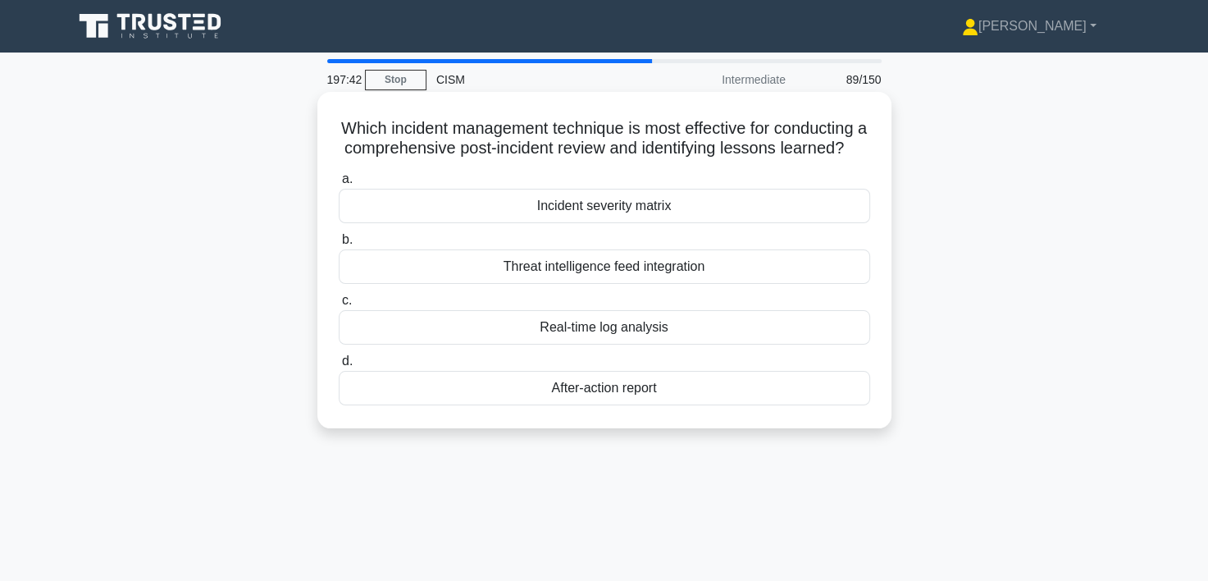
click at [636, 405] on div "After-action report" at bounding box center [604, 388] width 531 height 34
click at [339, 367] on input "d. After-action report" at bounding box center [339, 361] width 0 height 11
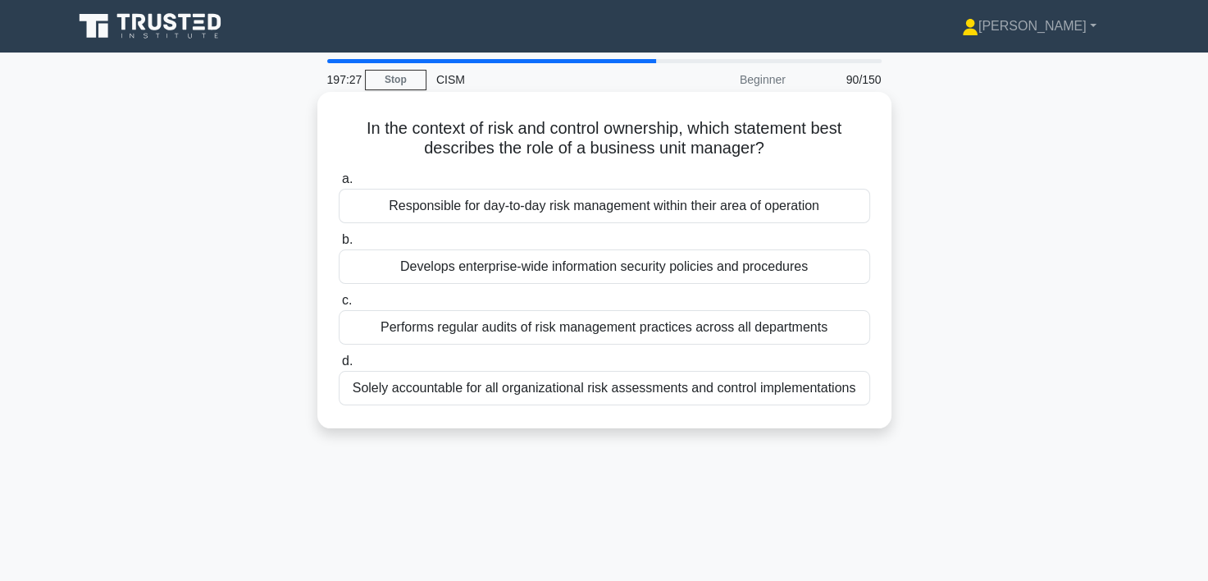
click at [636, 205] on div "Responsible for day-to-day risk management within their area of operation" at bounding box center [604, 206] width 531 height 34
click at [339, 185] on input "a. Responsible for day-to-day risk management within their area of operation" at bounding box center [339, 179] width 0 height 11
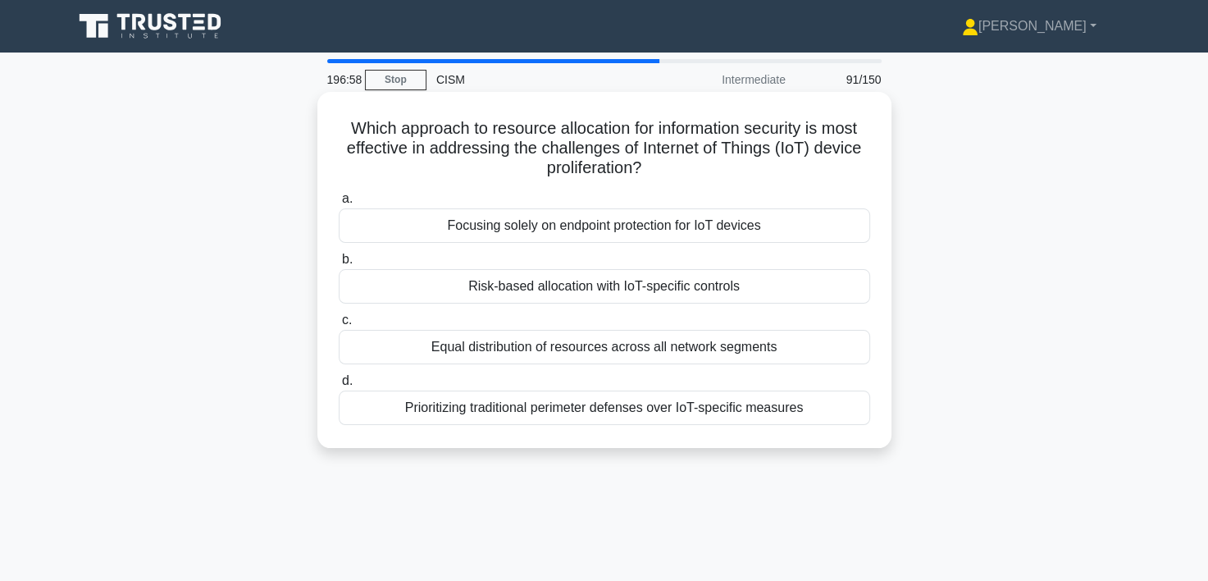
click at [658, 291] on div "Risk-based allocation with IoT-specific controls" at bounding box center [604, 286] width 531 height 34
click at [339, 265] on input "b. Risk-based allocation with IoT-specific controls" at bounding box center [339, 259] width 0 height 11
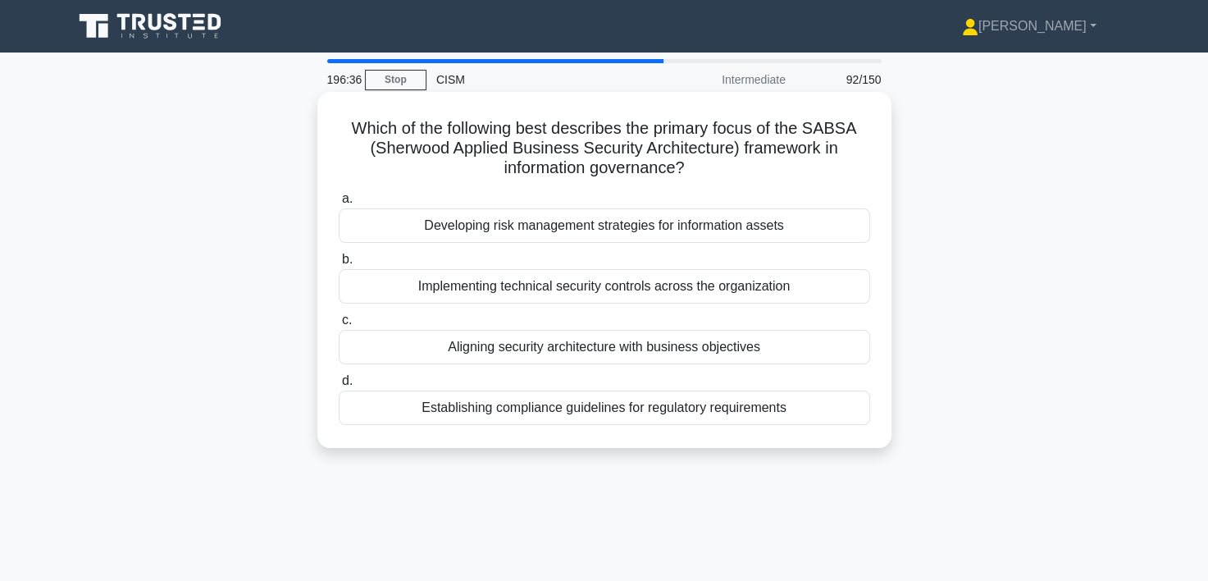
click at [654, 349] on div "Aligning security architecture with business objectives" at bounding box center [604, 347] width 531 height 34
click at [339, 326] on input "c. Aligning security architecture with business objectives" at bounding box center [339, 320] width 0 height 11
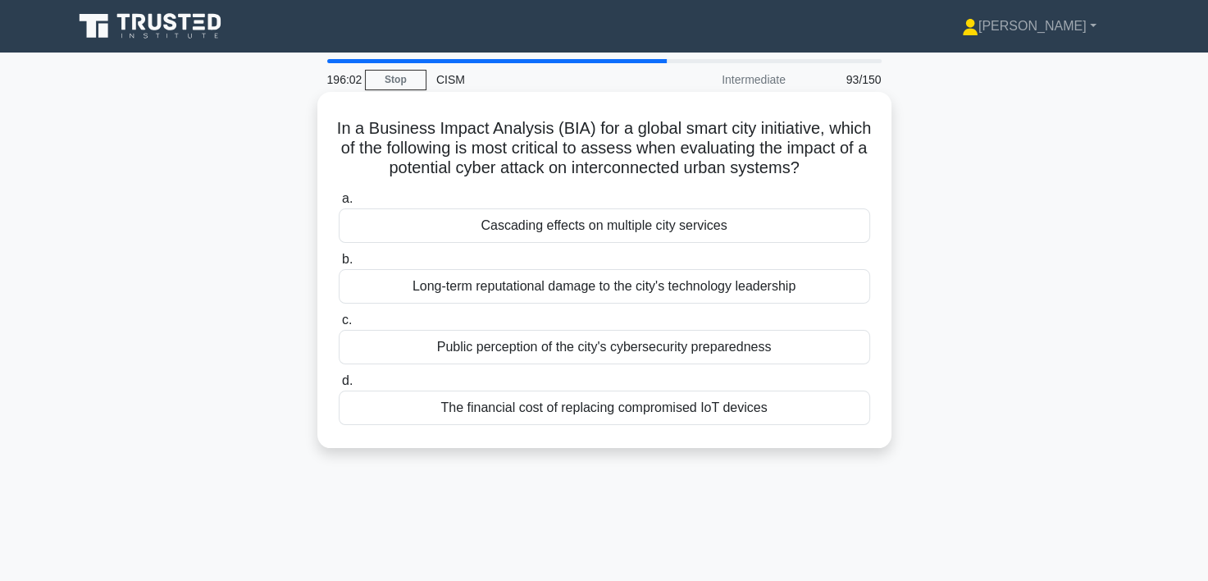
click at [585, 222] on div "Cascading effects on multiple city services" at bounding box center [604, 225] width 531 height 34
click at [339, 204] on input "a. Cascading effects on multiple city services" at bounding box center [339, 199] width 0 height 11
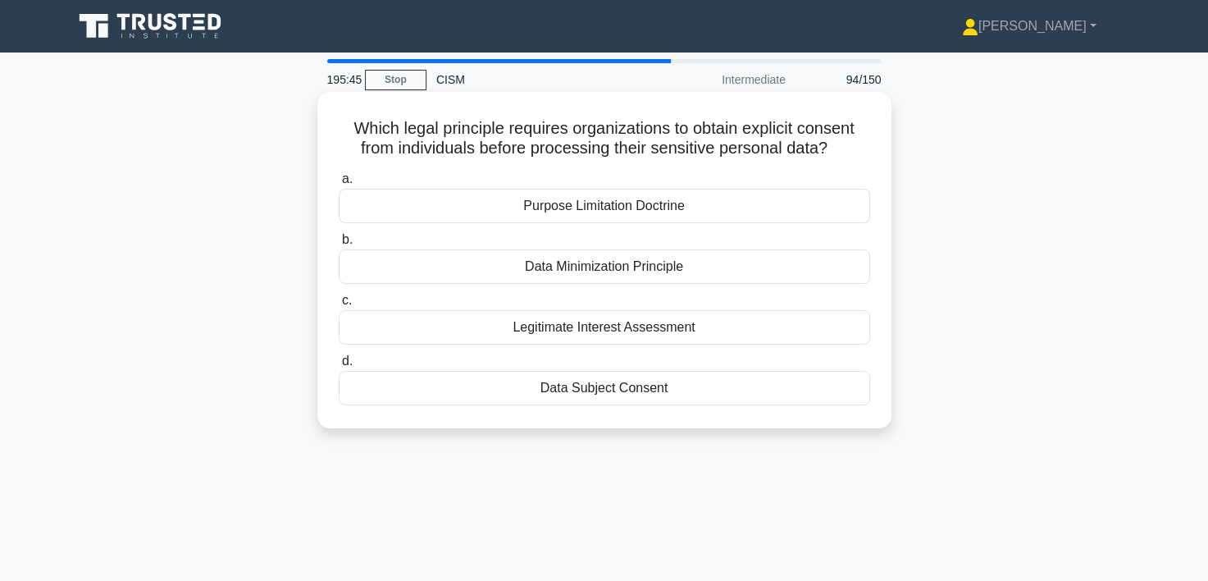
click at [582, 395] on div "Data Subject Consent" at bounding box center [604, 388] width 531 height 34
click at [582, 396] on div "Data Subject Consent" at bounding box center [604, 388] width 531 height 34
click at [339, 367] on input "d. Data Subject Consent" at bounding box center [339, 361] width 0 height 11
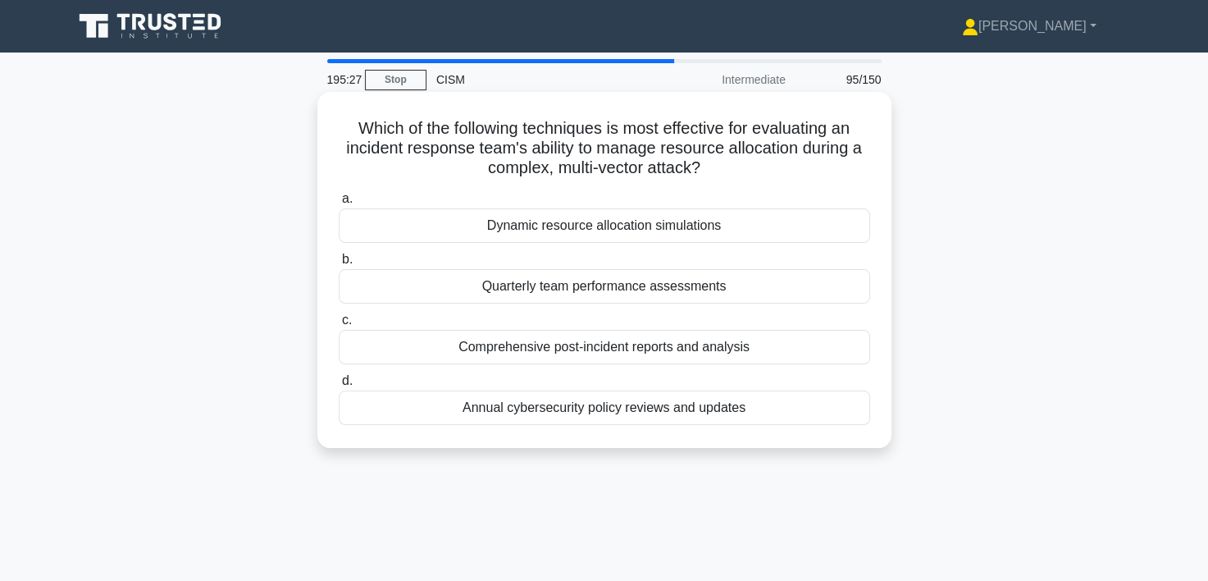
click at [656, 229] on div "Dynamic resource allocation simulations" at bounding box center [604, 225] width 531 height 34
click at [339, 204] on input "a. Dynamic resource allocation simulations" at bounding box center [339, 199] width 0 height 11
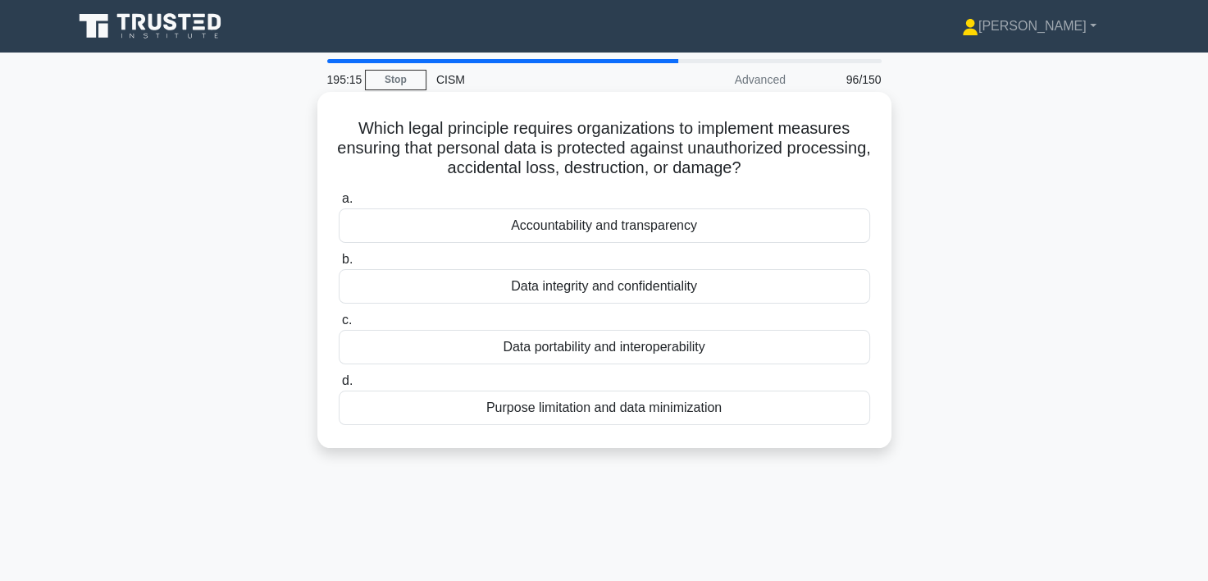
click at [630, 292] on div "Data integrity and confidentiality" at bounding box center [604, 286] width 531 height 34
click at [339, 265] on input "b. Data integrity and confidentiality" at bounding box center [339, 259] width 0 height 11
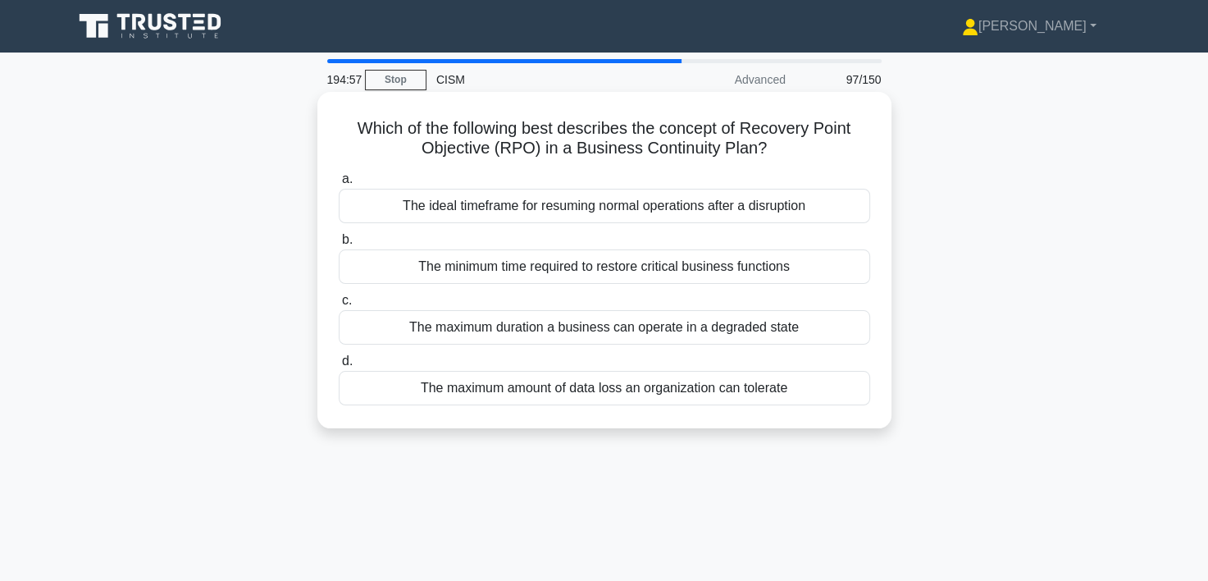
click at [591, 389] on div "The maximum amount of data loss an organization can tolerate" at bounding box center [604, 388] width 531 height 34
click at [339, 367] on input "d. The maximum amount of data loss an organization can tolerate" at bounding box center [339, 361] width 0 height 11
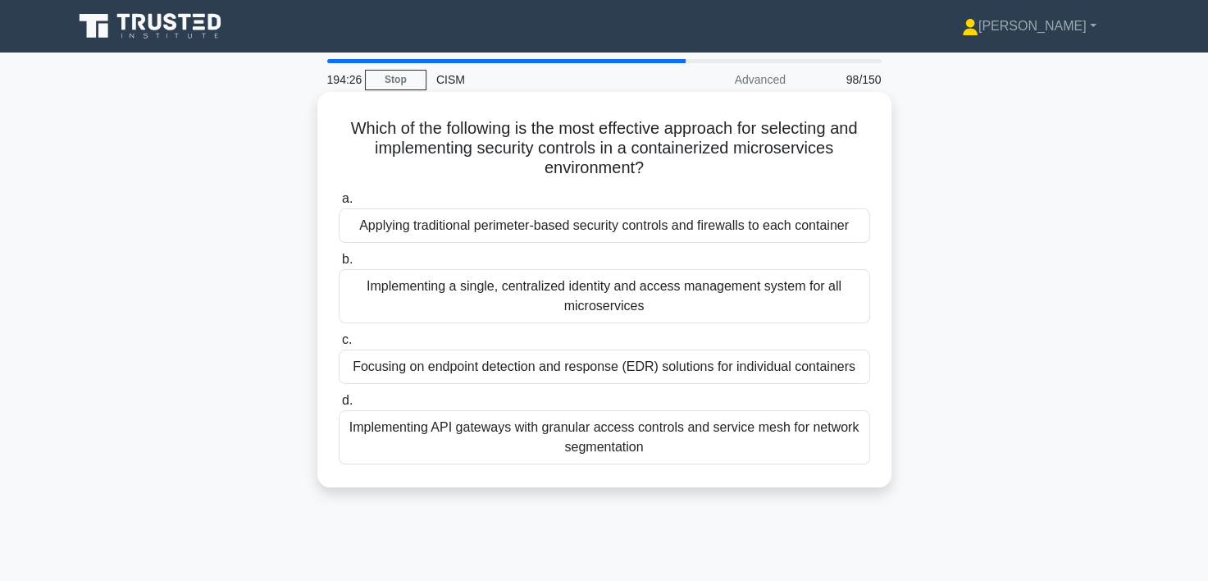
click at [610, 297] on div "Implementing a single, centralized identity and access management system for al…" at bounding box center [604, 296] width 531 height 54
click at [339, 265] on input "b. Implementing a single, centralized identity and access management system for…" at bounding box center [339, 259] width 0 height 11
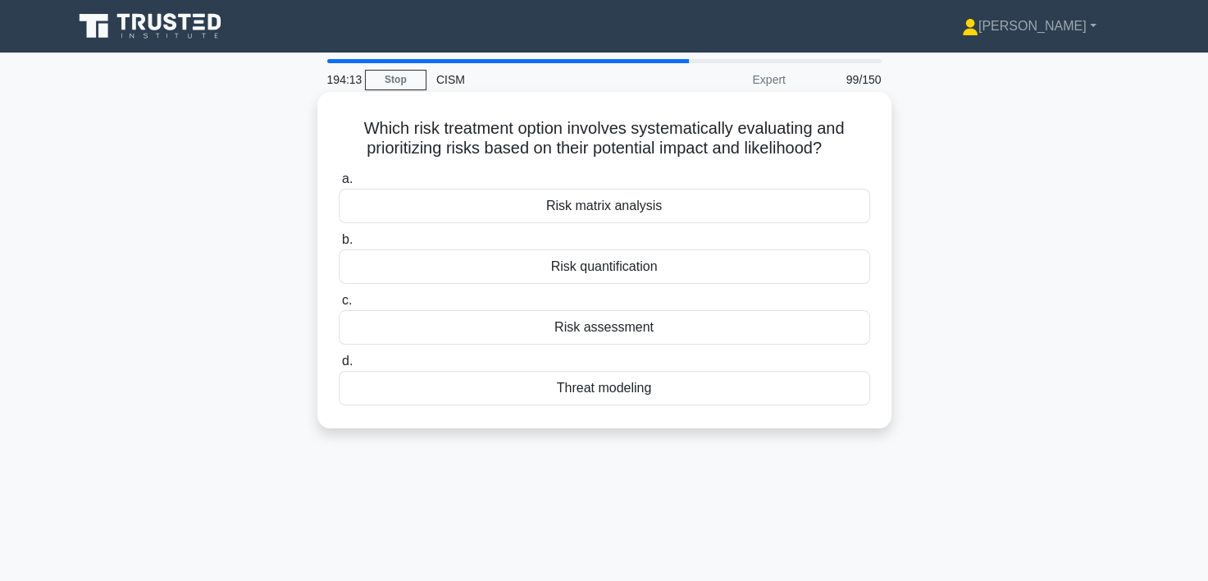
click at [613, 321] on div "Risk assessment" at bounding box center [604, 327] width 531 height 34
click at [339, 306] on input "c. Risk assessment" at bounding box center [339, 300] width 0 height 11
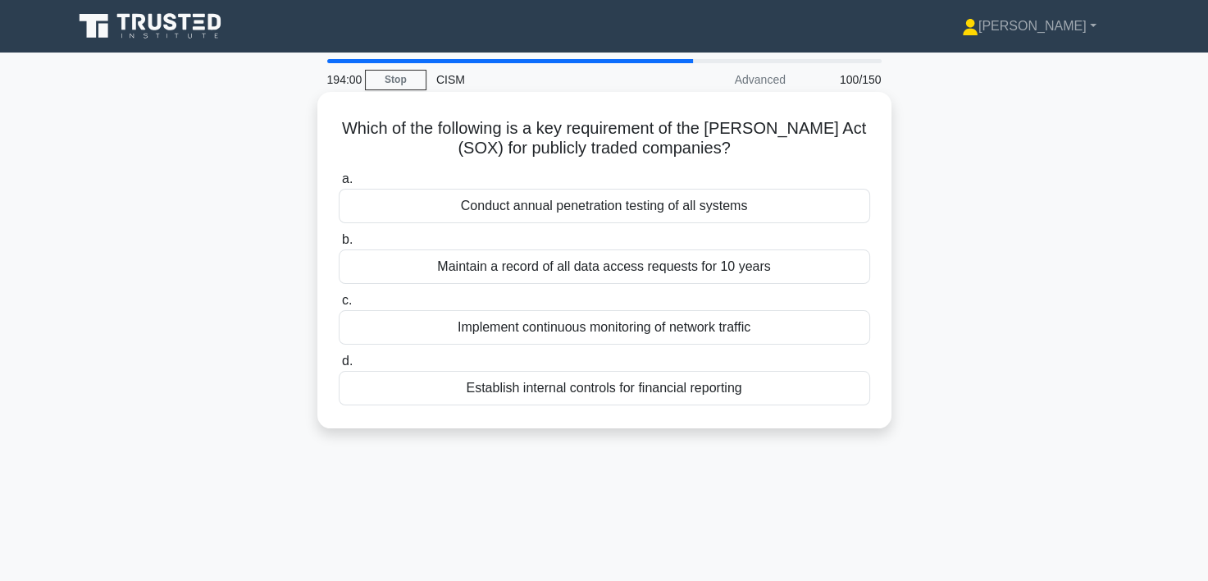
click at [623, 391] on div "Establish internal controls for financial reporting" at bounding box center [604, 388] width 531 height 34
drag, startPoint x: 623, startPoint y: 391, endPoint x: 604, endPoint y: 387, distance: 19.3
click at [604, 387] on div "Establish internal controls for financial reporting" at bounding box center [604, 388] width 531 height 34
click at [339, 367] on input "d. Establish internal controls for financial reporting" at bounding box center [339, 361] width 0 height 11
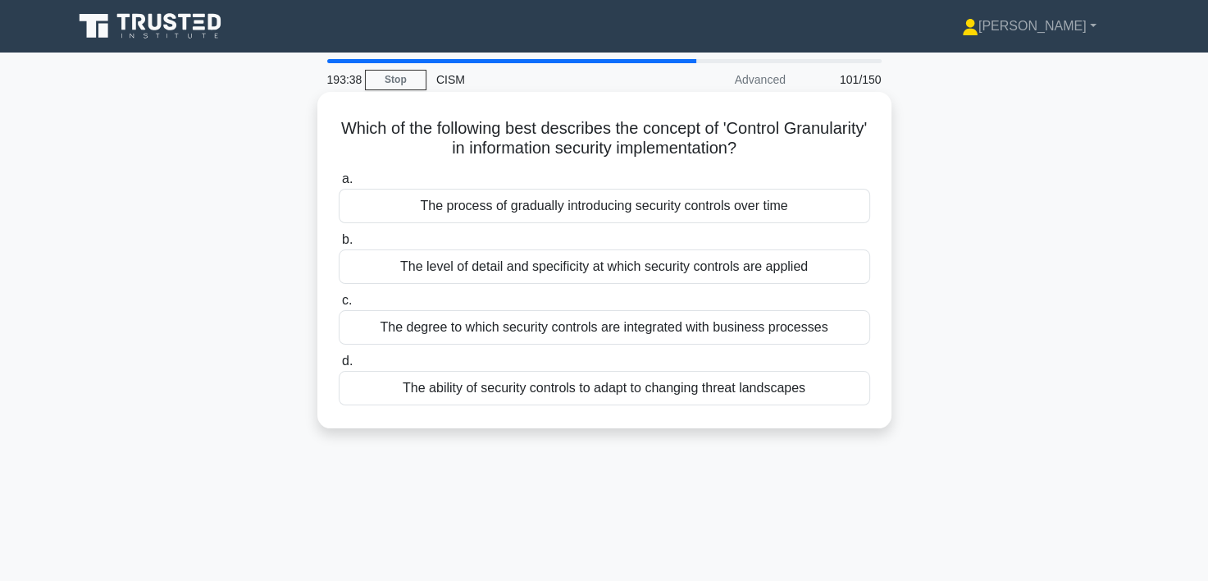
click at [645, 266] on div "The level of detail and specificity at which security controls are applied" at bounding box center [604, 266] width 531 height 34
click at [339, 245] on input "b. The level of detail and specificity at which security controls are applied" at bounding box center [339, 240] width 0 height 11
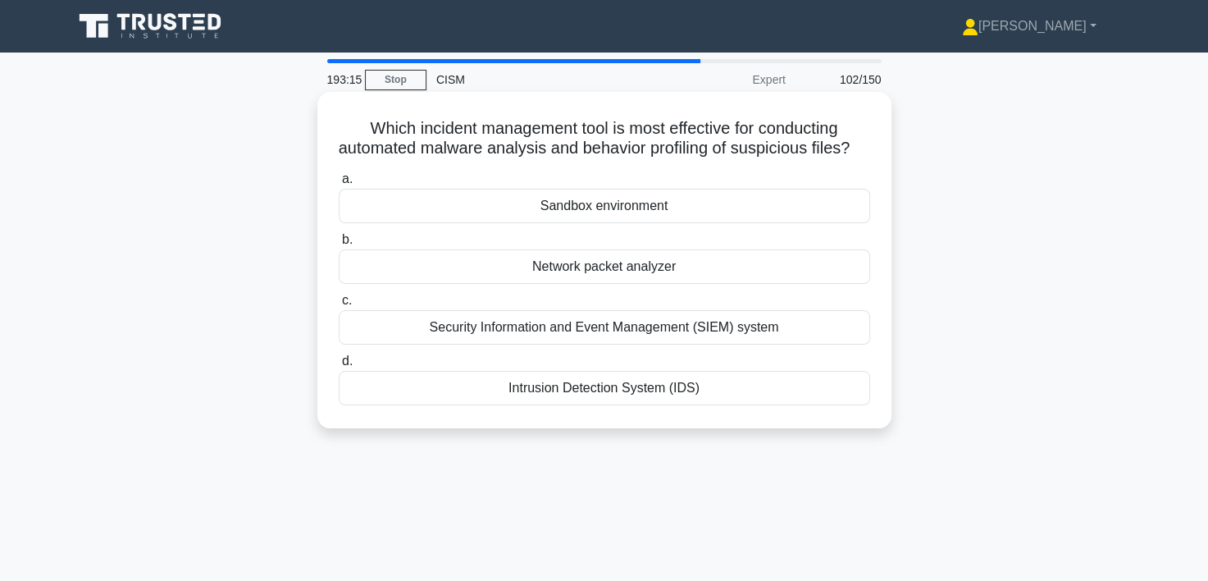
click at [581, 405] on div "Intrusion Detection System (IDS)" at bounding box center [604, 388] width 531 height 34
click at [339, 367] on input "d. Intrusion Detection System (IDS)" at bounding box center [339, 361] width 0 height 11
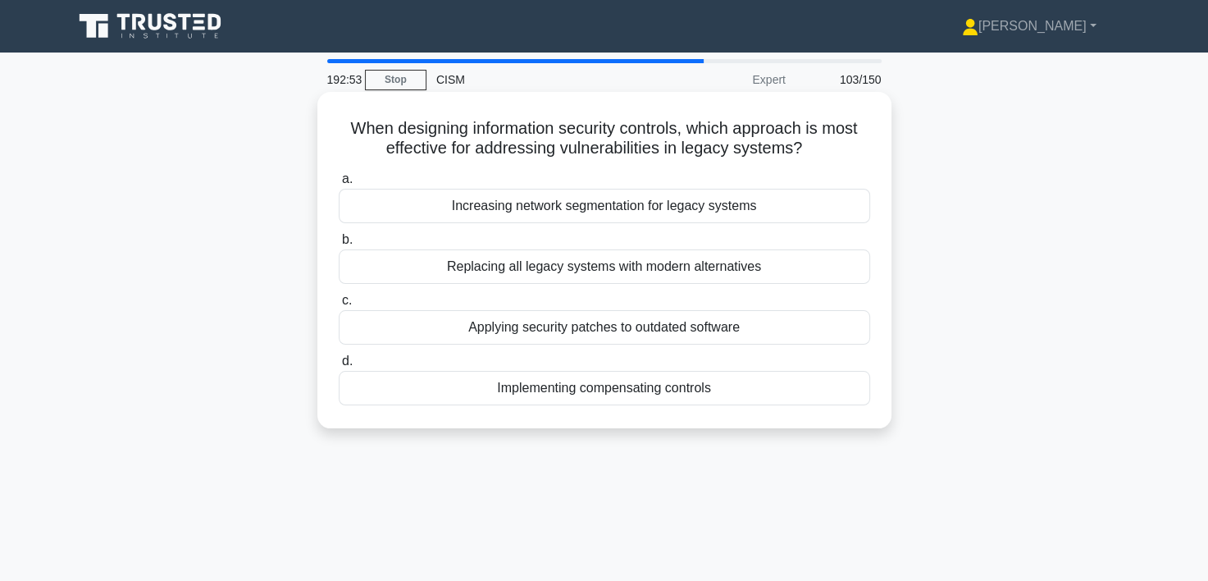
click at [594, 205] on div "Increasing network segmentation for legacy systems" at bounding box center [604, 206] width 531 height 34
click at [339, 185] on input "a. Increasing network segmentation for legacy systems" at bounding box center [339, 179] width 0 height 11
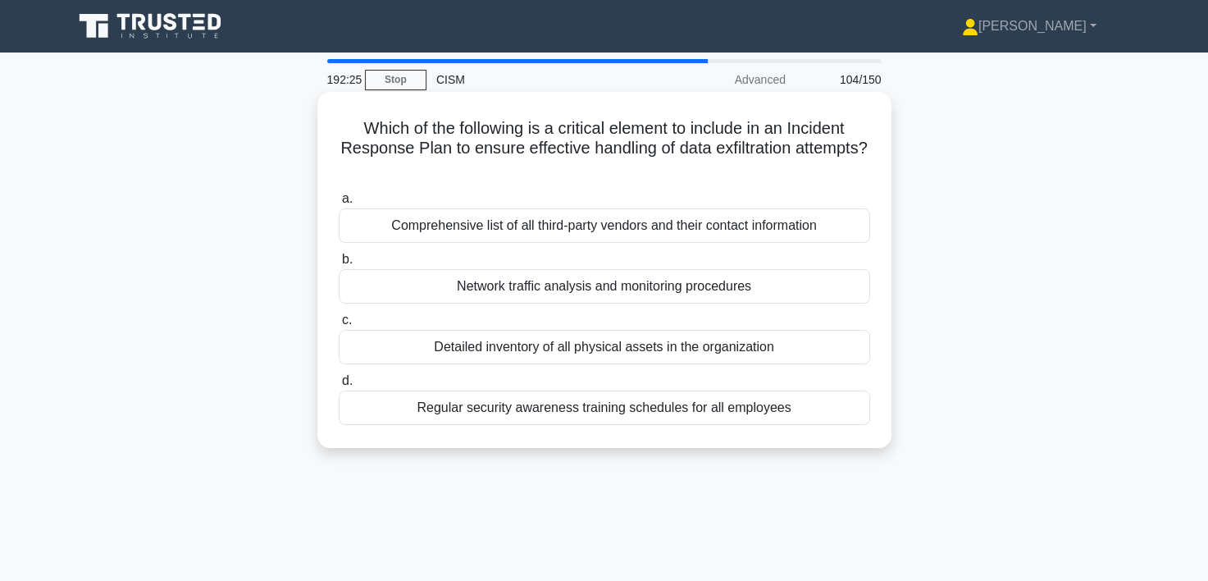
click at [626, 286] on div "Network traffic analysis and monitoring procedures" at bounding box center [604, 286] width 531 height 34
click at [339, 265] on input "b. Network traffic analysis and monitoring procedures" at bounding box center [339, 259] width 0 height 11
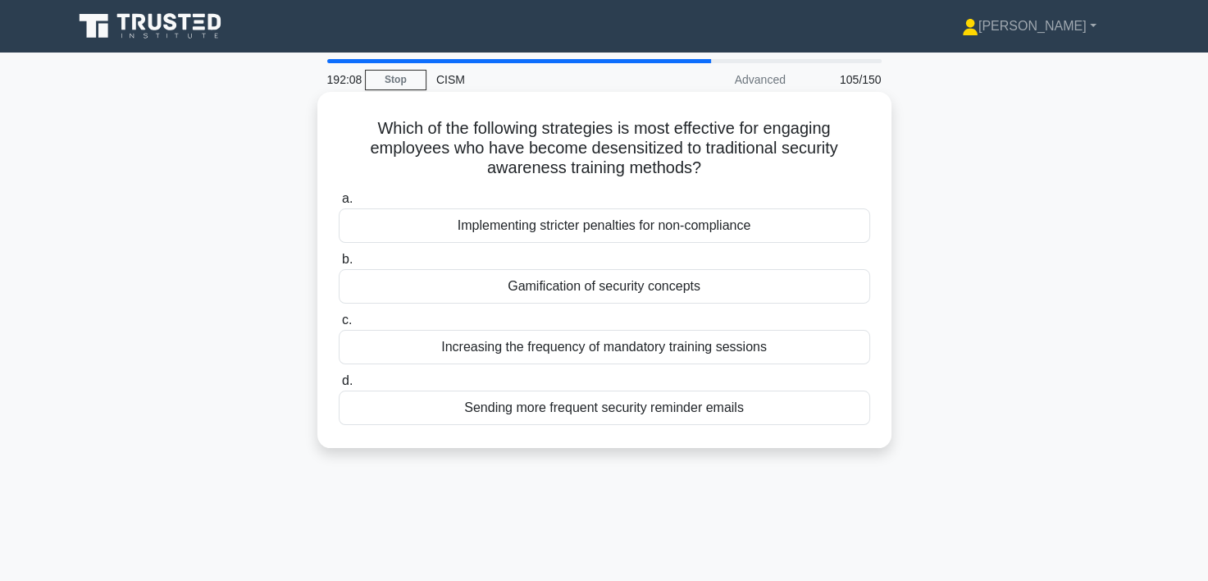
click at [627, 292] on div "Gamification of security concepts" at bounding box center [604, 286] width 531 height 34
click at [339, 265] on input "b. Gamification of security concepts" at bounding box center [339, 259] width 0 height 11
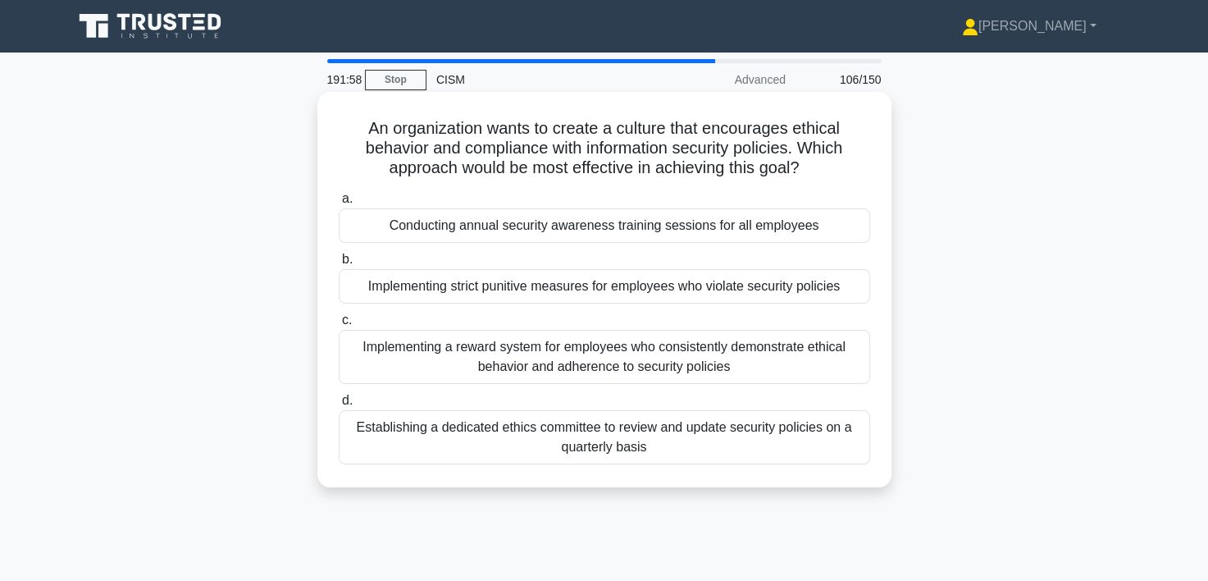
click at [604, 353] on div "Implementing a reward system for employees who consistently demonstrate ethical…" at bounding box center [604, 357] width 531 height 54
click at [339, 326] on input "c. Implementing a reward system for employees who consistently demonstrate ethi…" at bounding box center [339, 320] width 0 height 11
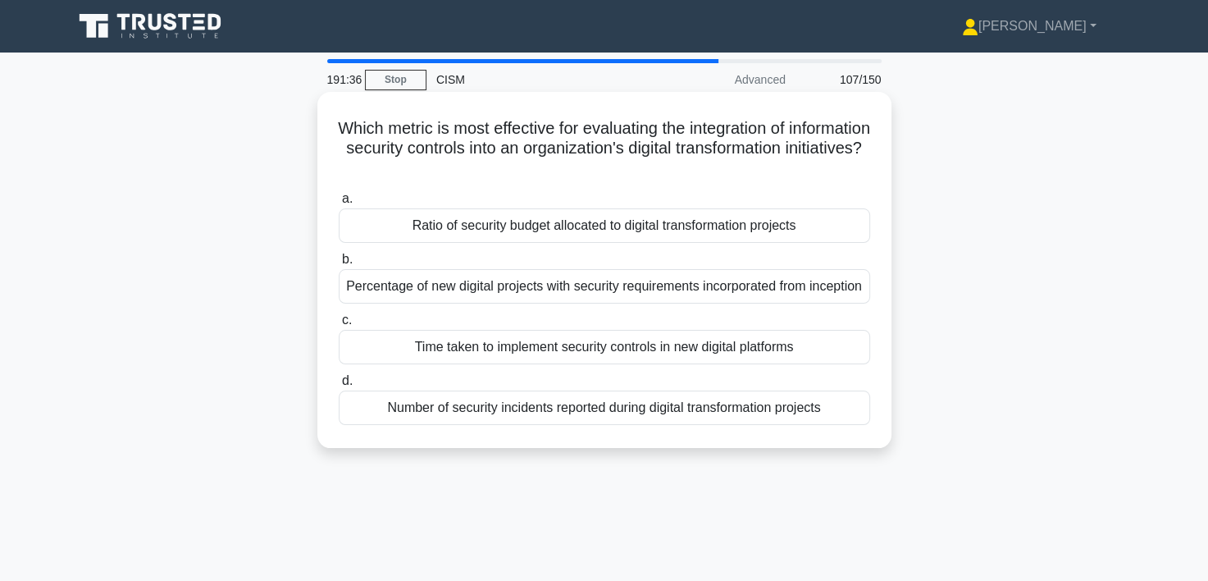
click at [669, 425] on div "Number of security incidents reported during digital transformation projects" at bounding box center [604, 407] width 531 height 34
click at [339, 386] on input "d. Number of security incidents reported during digital transformation projects" at bounding box center [339, 381] width 0 height 11
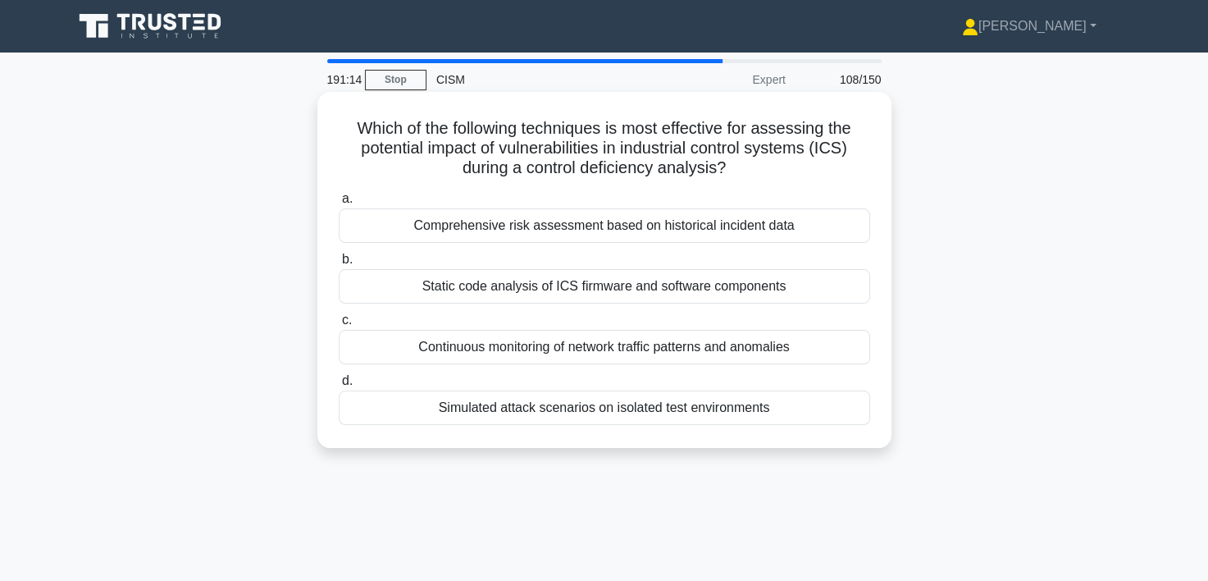
click at [571, 415] on div "Simulated attack scenarios on isolated test environments" at bounding box center [604, 407] width 531 height 34
drag, startPoint x: 571, startPoint y: 415, endPoint x: 468, endPoint y: 407, distance: 102.8
click at [468, 407] on div "Simulated attack scenarios on isolated test environments" at bounding box center [604, 407] width 531 height 34
click at [339, 386] on input "d. Simulated attack scenarios on isolated test environments" at bounding box center [339, 381] width 0 height 11
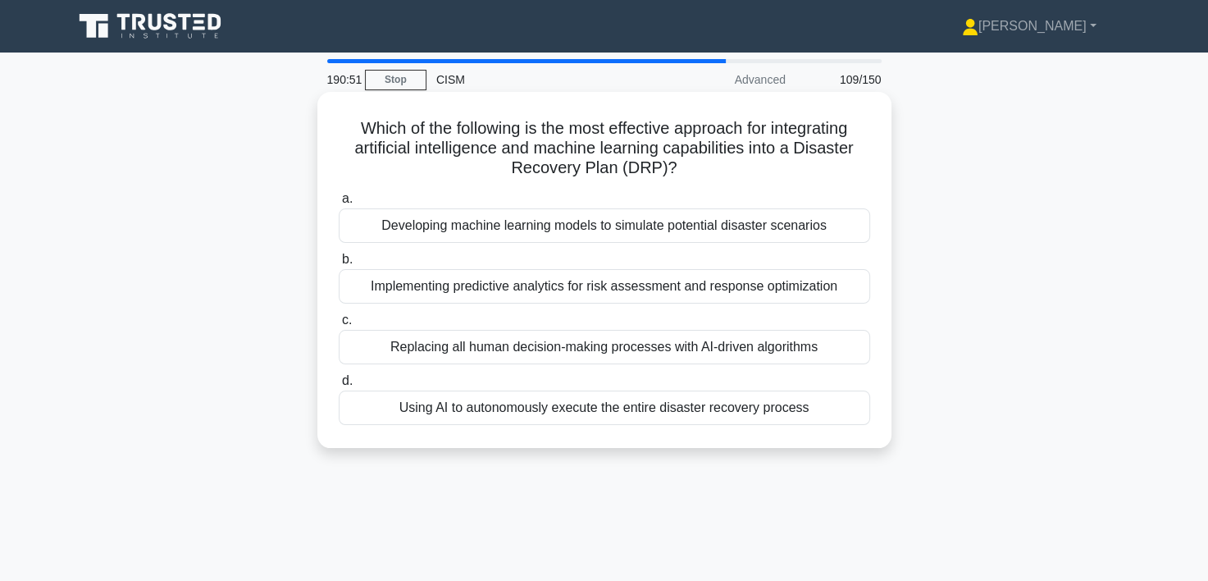
click at [564, 292] on div "Implementing predictive analytics for risk assessment and response optimization" at bounding box center [604, 286] width 531 height 34
click at [339, 265] on input "b. Implementing predictive analytics for risk assessment and response optimizat…" at bounding box center [339, 259] width 0 height 11
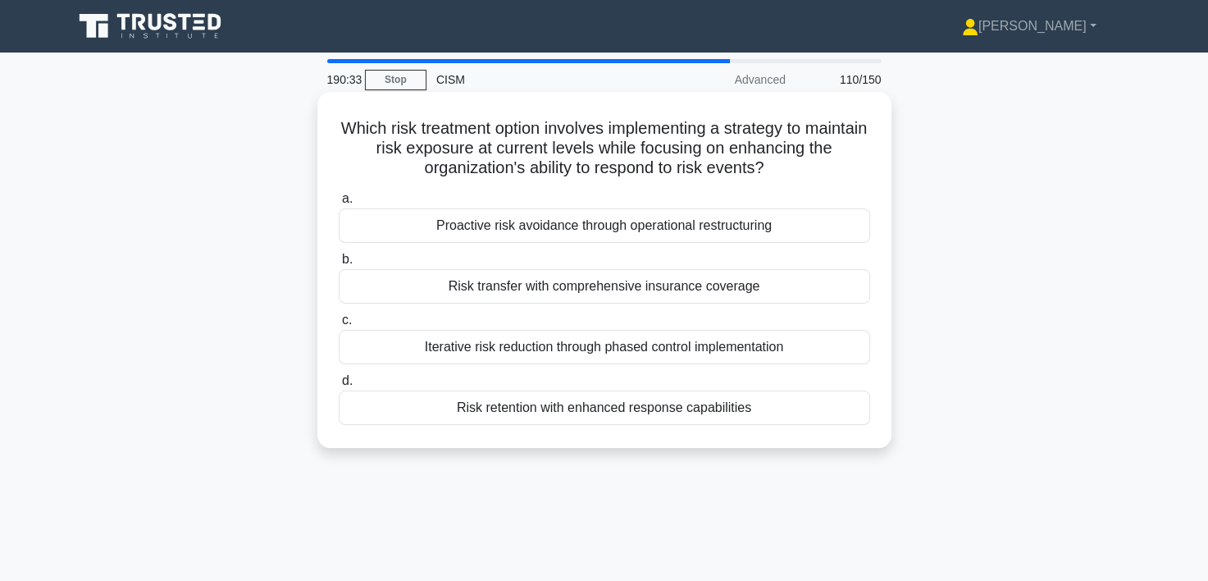
click at [568, 413] on div "Risk retention with enhanced response capabilities" at bounding box center [604, 407] width 531 height 34
click at [339, 386] on input "d. Risk retention with enhanced response capabilities" at bounding box center [339, 381] width 0 height 11
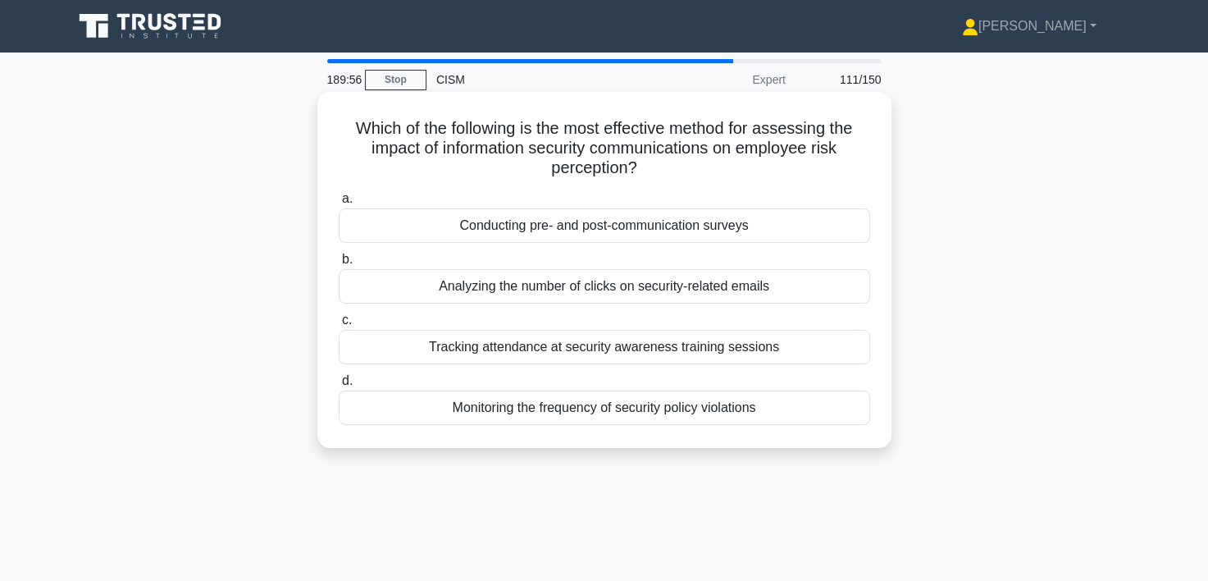
click at [625, 228] on div "Conducting pre- and post-communication surveys" at bounding box center [604, 225] width 531 height 34
click at [339, 204] on input "a. Conducting pre- and post-communication surveys" at bounding box center [339, 199] width 0 height 11
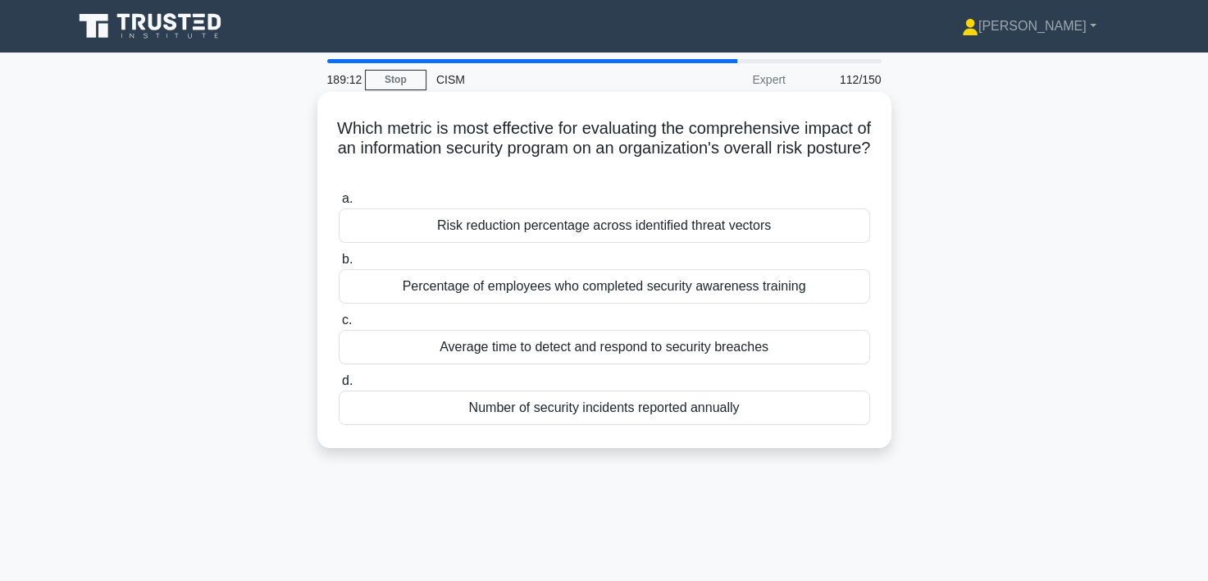
click at [563, 228] on div "Risk reduction percentage across identified threat vectors" at bounding box center [604, 225] width 531 height 34
click at [339, 204] on input "a. Risk reduction percentage across identified threat vectors" at bounding box center [339, 199] width 0 height 11
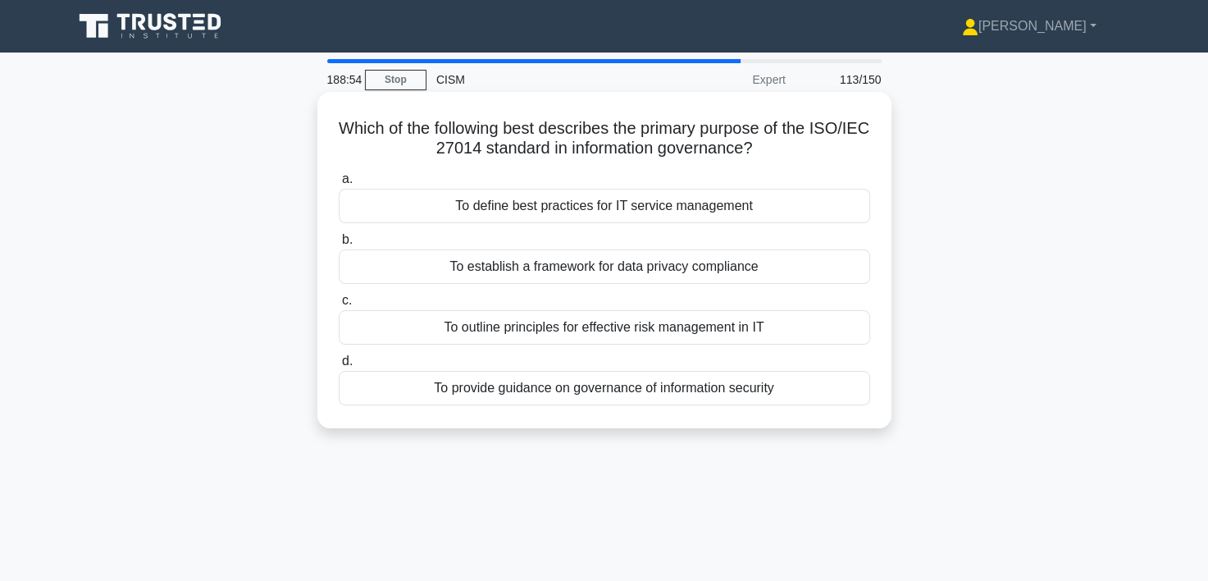
click at [656, 211] on div "To define best practices for IT service management" at bounding box center [604, 206] width 531 height 34
click at [339, 185] on input "a. To define best practices for IT service management" at bounding box center [339, 179] width 0 height 11
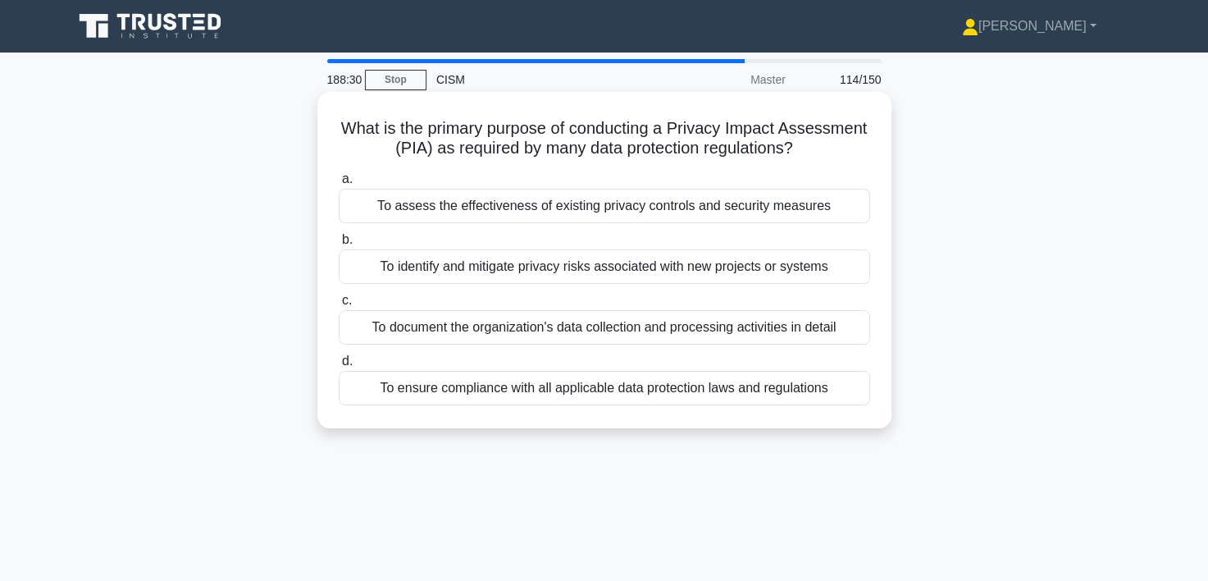
click at [636, 207] on div "To assess the effectiveness of existing privacy controls and security measures" at bounding box center [604, 206] width 531 height 34
click at [339, 185] on input "a. To assess the effectiveness of existing privacy controls and security measur…" at bounding box center [339, 179] width 0 height 11
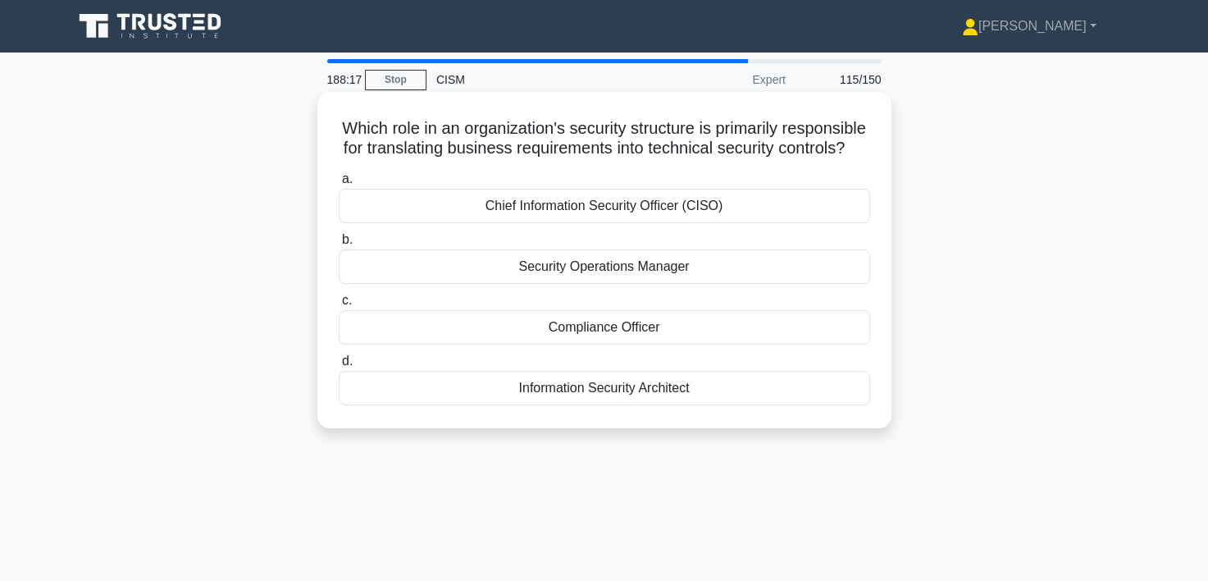
click at [640, 405] on div "Information Security Architect" at bounding box center [604, 388] width 531 height 34
click at [339, 367] on input "d. Information Security Architect" at bounding box center [339, 361] width 0 height 11
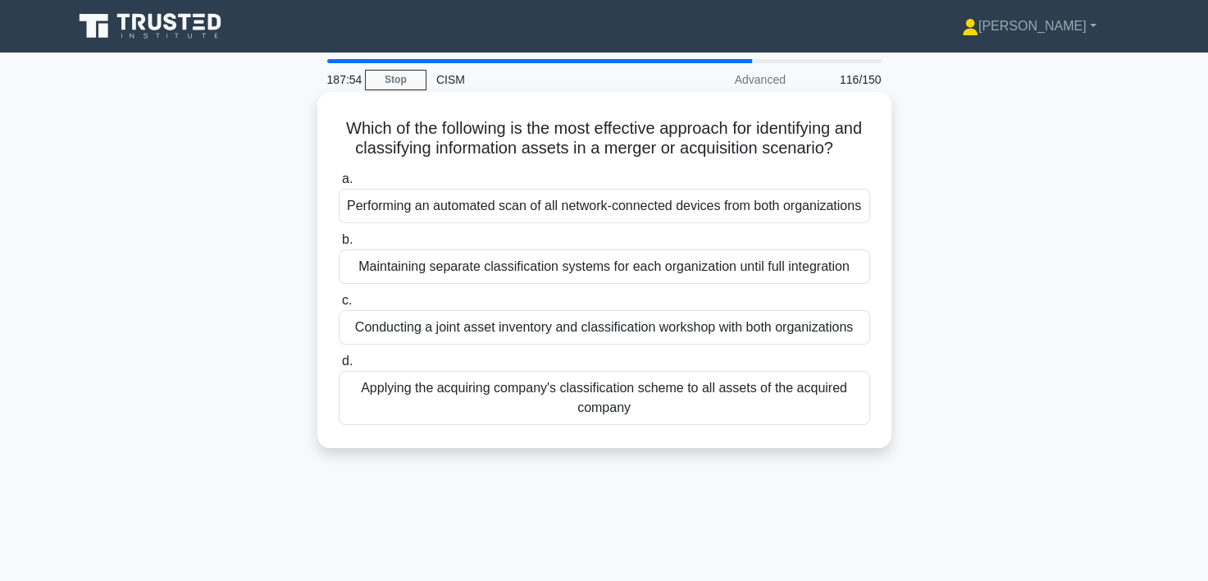
click at [624, 344] on div "Conducting a joint asset inventory and classification workshop with both organi…" at bounding box center [604, 327] width 531 height 34
click at [339, 306] on input "c. Conducting a joint asset inventory and classification workshop with both org…" at bounding box center [339, 300] width 0 height 11
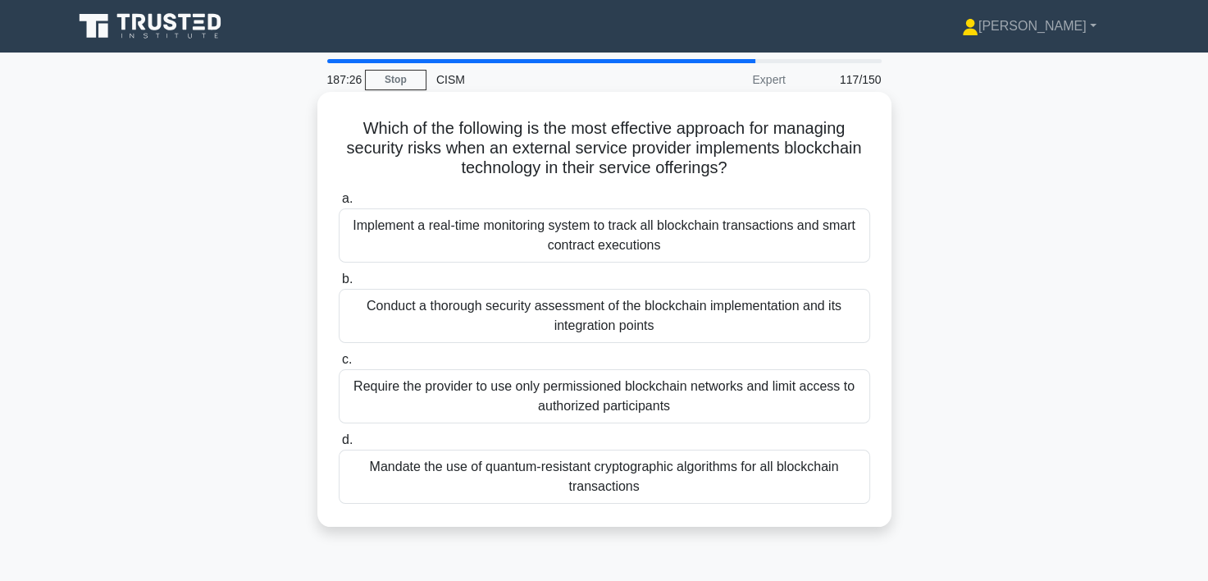
click at [579, 313] on div "Conduct a thorough security assessment of the blockchain implementation and its…" at bounding box center [604, 316] width 531 height 54
click at [339, 285] on input "b. Conduct a thorough security assessment of the blockchain implementation and …" at bounding box center [339, 279] width 0 height 11
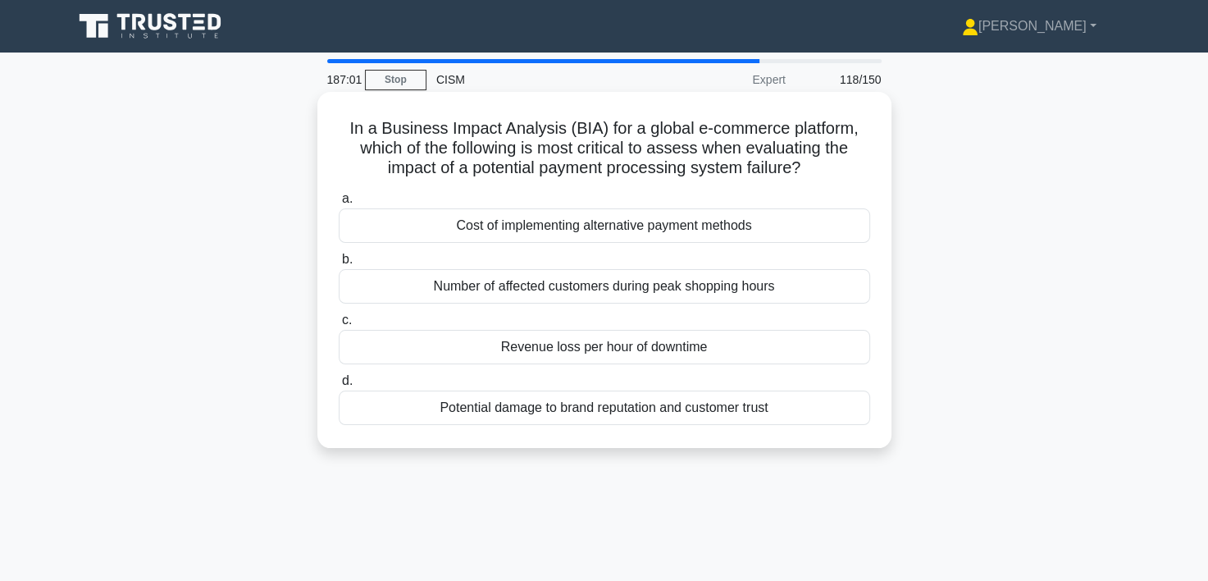
click at [559, 346] on div "Revenue loss per hour of downtime" at bounding box center [604, 347] width 531 height 34
click at [339, 326] on input "c. Revenue loss per hour of downtime" at bounding box center [339, 320] width 0 height 11
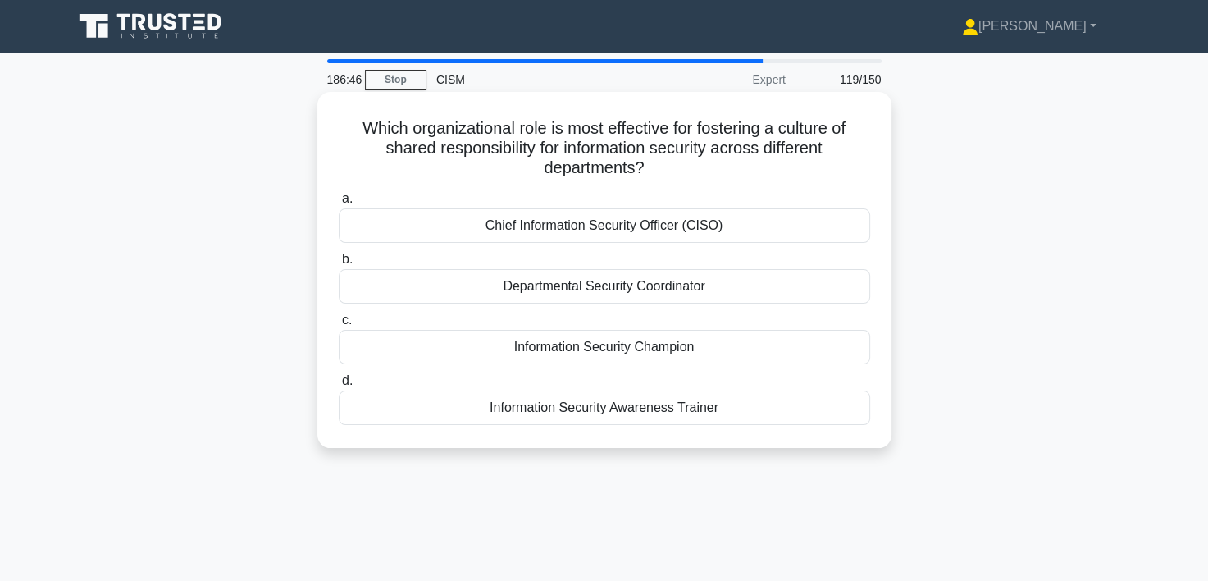
click at [616, 349] on div "Information Security Champion" at bounding box center [604, 347] width 531 height 34
click at [339, 326] on input "c. Information Security Champion" at bounding box center [339, 320] width 0 height 11
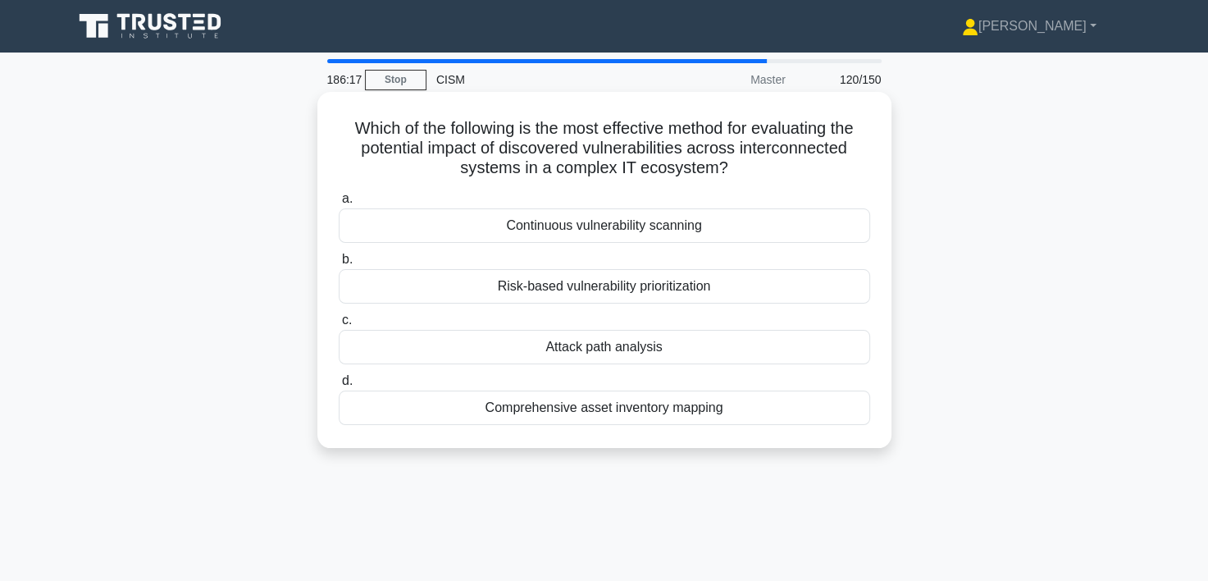
click at [604, 349] on div "Attack path analysis" at bounding box center [604, 347] width 531 height 34
click at [339, 326] on input "c. Attack path analysis" at bounding box center [339, 320] width 0 height 11
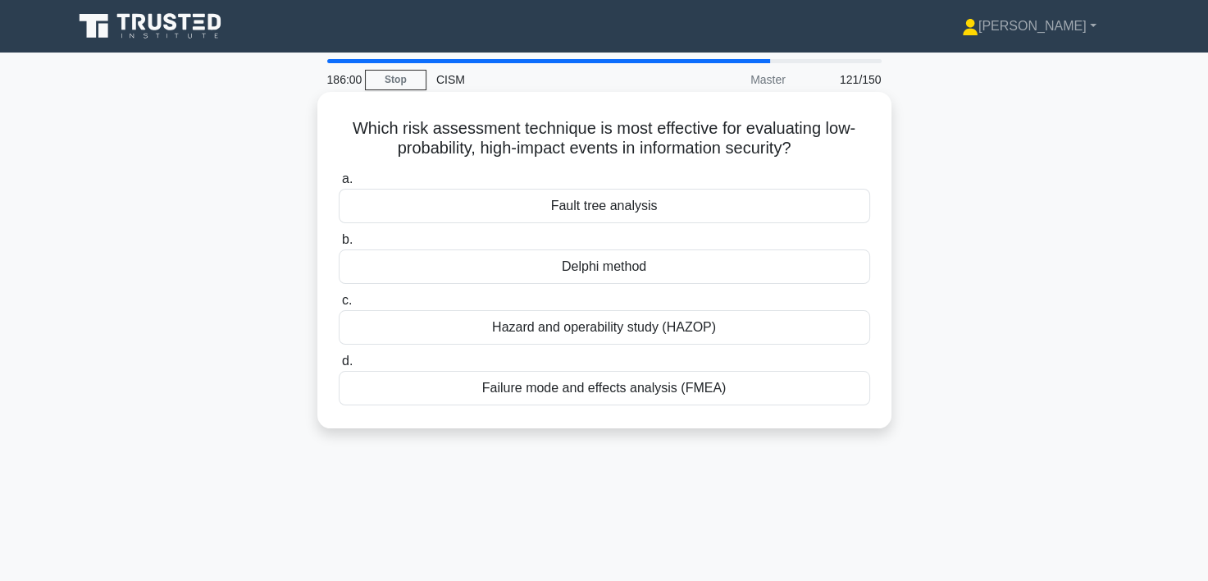
click at [606, 271] on div "Delphi method" at bounding box center [604, 266] width 531 height 34
click at [339, 245] on input "b. Delphi method" at bounding box center [339, 240] width 0 height 11
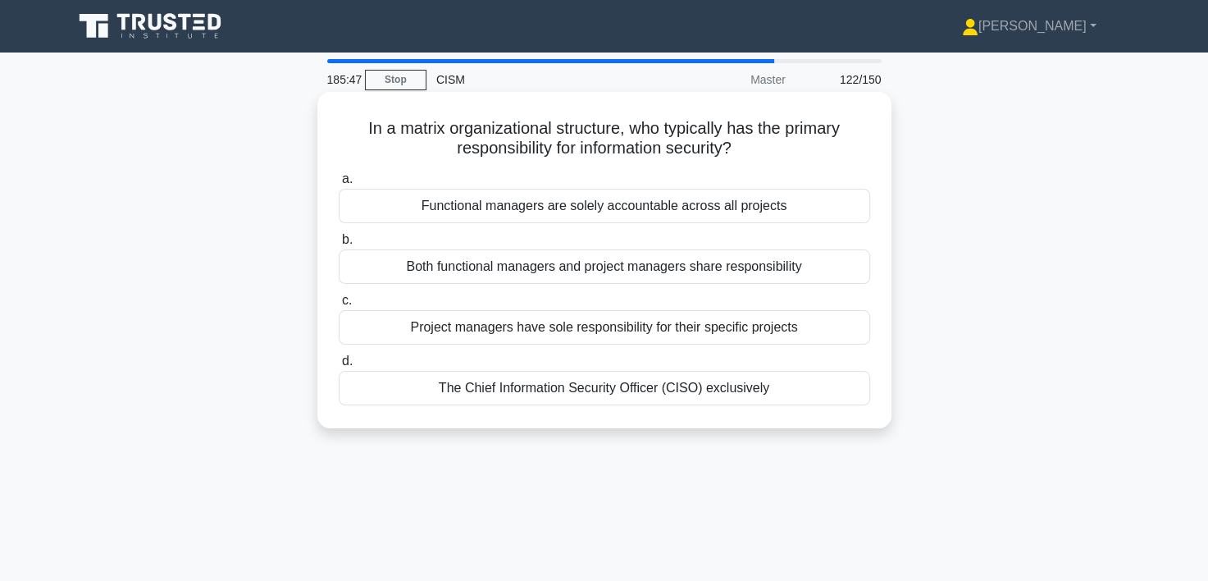
click at [558, 386] on div "The Chief Information Security Officer (CISO) exclusively" at bounding box center [604, 388] width 531 height 34
click at [339, 367] on input "d. The Chief Information Security Officer (CISO) exclusively" at bounding box center [339, 361] width 0 height 11
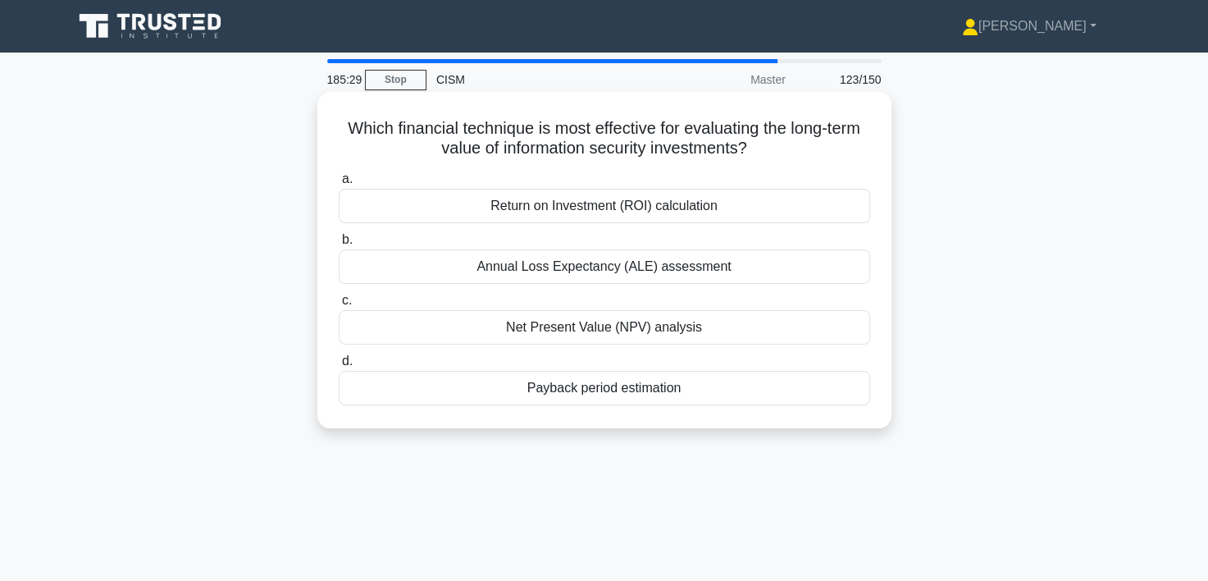
click at [592, 210] on div "Return on Investment (ROI) calculation" at bounding box center [604, 206] width 531 height 34
drag, startPoint x: 592, startPoint y: 210, endPoint x: 551, endPoint y: 213, distance: 41.1
click at [551, 213] on div "Return on Investment (ROI) calculation" at bounding box center [604, 206] width 531 height 34
click at [339, 185] on input "a. Return on Investment (ROI) calculation" at bounding box center [339, 179] width 0 height 11
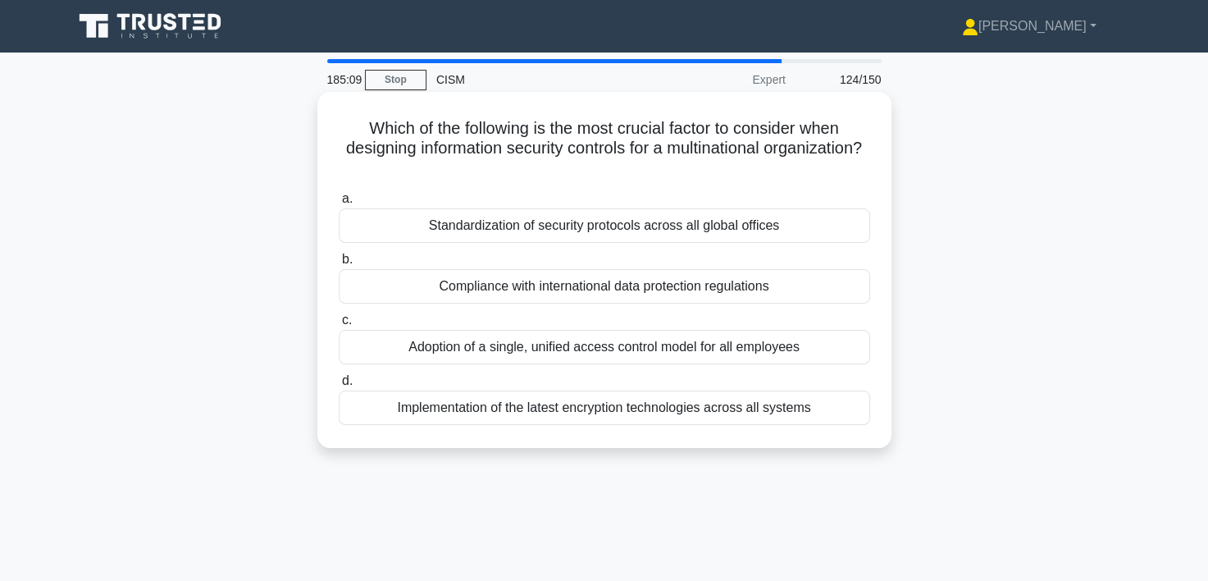
click at [592, 271] on div "Compliance with international data protection regulations" at bounding box center [604, 286] width 531 height 34
click at [339, 265] on input "b. Compliance with international data protection regulations" at bounding box center [339, 259] width 0 height 11
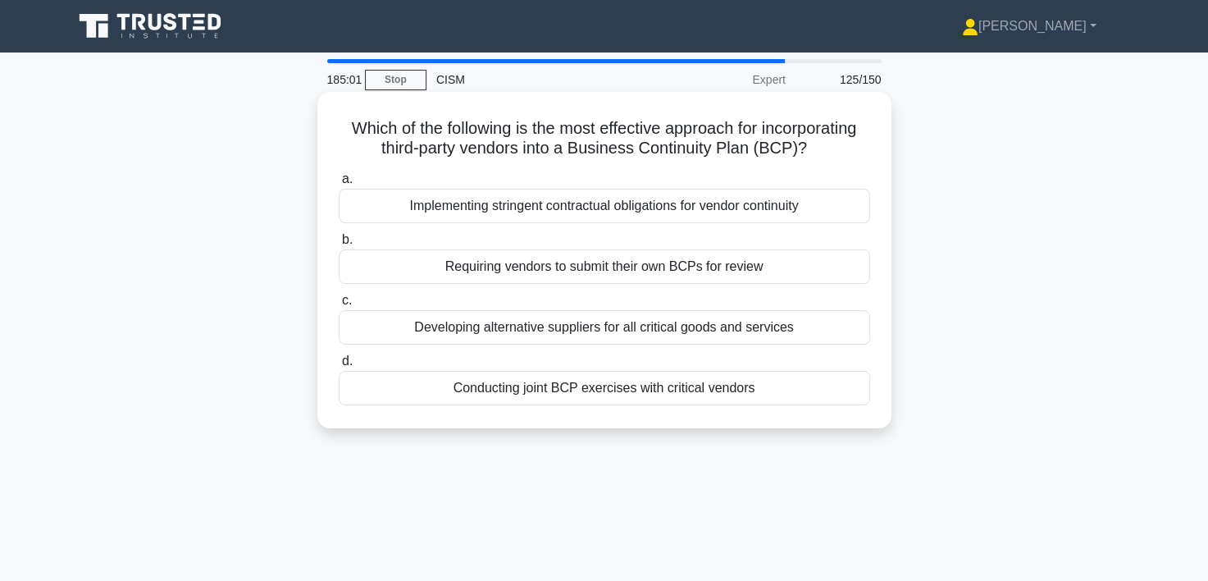
drag, startPoint x: 1036, startPoint y: 221, endPoint x: 416, endPoint y: 138, distance: 625.5
click at [400, 139] on h5 "Which of the following is the most effective approach for incorporating third-p…" at bounding box center [604, 138] width 535 height 41
click at [604, 213] on div "Implementing stringent contractual obligations for vendor continuity" at bounding box center [604, 206] width 531 height 34
click at [339, 185] on input "a. Implementing stringent contractual obligations for vendor continuity" at bounding box center [339, 179] width 0 height 11
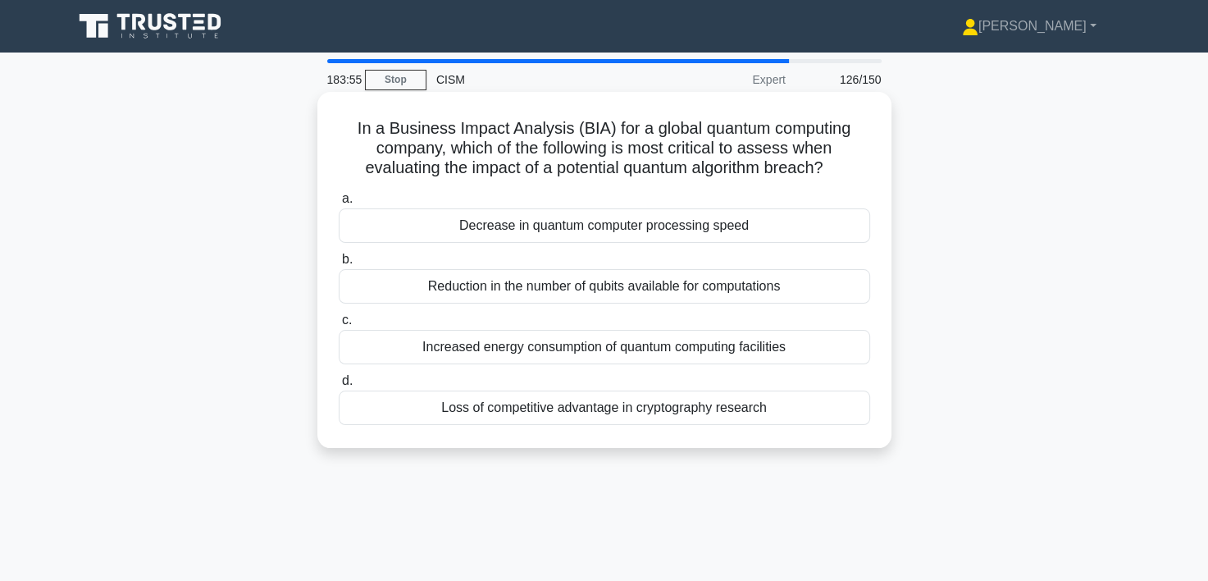
click at [587, 290] on div "Reduction in the number of qubits available for computations" at bounding box center [604, 286] width 531 height 34
click at [339, 265] on input "b. Reduction in the number of qubits available for computations" at bounding box center [339, 259] width 0 height 11
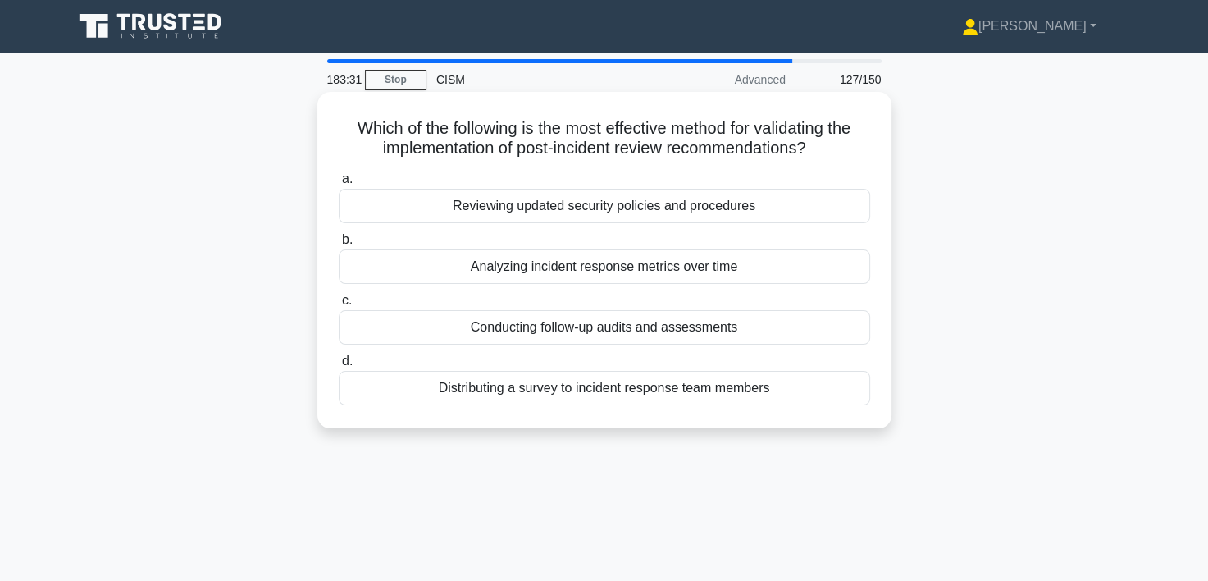
click at [646, 331] on div "Conducting follow-up audits and assessments" at bounding box center [604, 327] width 531 height 34
click at [339, 306] on input "c. Conducting follow-up audits and assessments" at bounding box center [339, 300] width 0 height 11
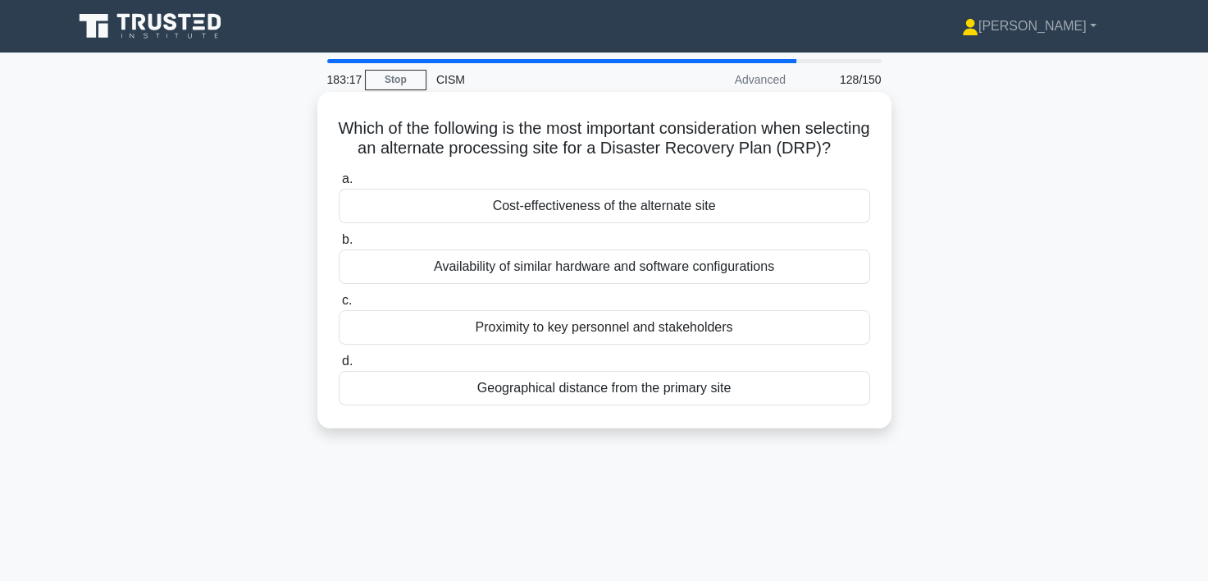
click at [607, 405] on div "Geographical distance from the primary site" at bounding box center [604, 388] width 531 height 34
click at [339, 367] on input "d. Geographical distance from the primary site" at bounding box center [339, 361] width 0 height 11
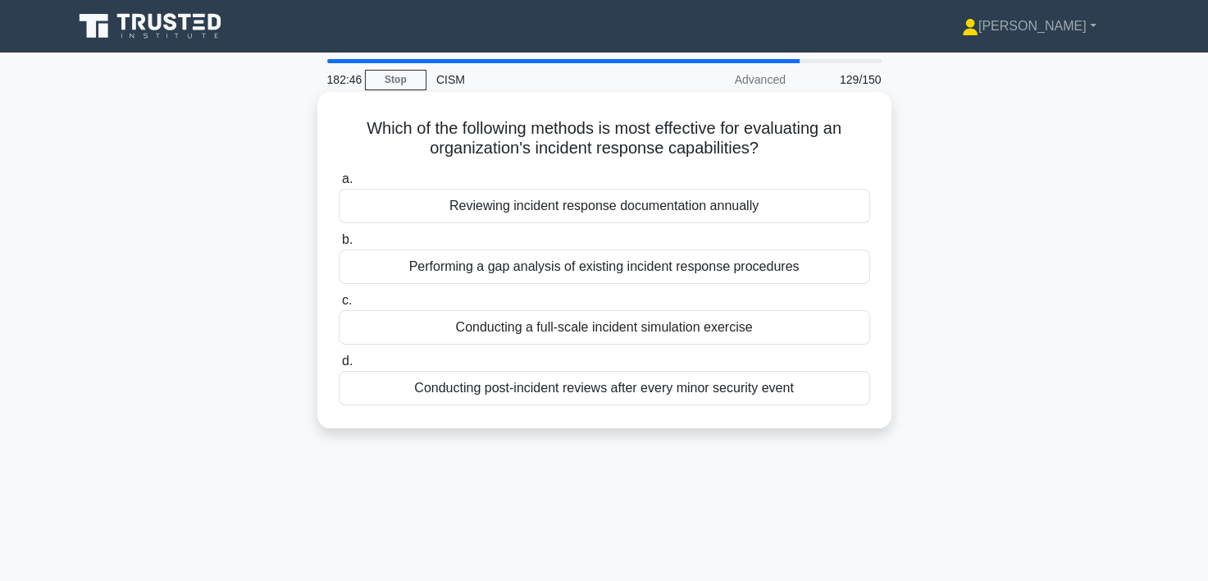
drag, startPoint x: 592, startPoint y: 390, endPoint x: 592, endPoint y: 381, distance: 9.0
click at [592, 381] on div "Conducting post-incident reviews after every minor security event" at bounding box center [604, 388] width 531 height 34
click at [339, 367] on input "d. Conducting post-incident reviews after every minor security event" at bounding box center [339, 361] width 0 height 11
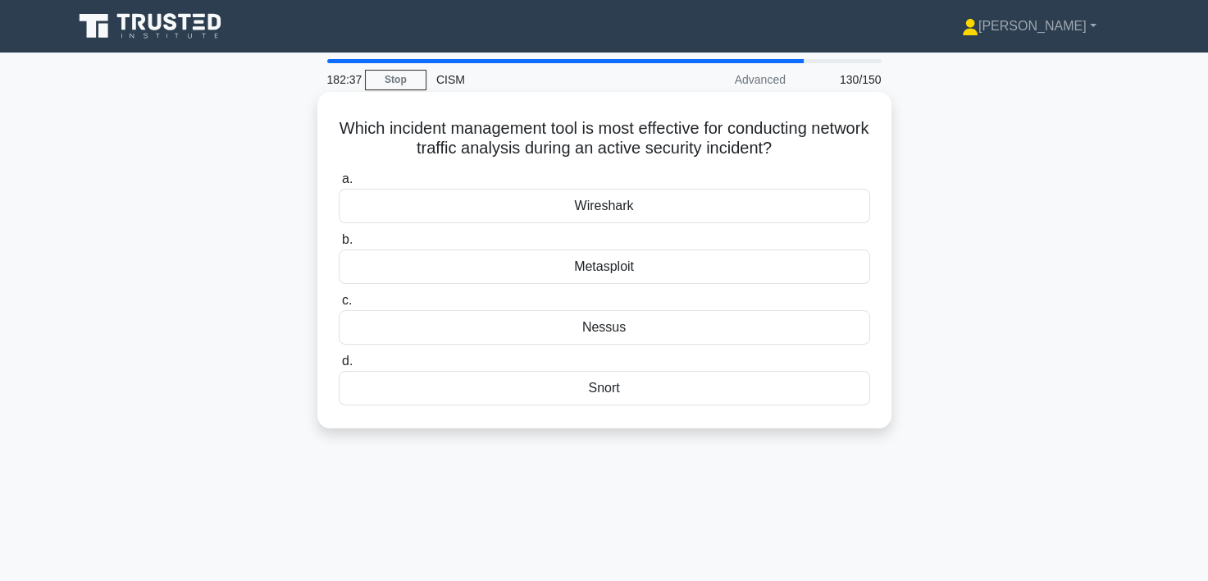
click at [604, 382] on div "Snort" at bounding box center [604, 388] width 531 height 34
click at [339, 367] on input "d. Snort" at bounding box center [339, 361] width 0 height 11
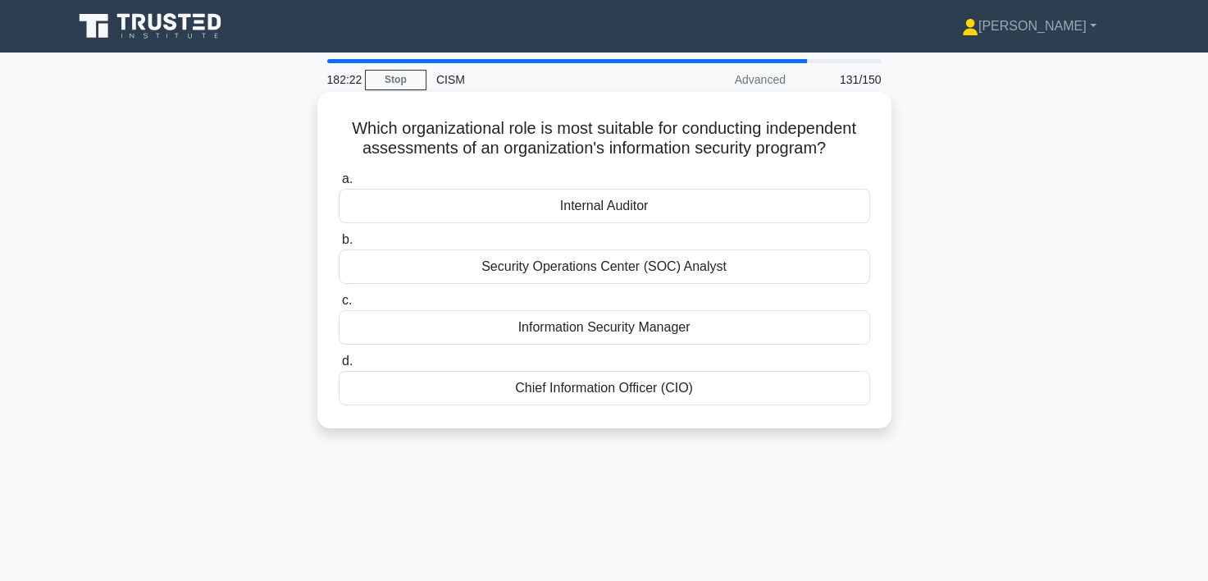
click at [614, 203] on div "Internal Auditor" at bounding box center [604, 206] width 531 height 34
drag, startPoint x: 614, startPoint y: 203, endPoint x: 550, endPoint y: 210, distance: 64.3
click at [550, 210] on div "Internal Auditor" at bounding box center [604, 206] width 531 height 34
click at [339, 185] on input "a. Internal Auditor" at bounding box center [339, 179] width 0 height 11
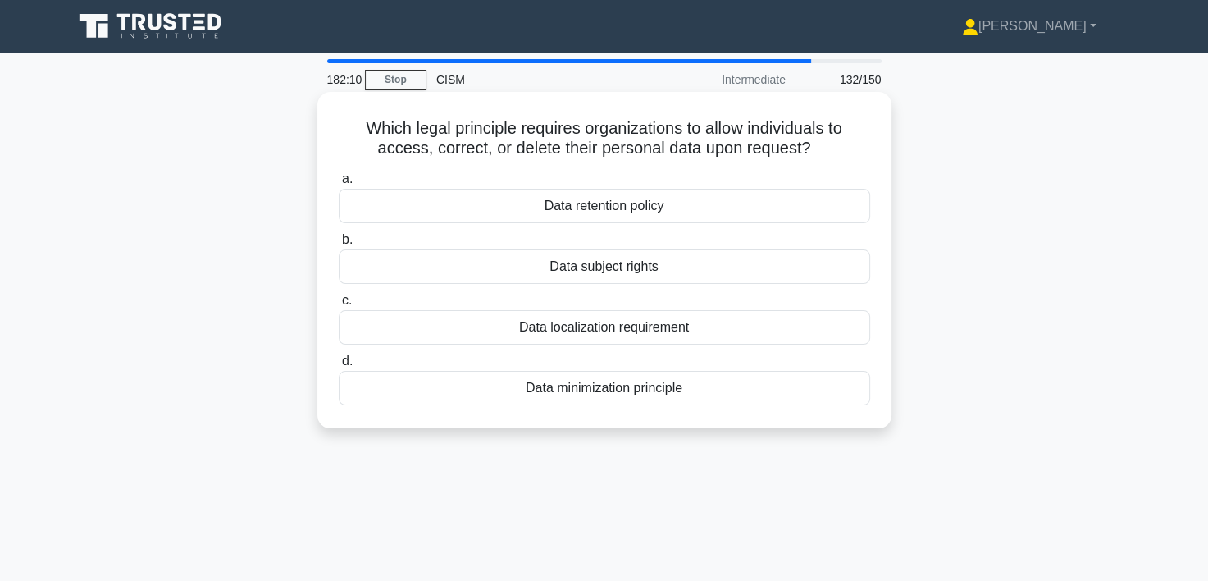
click at [643, 271] on div "Data subject rights" at bounding box center [604, 266] width 531 height 34
click at [339, 245] on input "b. Data subject rights" at bounding box center [339, 240] width 0 height 11
click at [607, 325] on div "Intrusion detection system (IDS)" at bounding box center [604, 327] width 531 height 34
click at [339, 306] on input "c. Intrusion detection system (IDS)" at bounding box center [339, 300] width 0 height 11
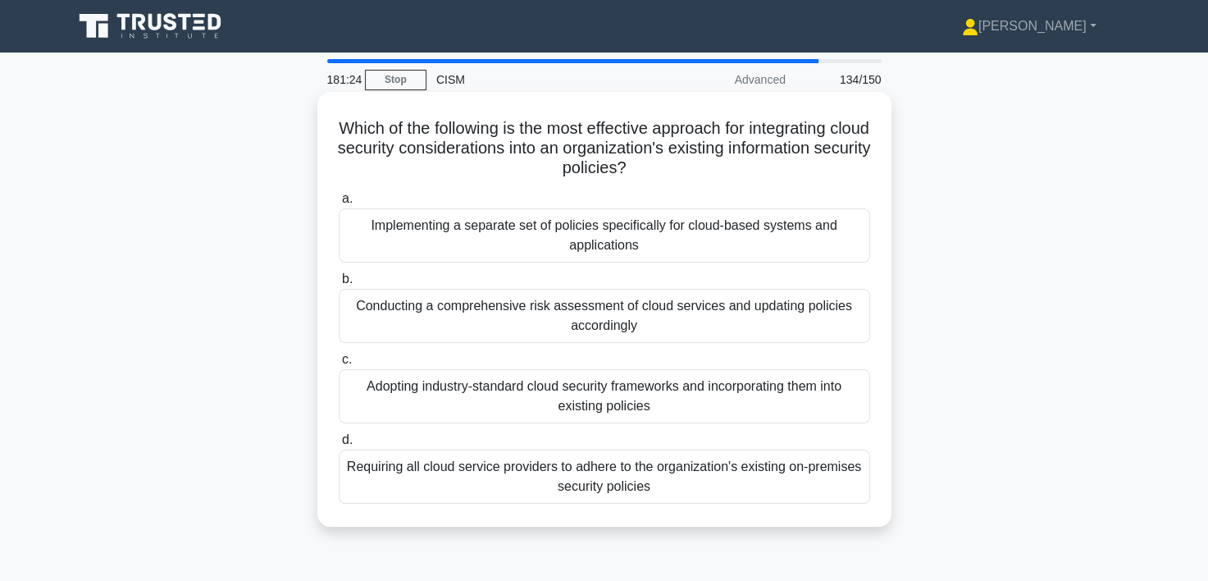
click at [584, 319] on div "Conducting a comprehensive risk assessment of cloud services and updating polic…" at bounding box center [604, 316] width 531 height 54
click at [339, 285] on input "b. Conducting a comprehensive risk assessment of cloud services and updating po…" at bounding box center [339, 279] width 0 height 11
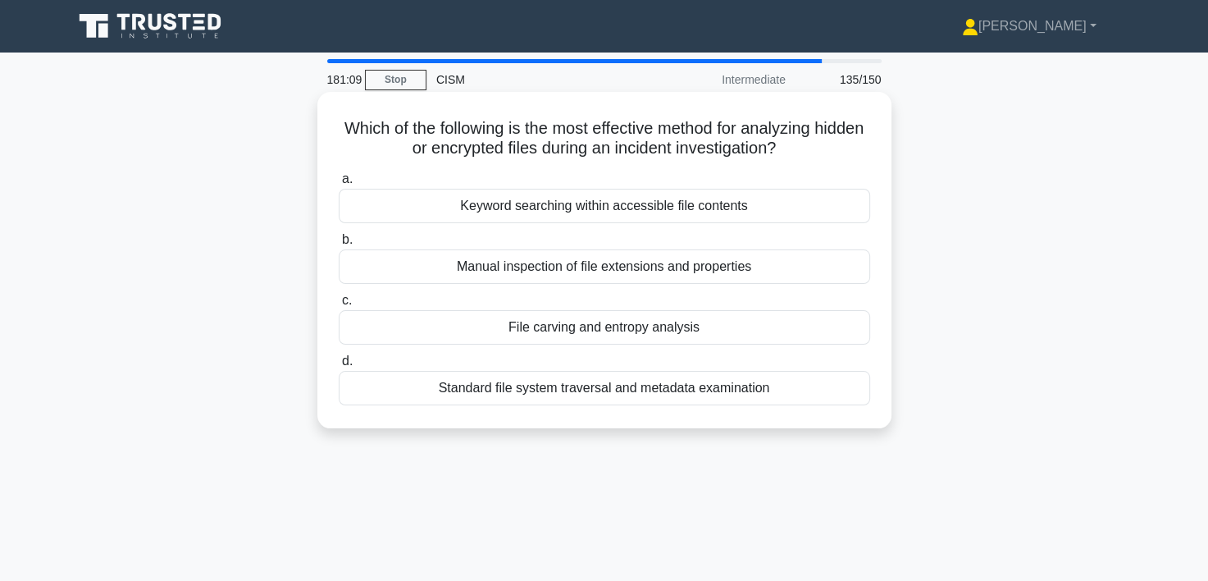
click at [542, 335] on div "File carving and entropy analysis" at bounding box center [604, 327] width 531 height 34
click at [339, 306] on input "c. File carving and entropy analysis" at bounding box center [339, 300] width 0 height 11
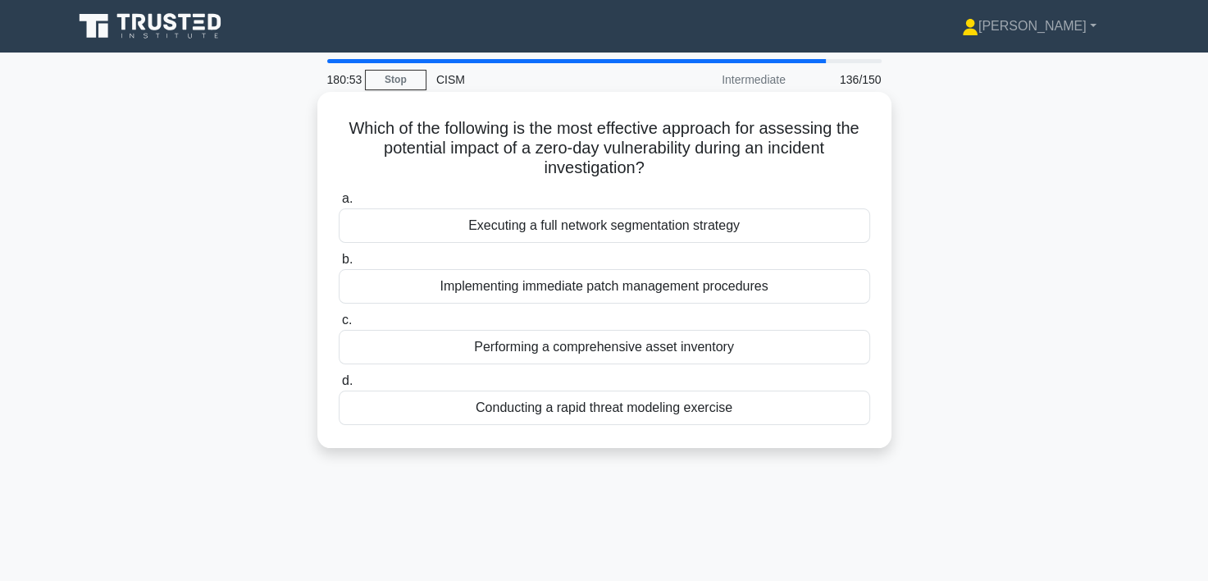
click at [593, 226] on div "Executing a full network segmentation strategy" at bounding box center [604, 225] width 531 height 34
click at [339, 204] on input "a. Executing a full network segmentation strategy" at bounding box center [339, 199] width 0 height 11
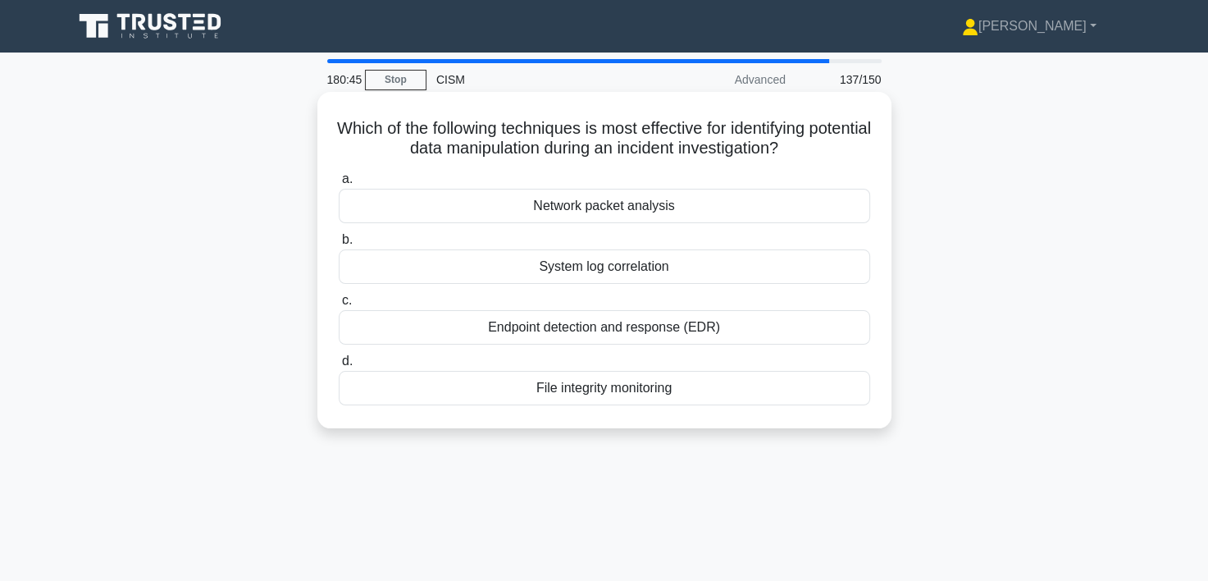
click at [608, 392] on div "File integrity monitoring" at bounding box center [604, 388] width 531 height 34
click at [339, 367] on input "d. File integrity monitoring" at bounding box center [339, 361] width 0 height 11
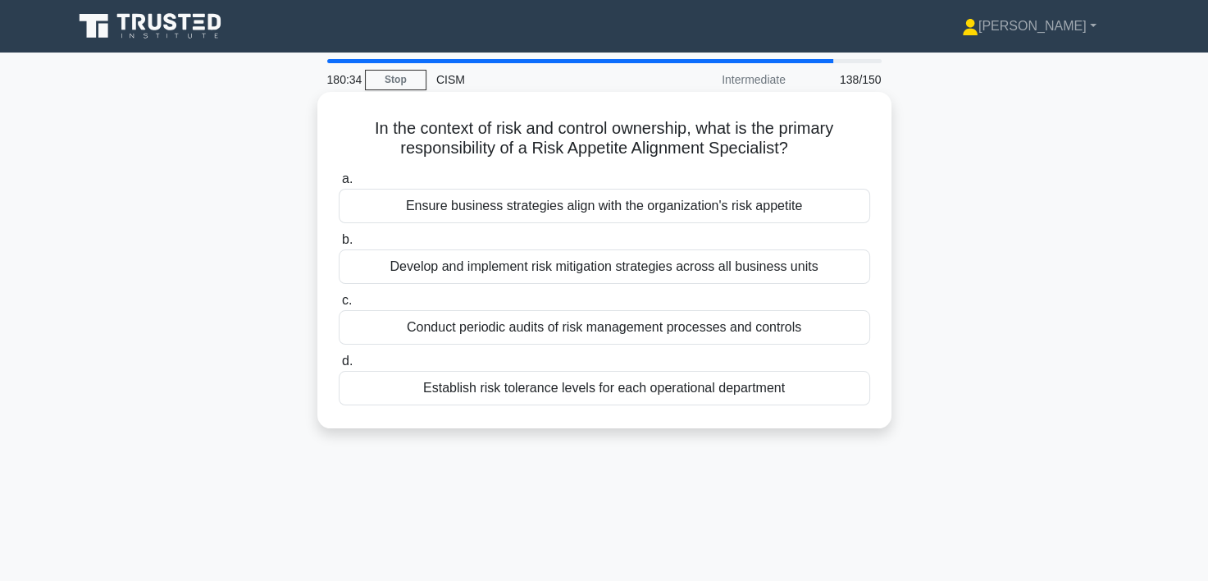
click at [643, 203] on div "Ensure business strategies align with the organization's risk appetite" at bounding box center [604, 206] width 531 height 34
click at [339, 185] on input "a. Ensure business strategies align with the organization's risk appetite" at bounding box center [339, 179] width 0 height 11
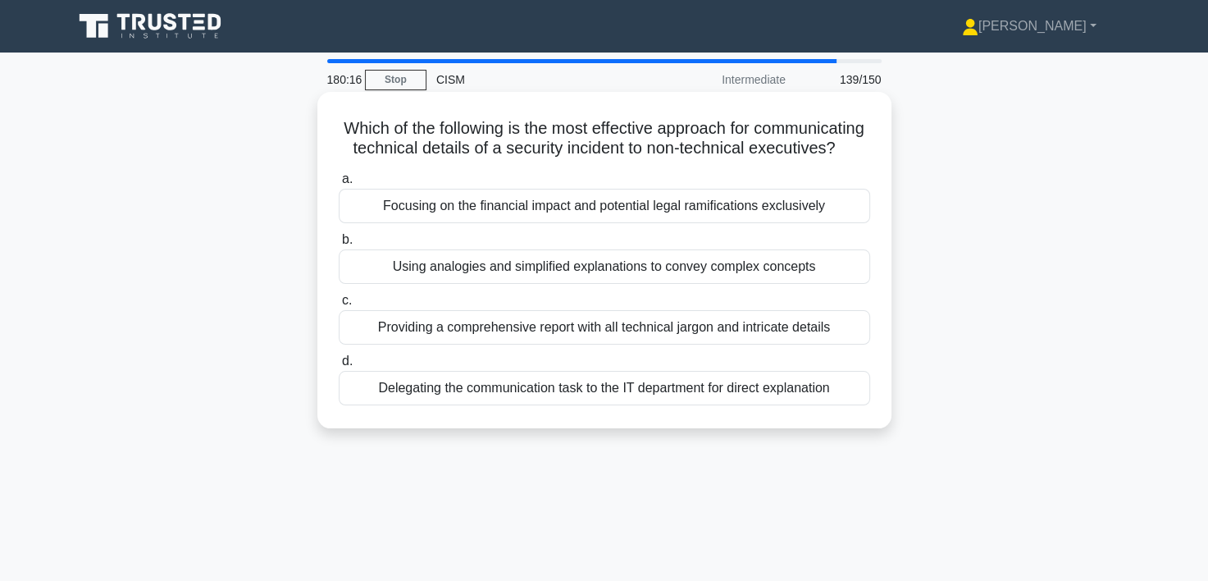
click at [640, 223] on div "Focusing on the financial impact and potential legal ramifications exclusively" at bounding box center [604, 206] width 531 height 34
click at [339, 185] on input "a. Focusing on the financial impact and potential legal ramifications exclusive…" at bounding box center [339, 179] width 0 height 11
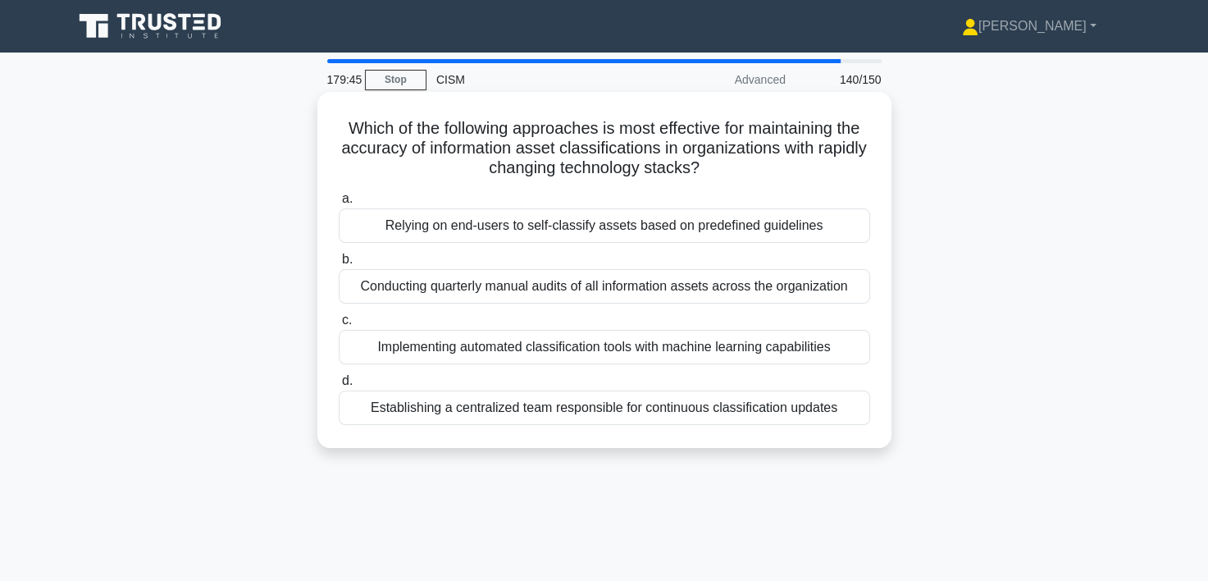
click at [568, 344] on div "Implementing automated classification tools with machine learning capabilities" at bounding box center [604, 347] width 531 height 34
click at [339, 326] on input "c. Implementing automated classification tools with machine learning capabiliti…" at bounding box center [339, 320] width 0 height 11
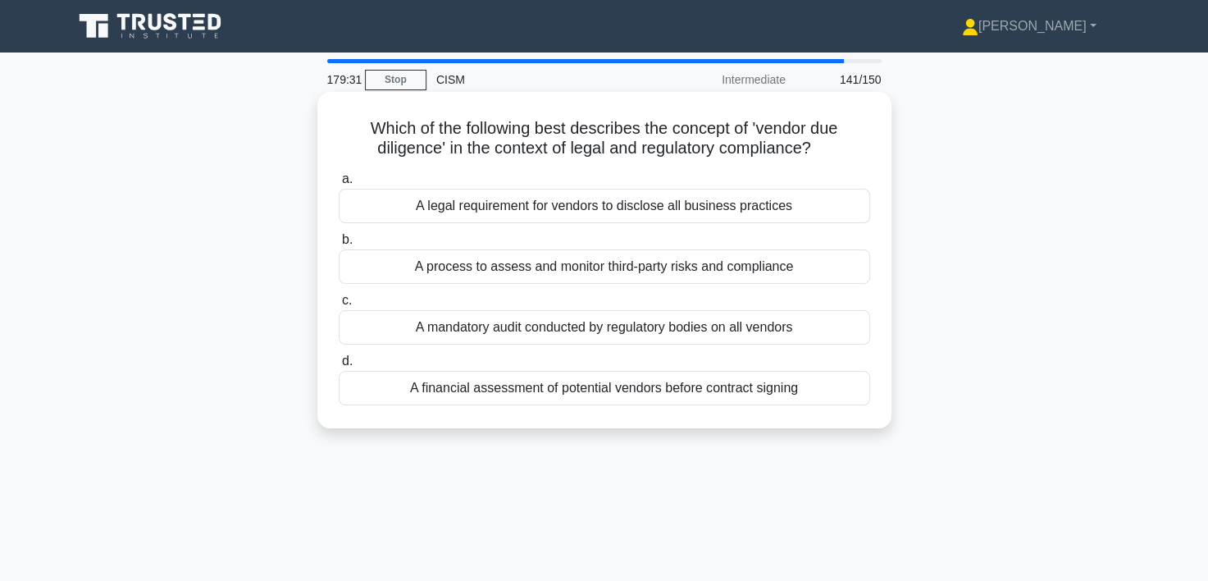
click at [606, 268] on div "A process to assess and monitor third-party risks and compliance" at bounding box center [604, 266] width 531 height 34
click at [339, 245] on input "b. A process to assess and monitor third-party risks and compliance" at bounding box center [339, 240] width 0 height 11
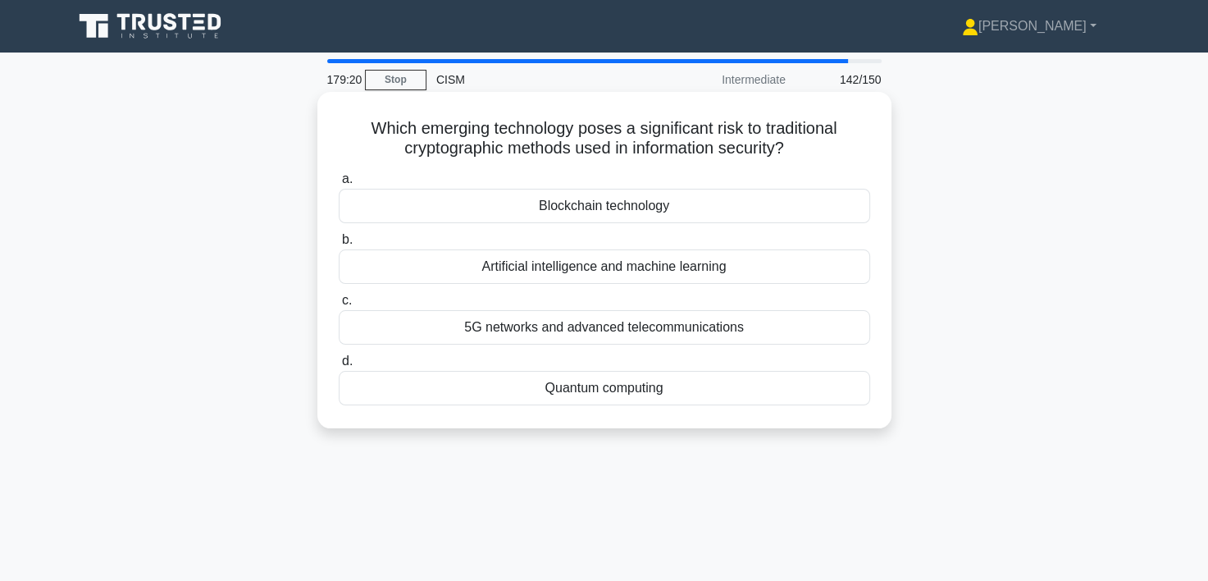
click at [577, 206] on div "Blockchain technology" at bounding box center [604, 206] width 531 height 34
click at [339, 185] on input "a. Blockchain technology" at bounding box center [339, 179] width 0 height 11
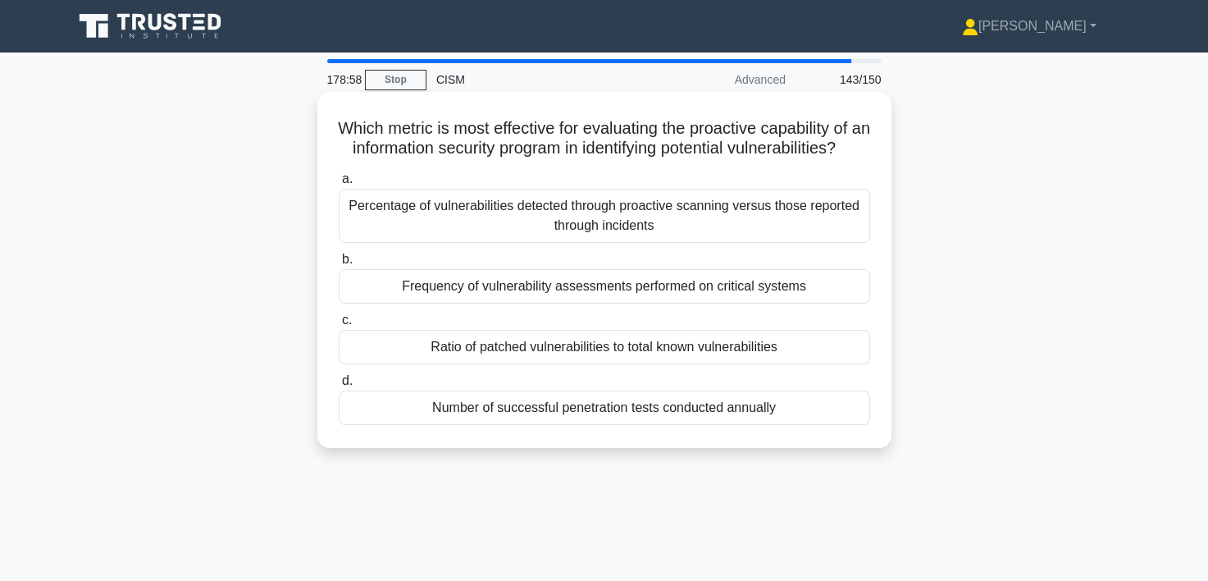
click at [603, 236] on div "Percentage of vulnerabilities detected through proactive scanning versus those …" at bounding box center [604, 216] width 531 height 54
click at [339, 185] on input "a. Percentage of vulnerabilities detected through proactive scanning versus tho…" at bounding box center [339, 179] width 0 height 11
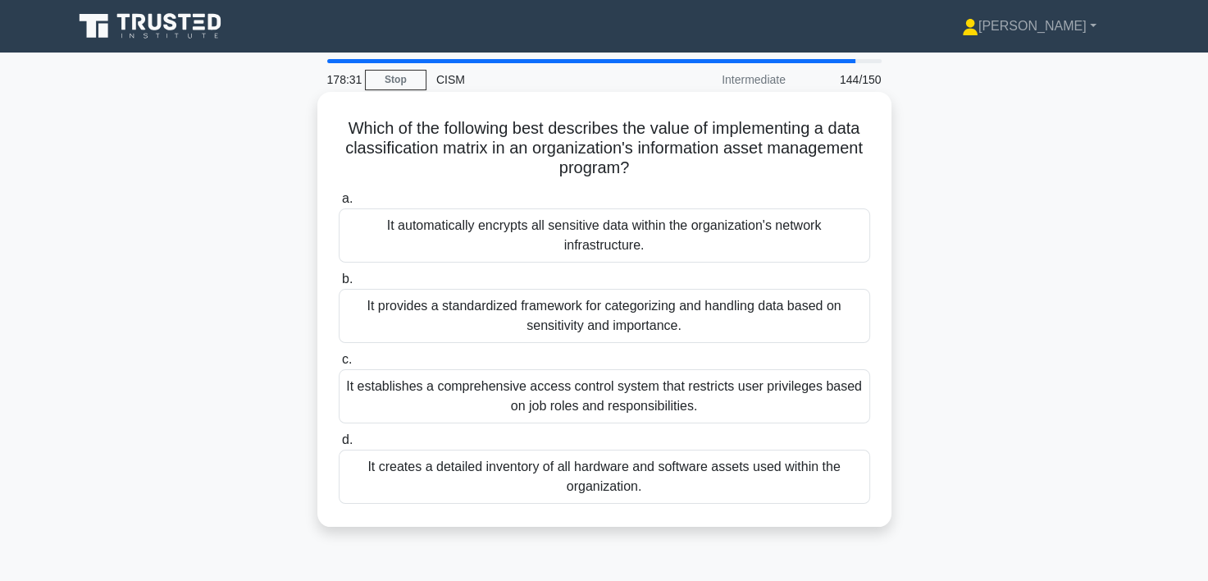
click at [598, 319] on div "It provides a standardized framework for categorizing and handling data based o…" at bounding box center [604, 316] width 531 height 54
click at [339, 285] on input "b. It provides a standardized framework for categorizing and handling data base…" at bounding box center [339, 279] width 0 height 11
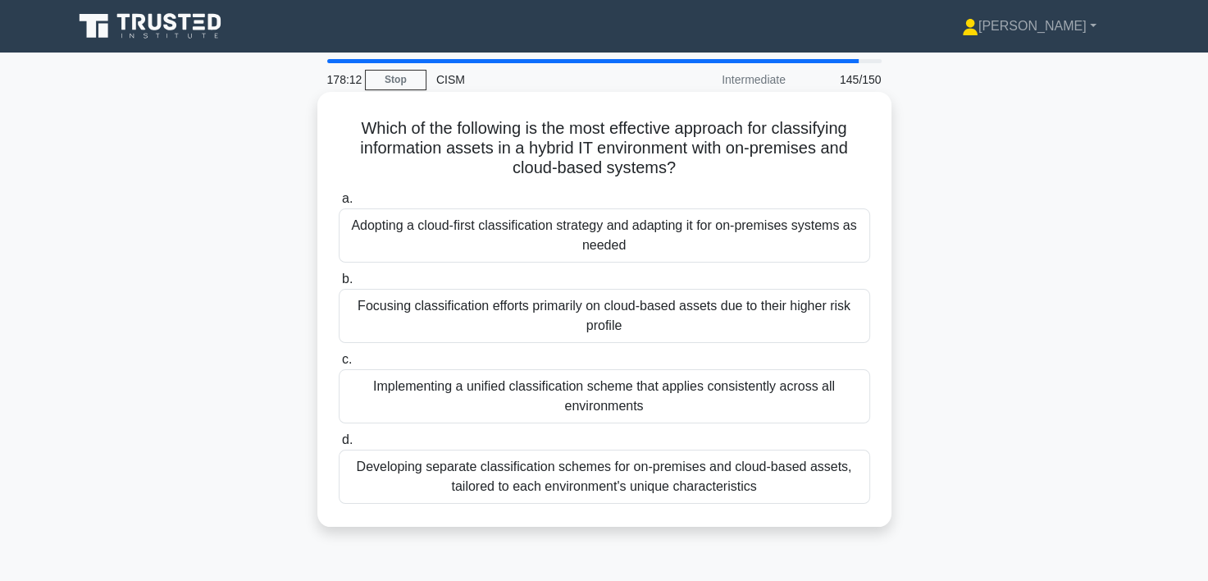
click at [578, 226] on div "Adopting a cloud-first classification strategy and adapting it for on-premises …" at bounding box center [604, 235] width 531 height 54
click at [339, 204] on input "a. Adopting a cloud-first classification strategy and adapting it for on-premis…" at bounding box center [339, 199] width 0 height 11
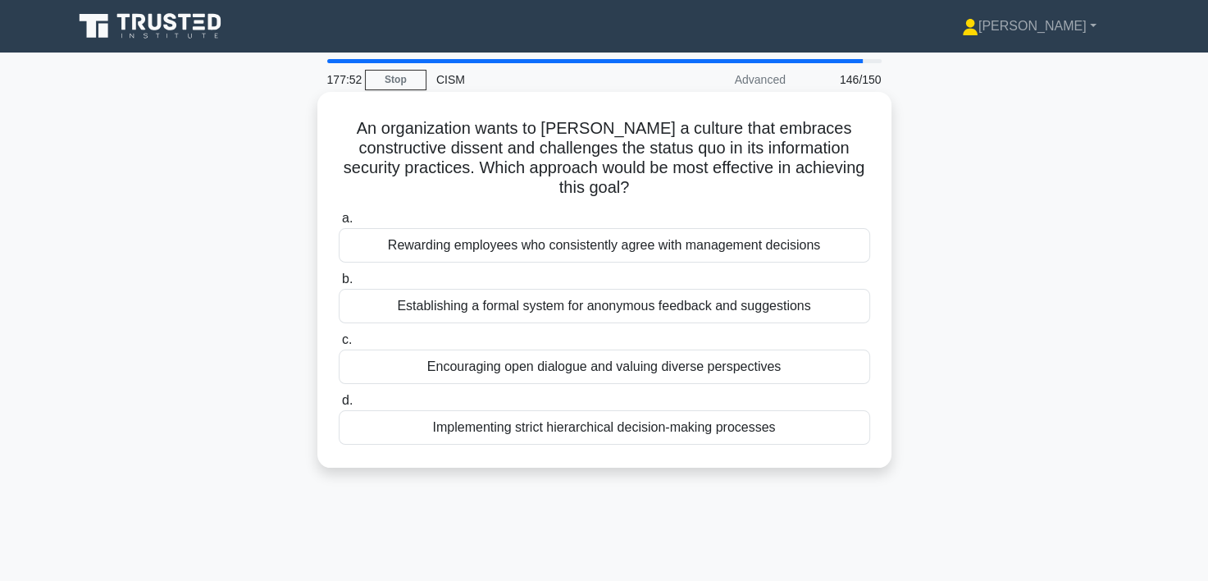
click at [544, 380] on div "Encouraging open dialogue and valuing diverse perspectives" at bounding box center [604, 366] width 531 height 34
click at [339, 345] on input "c. Encouraging open dialogue and valuing diverse perspectives" at bounding box center [339, 340] width 0 height 11
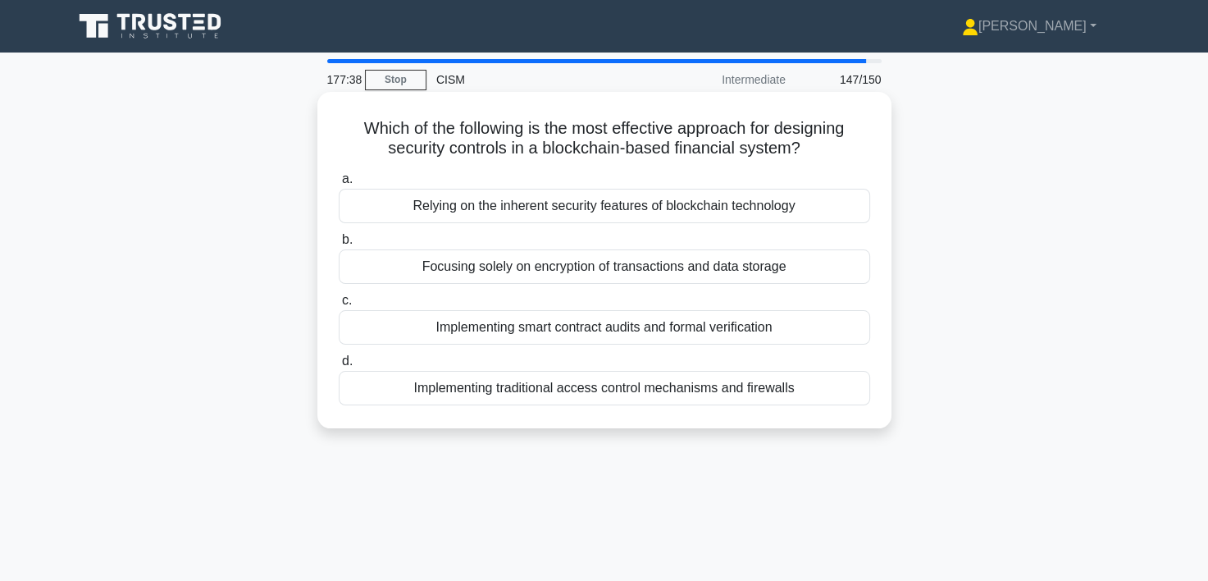
click at [658, 271] on div "Focusing solely on encryption of transactions and data storage" at bounding box center [604, 266] width 531 height 34
click at [339, 245] on input "b. Focusing solely on encryption of transactions and data storage" at bounding box center [339, 240] width 0 height 11
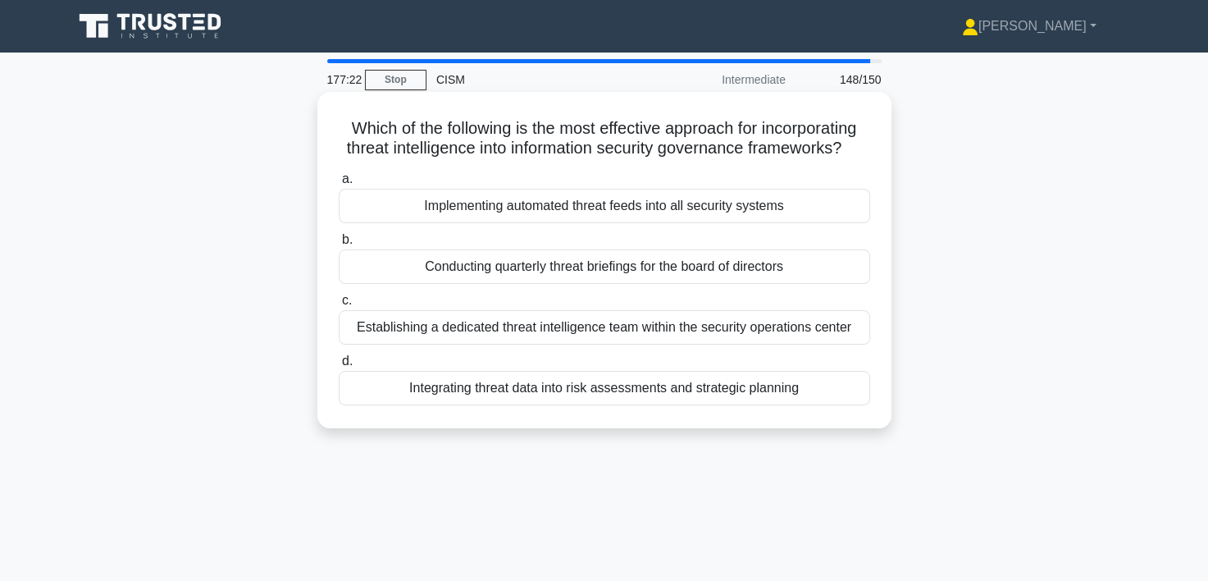
click at [550, 405] on div "Integrating threat data into risk assessments and strategic planning" at bounding box center [604, 388] width 531 height 34
click at [339, 367] on input "d. Integrating threat data into risk assessments and strategic planning" at bounding box center [339, 361] width 0 height 11
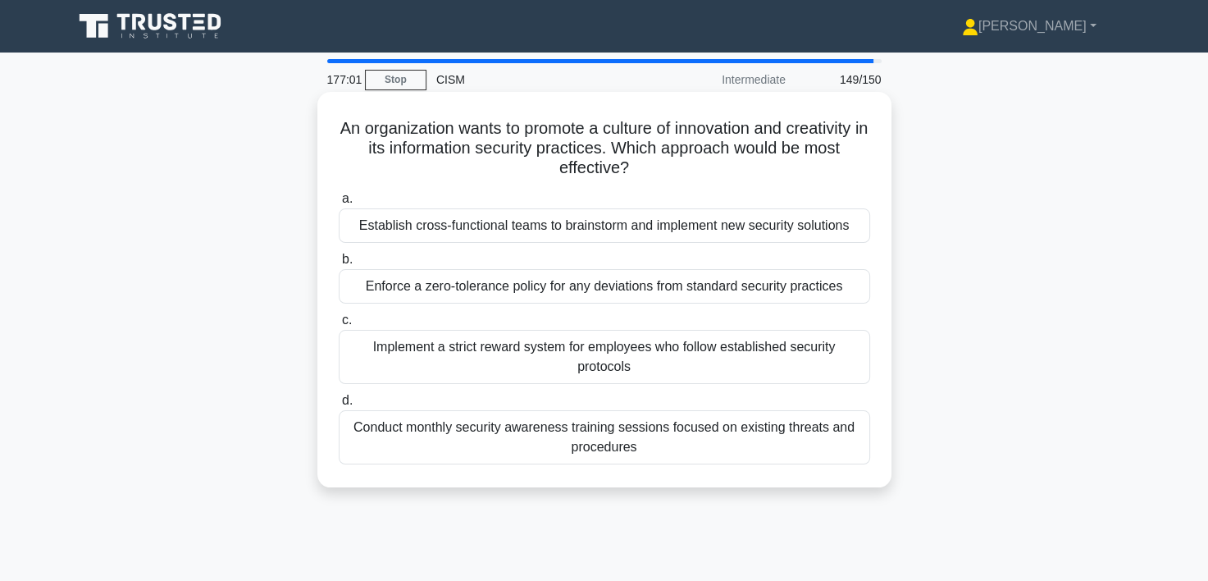
click at [677, 225] on div "Establish cross-functional teams to brainstorm and implement new security solut…" at bounding box center [604, 225] width 531 height 34
click at [339, 204] on input "a. Establish cross-functional teams to brainstorm and implement new security so…" at bounding box center [339, 199] width 0 height 11
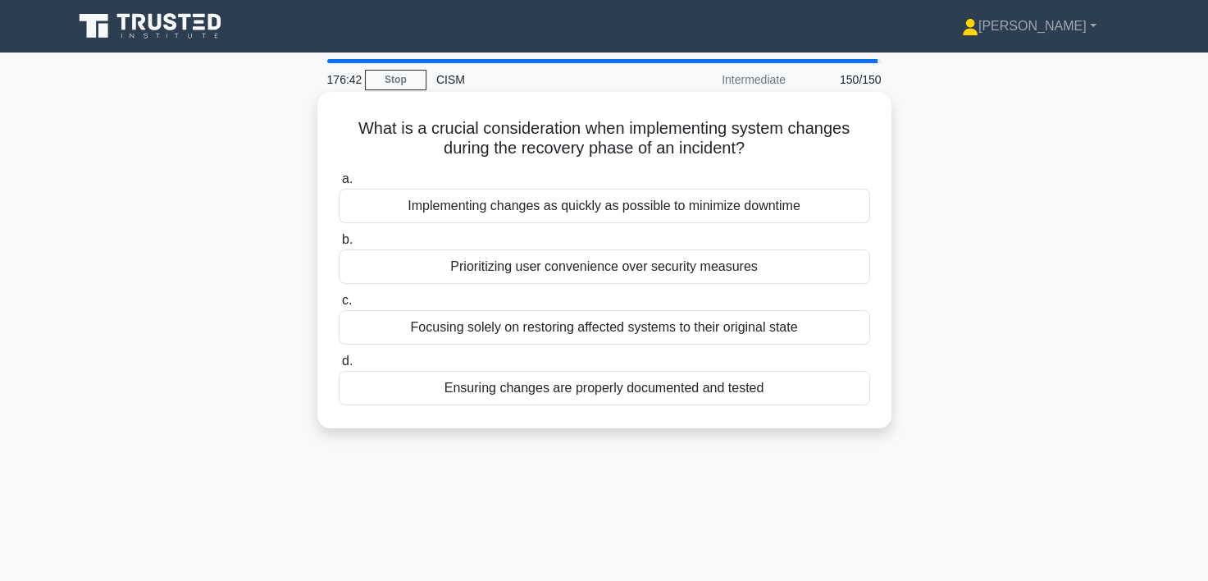
click at [679, 390] on div "Ensuring changes are properly documented and tested" at bounding box center [604, 388] width 531 height 34
click at [339, 367] on input "d. Ensuring changes are properly documented and tested" at bounding box center [339, 361] width 0 height 11
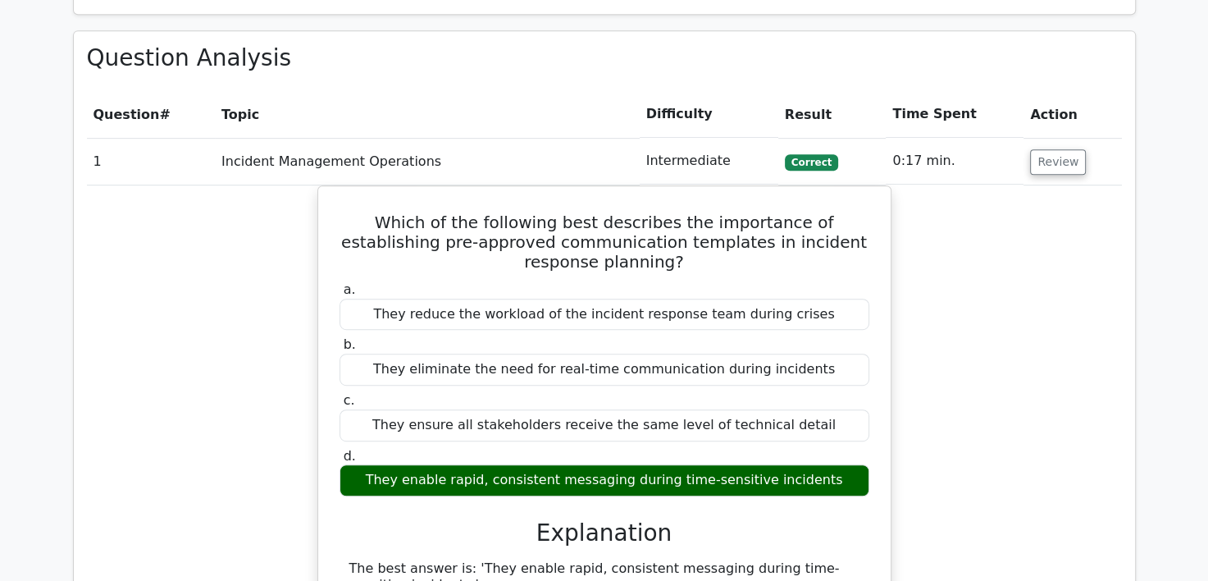
scroll to position [738, 0]
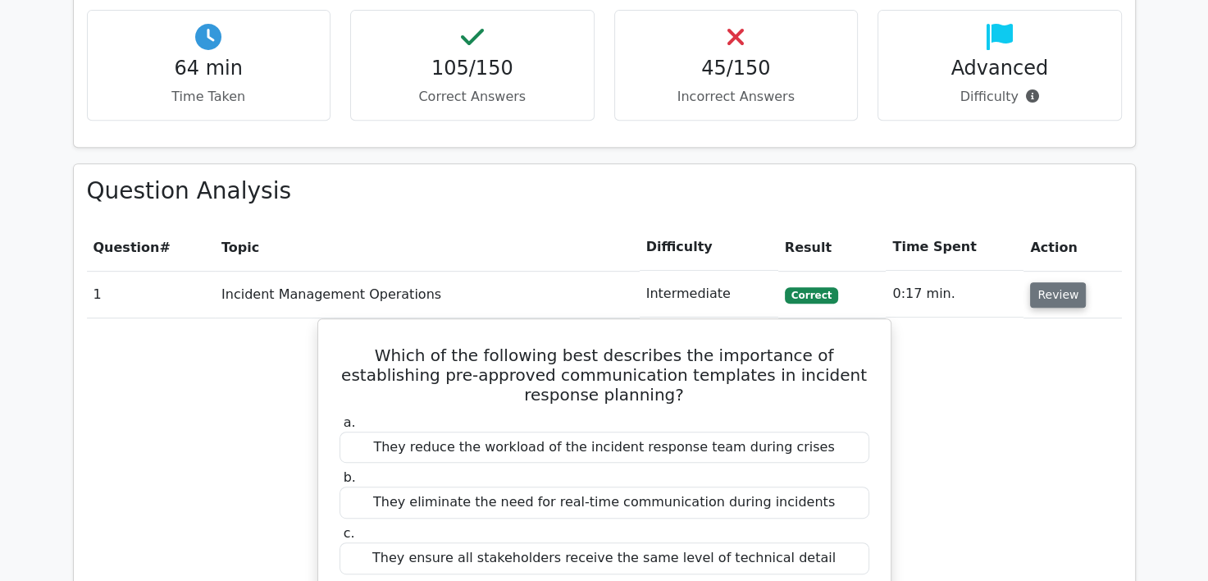
click at [1055, 292] on button "Review" at bounding box center [1058, 294] width 56 height 25
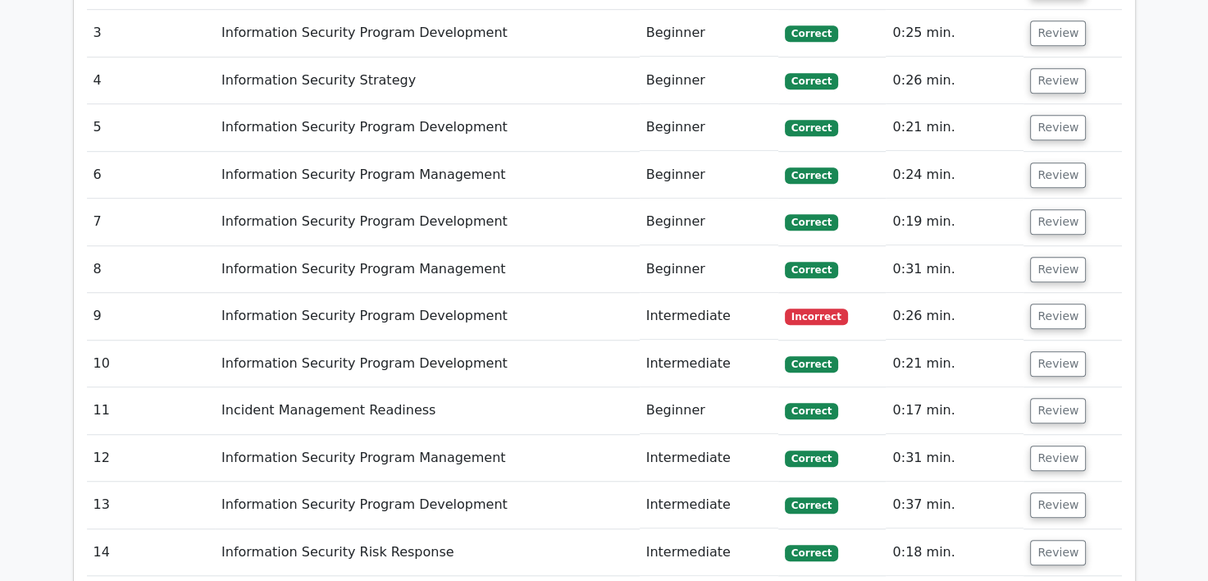
scroll to position [1148, 0]
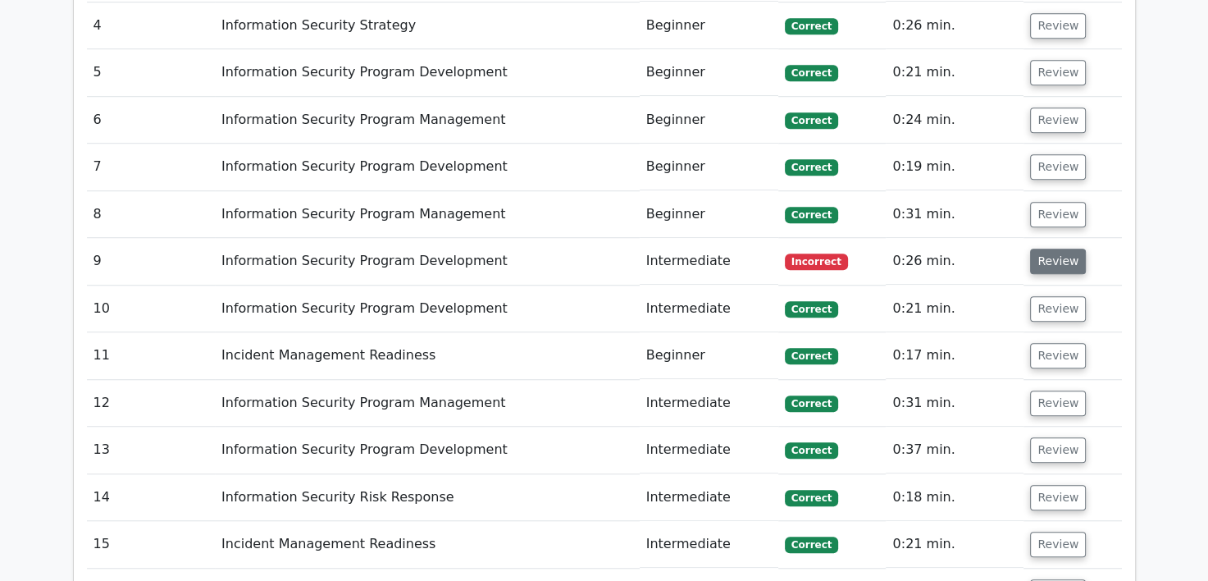
click at [1043, 257] on button "Review" at bounding box center [1058, 260] width 56 height 25
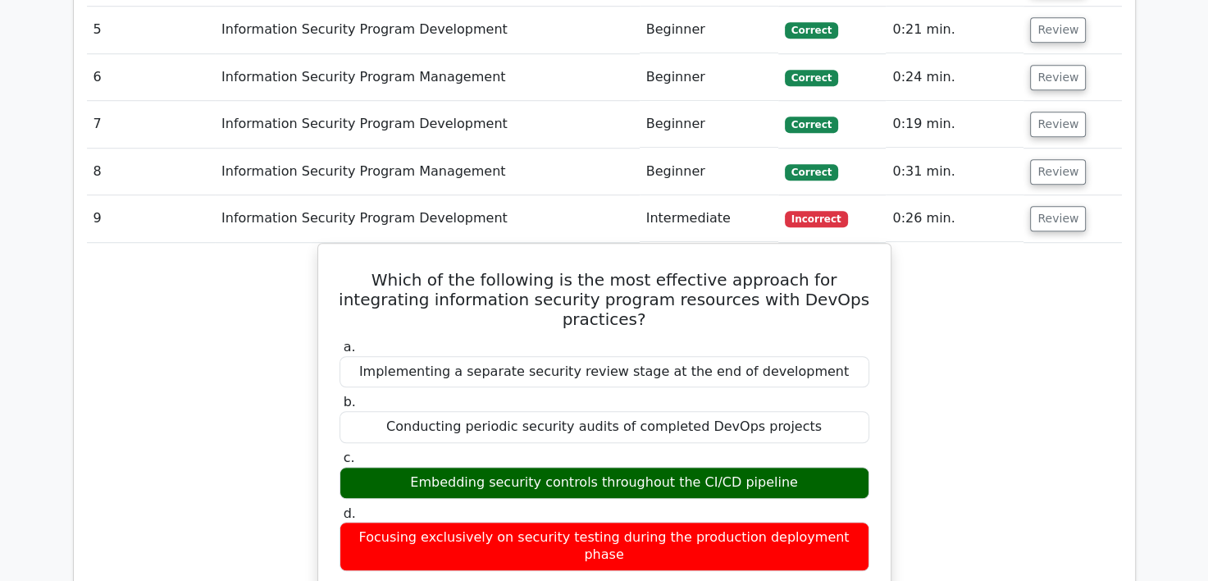
scroll to position [1312, 0]
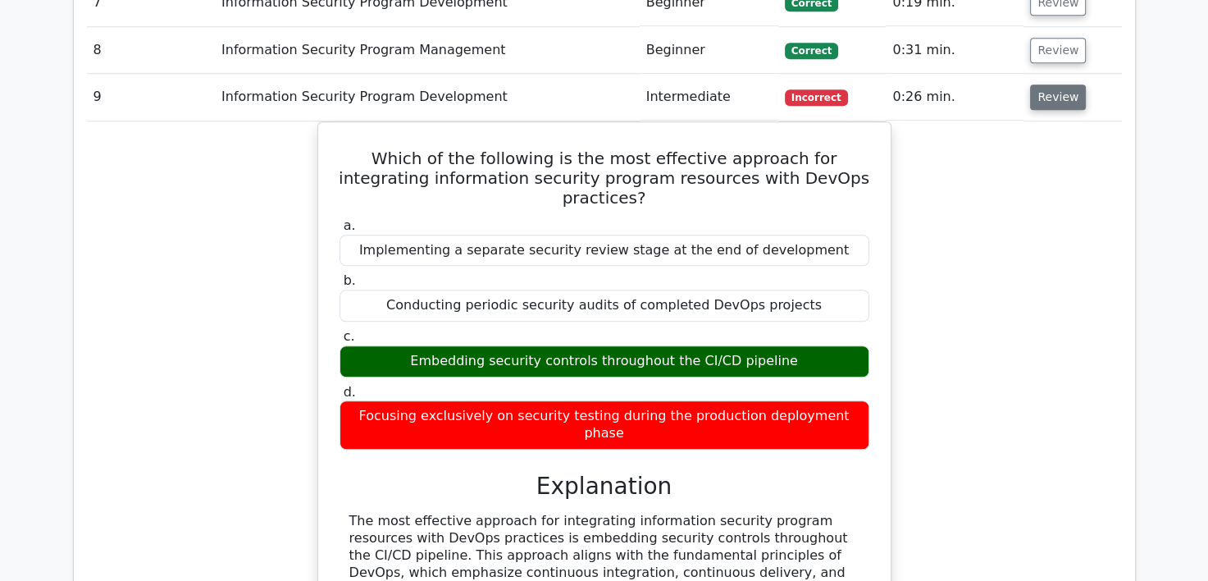
click at [1053, 93] on button "Review" at bounding box center [1058, 96] width 56 height 25
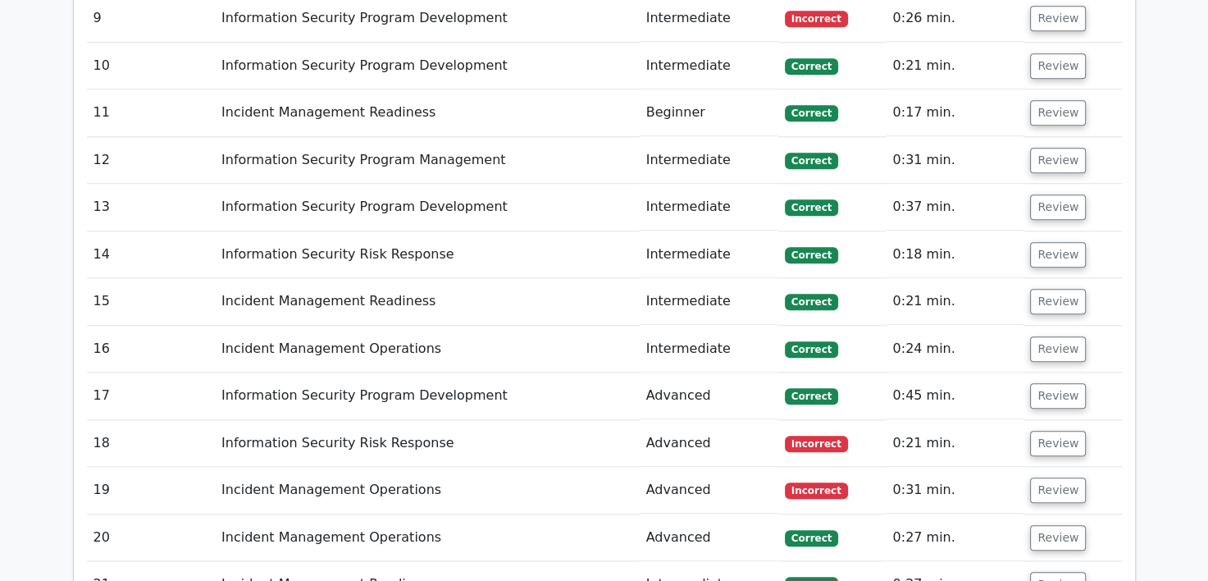
scroll to position [1558, 0]
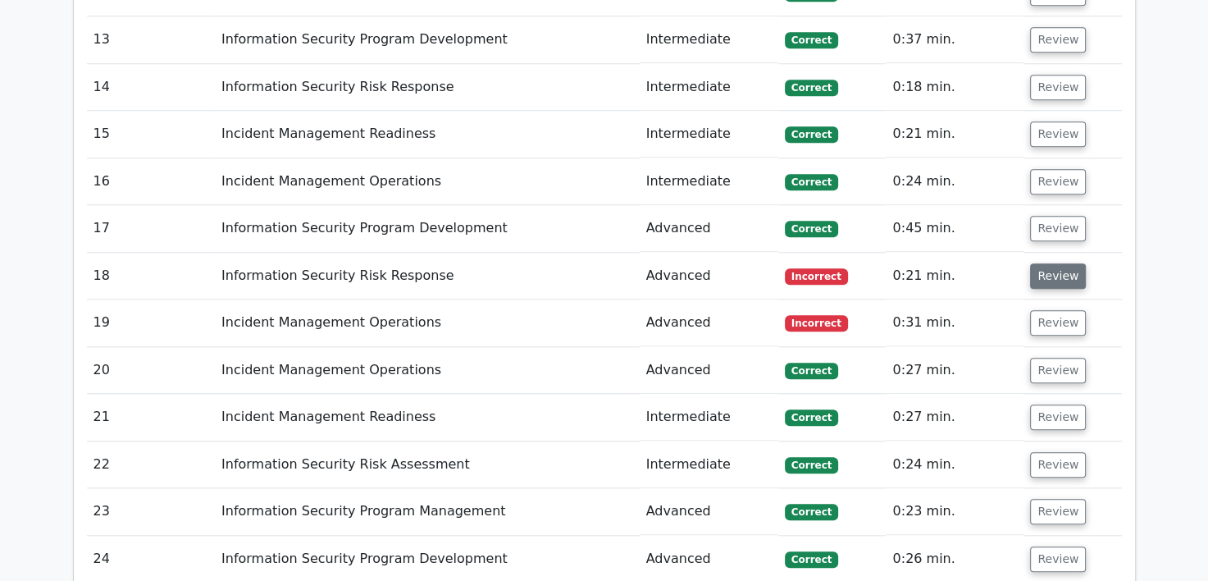
click at [1053, 276] on button "Review" at bounding box center [1058, 275] width 56 height 25
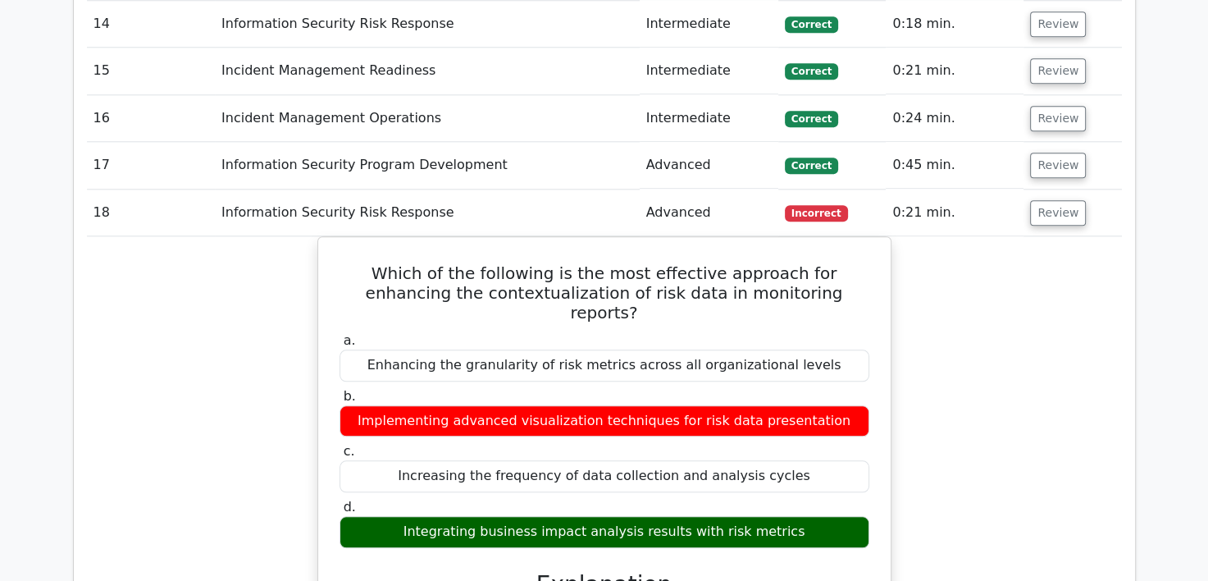
scroll to position [1722, 0]
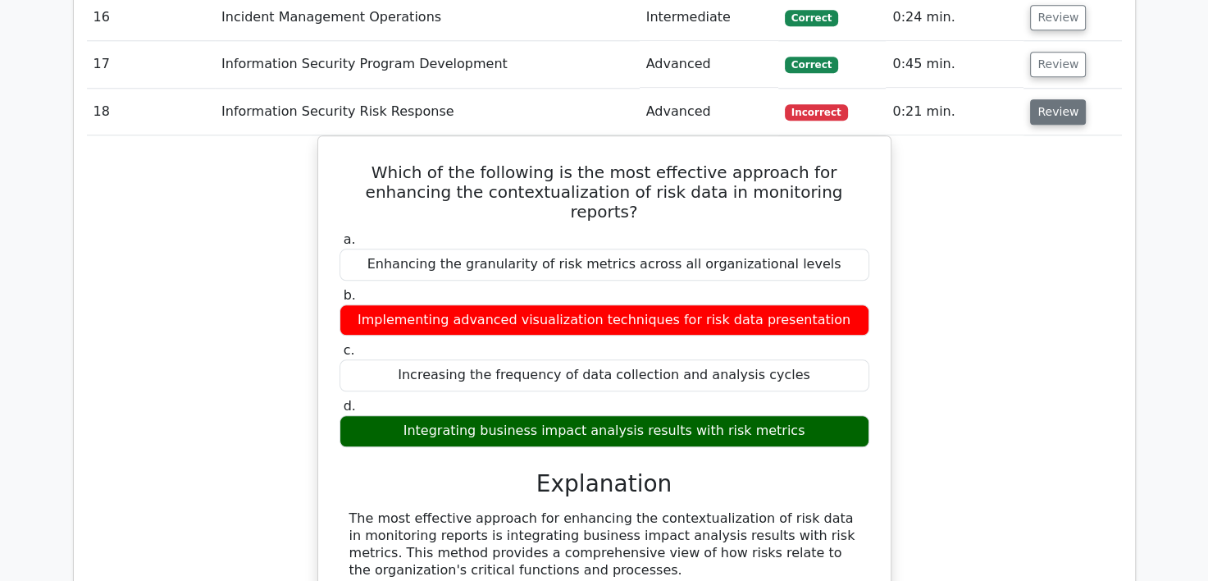
click at [1066, 113] on button "Review" at bounding box center [1058, 111] width 56 height 25
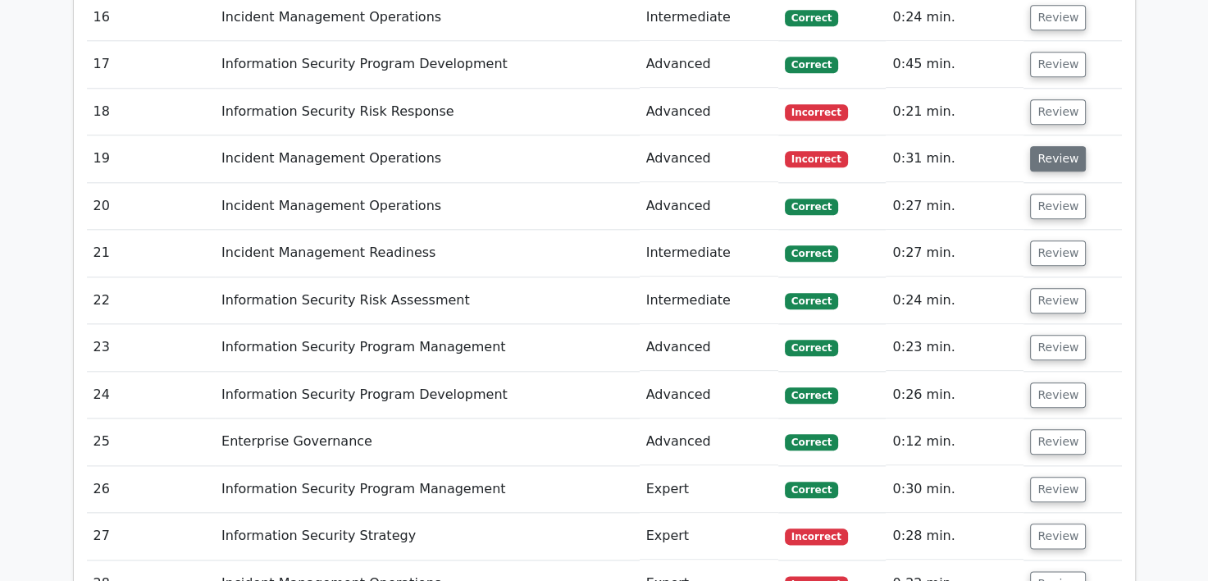
click at [1048, 159] on button "Review" at bounding box center [1058, 158] width 56 height 25
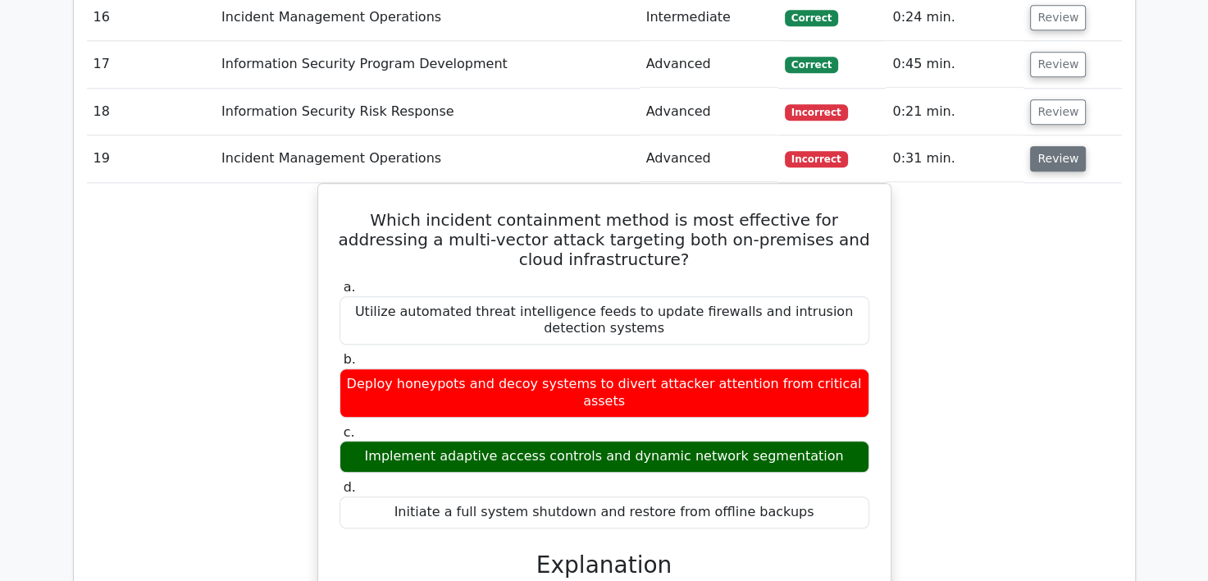
click at [1060, 154] on button "Review" at bounding box center [1058, 158] width 56 height 25
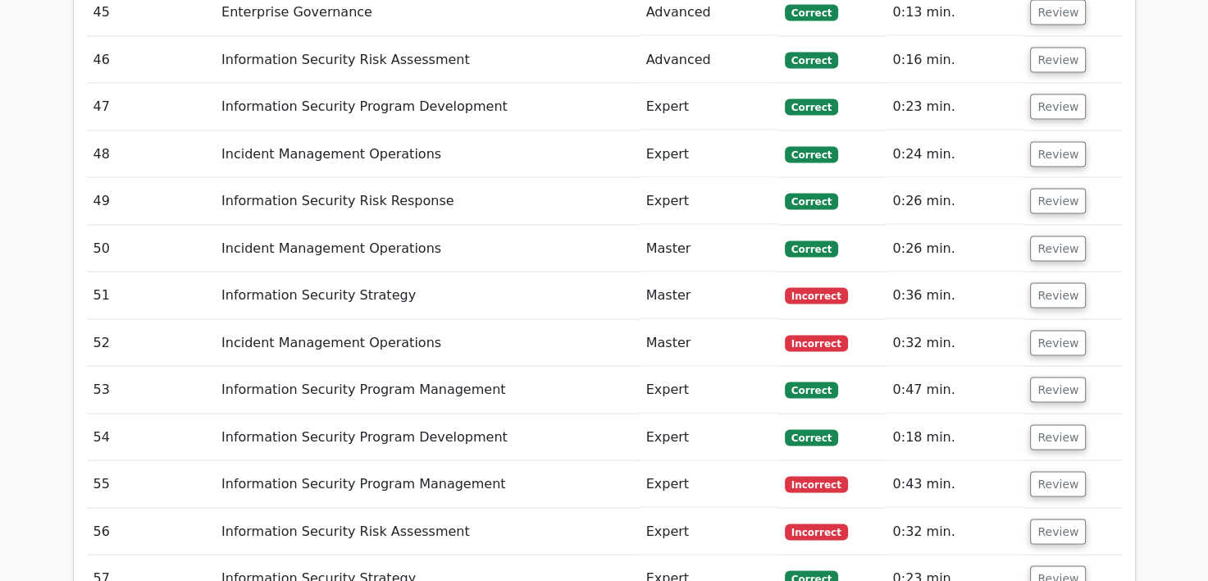
scroll to position [2870, 0]
